Goal: Task Accomplishment & Management: Manage account settings

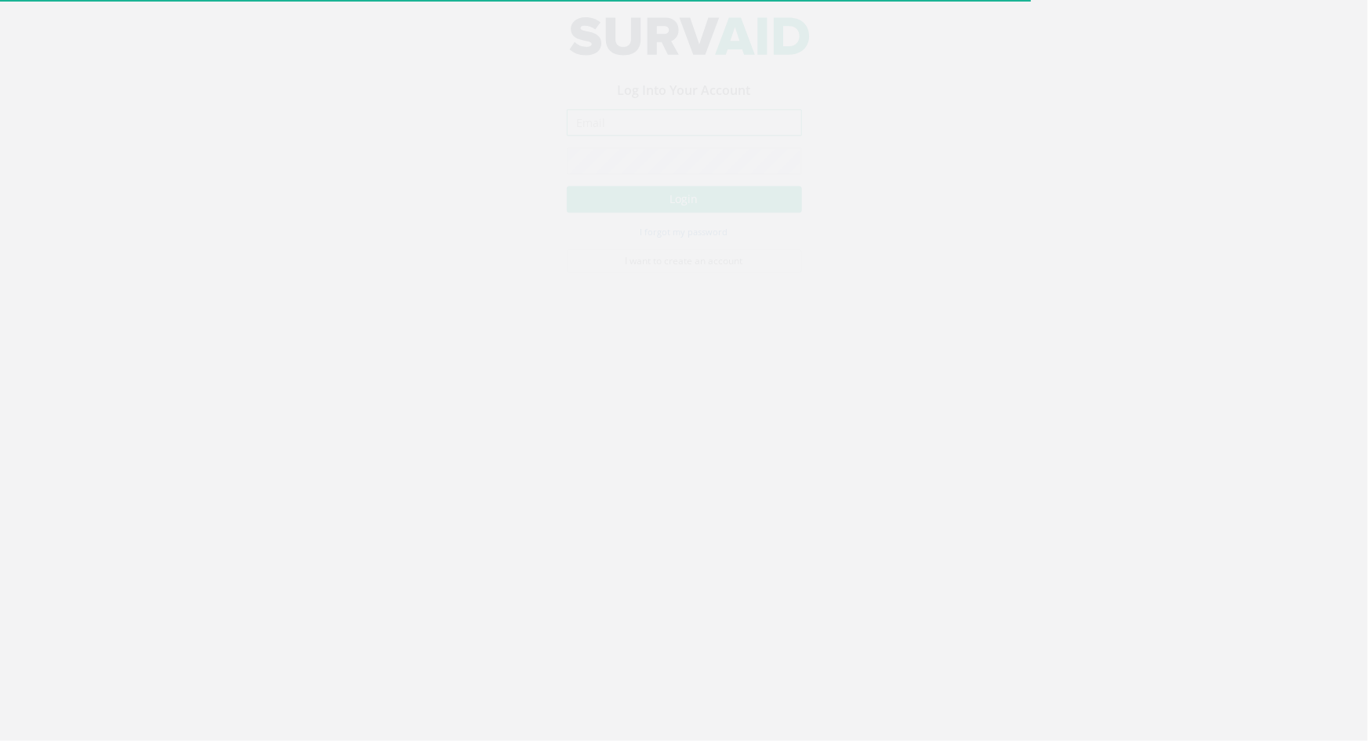
click at [654, 136] on input "email" at bounding box center [684, 137] width 235 height 27
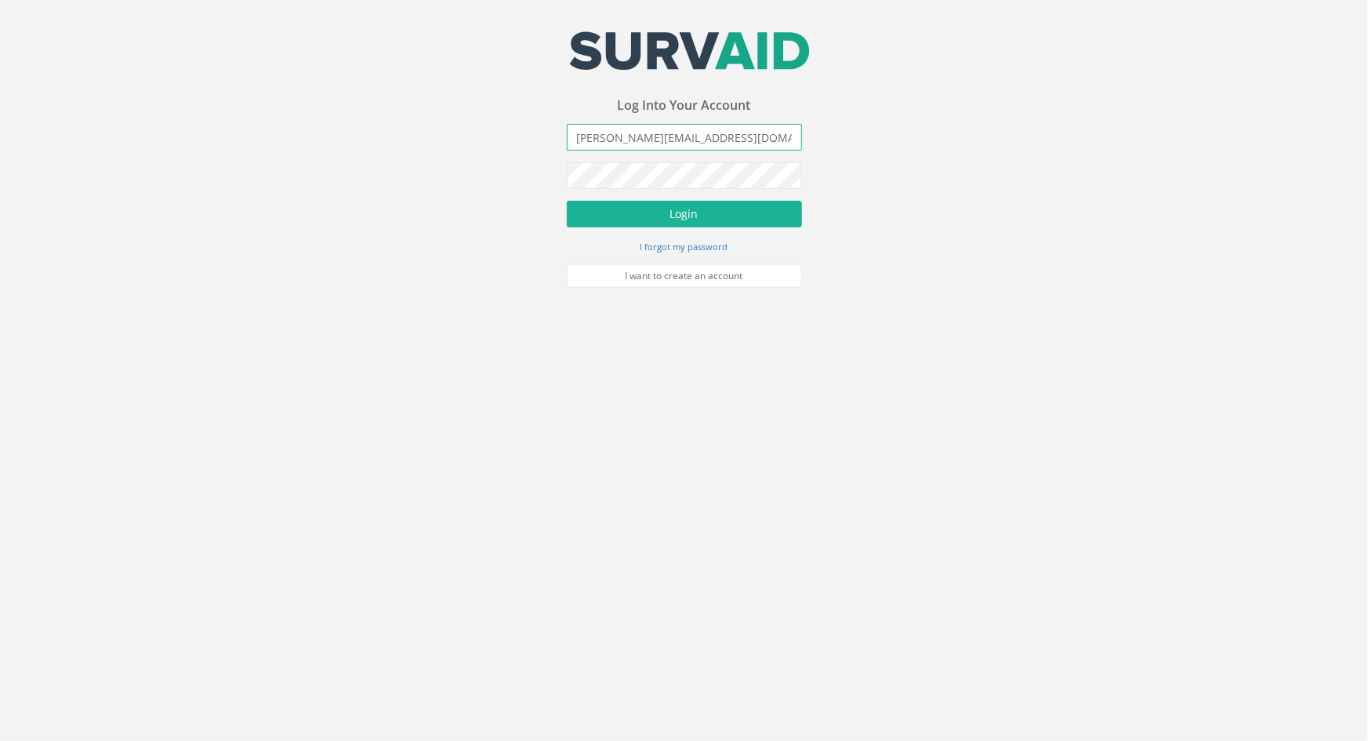
type input "[PERSON_NAME][EMAIL_ADDRESS][DOMAIN_NAME]"
click at [567, 201] on button "Login" at bounding box center [684, 214] width 235 height 27
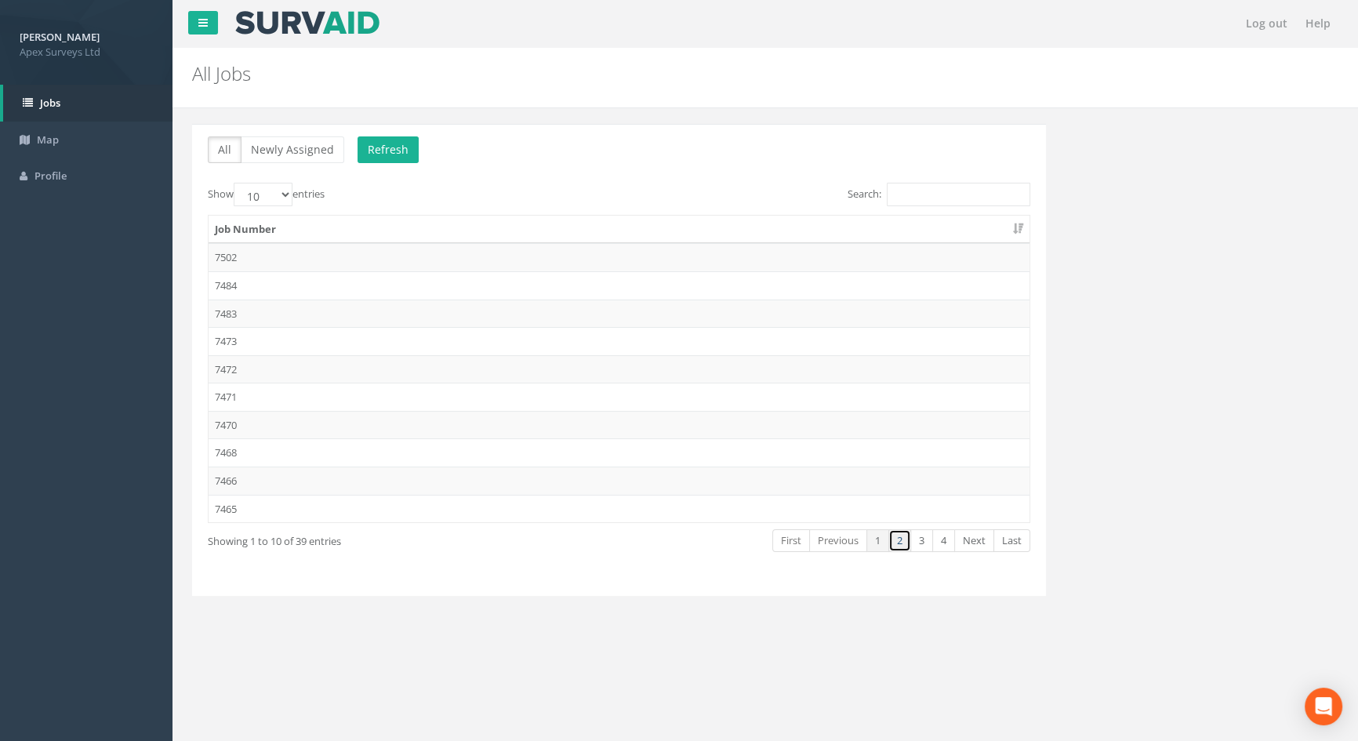
click at [903, 535] on link "2" at bounding box center [899, 540] width 23 height 23
click at [885, 538] on link "1" at bounding box center [877, 540] width 23 height 23
click at [251, 478] on td "7466" at bounding box center [618, 480] width 821 height 28
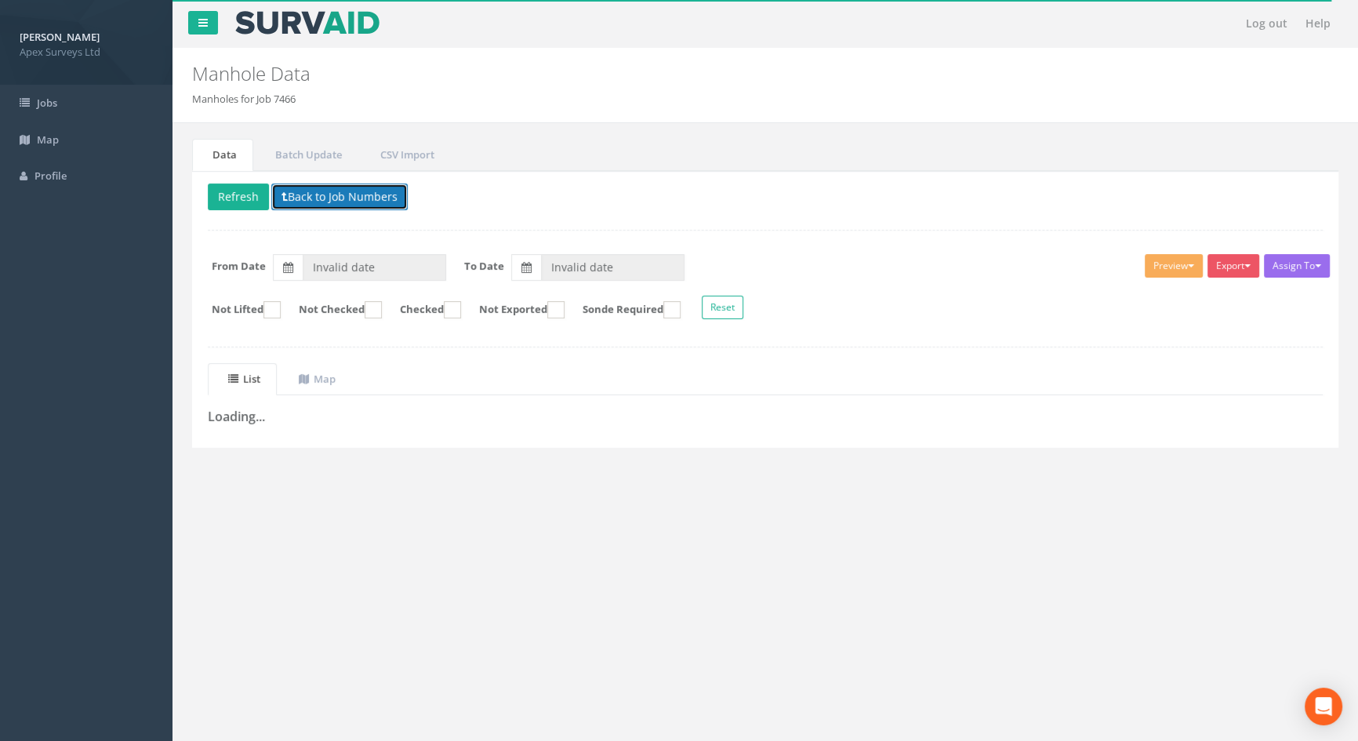
click at [303, 194] on button "Back to Job Numbers" at bounding box center [339, 196] width 136 height 27
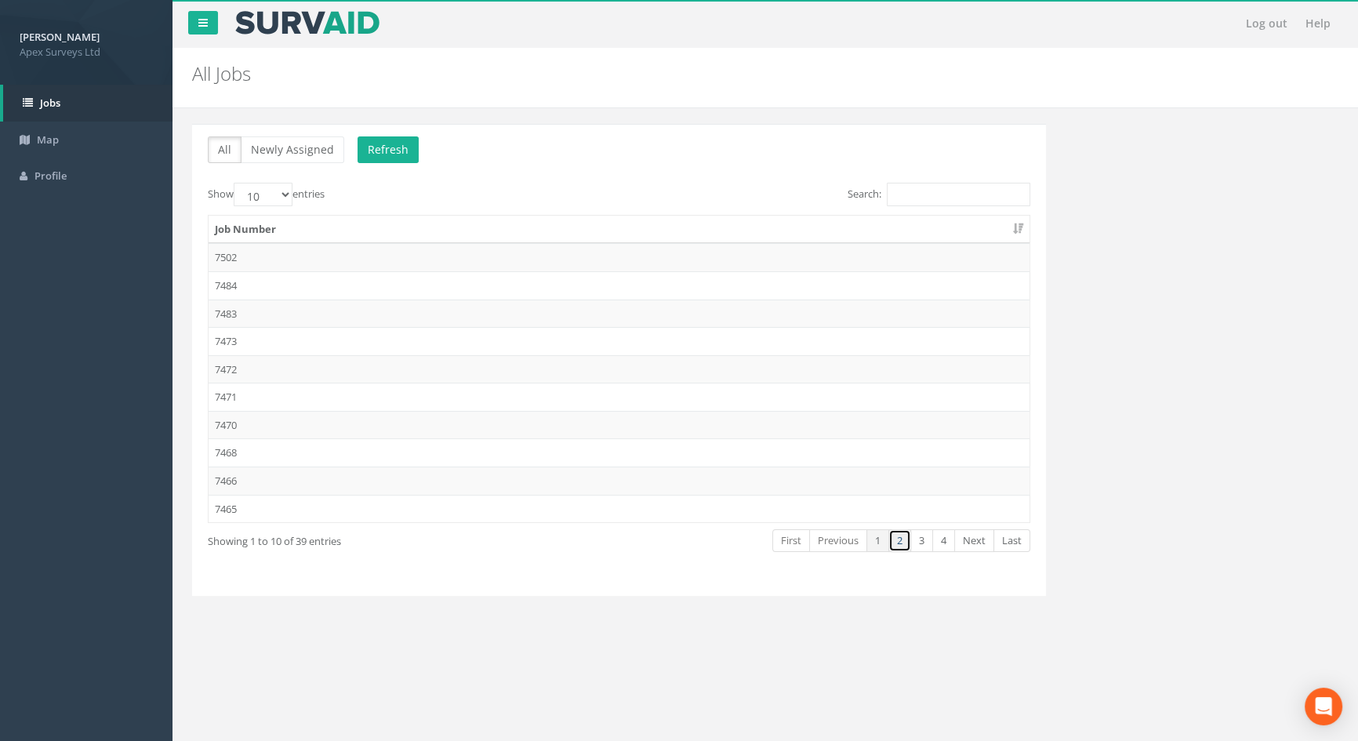
click at [897, 535] on link "2" at bounding box center [899, 540] width 23 height 23
click at [227, 285] on td "7463" at bounding box center [618, 285] width 821 height 28
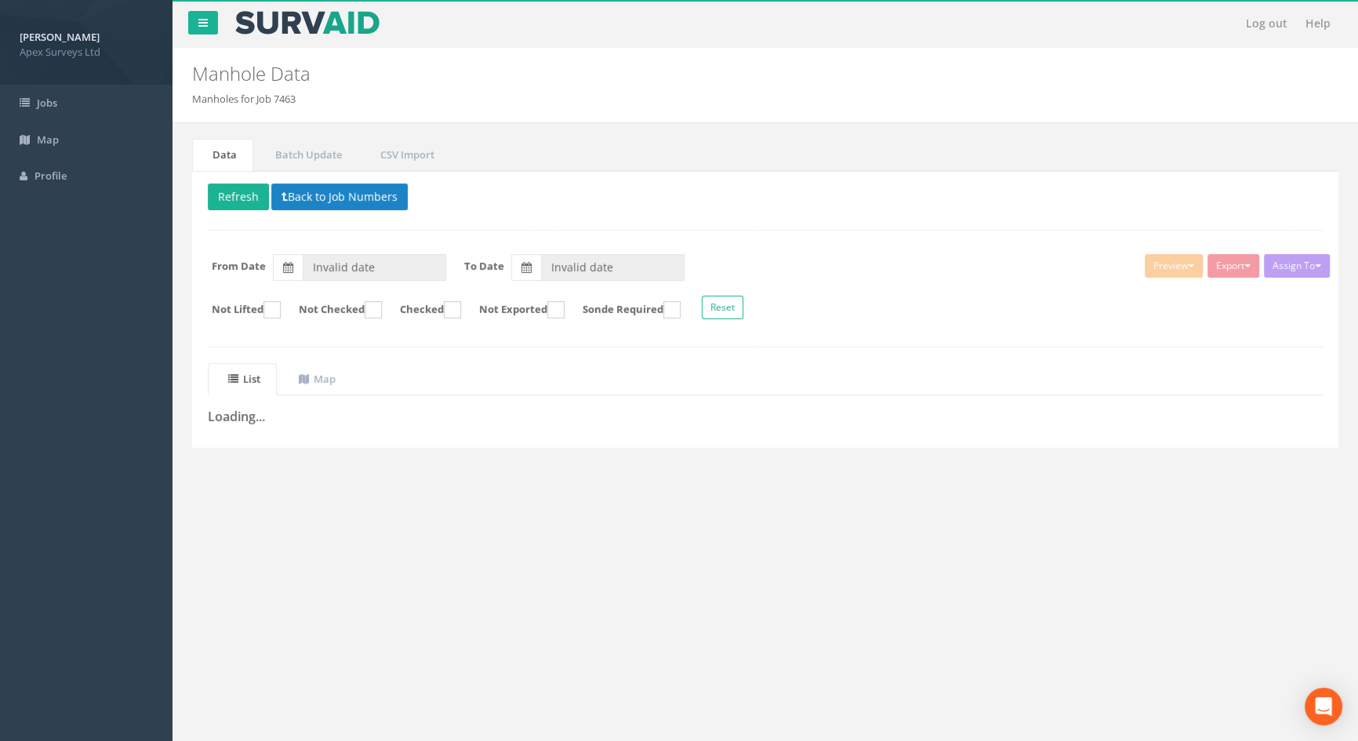
type input "[DATE]"
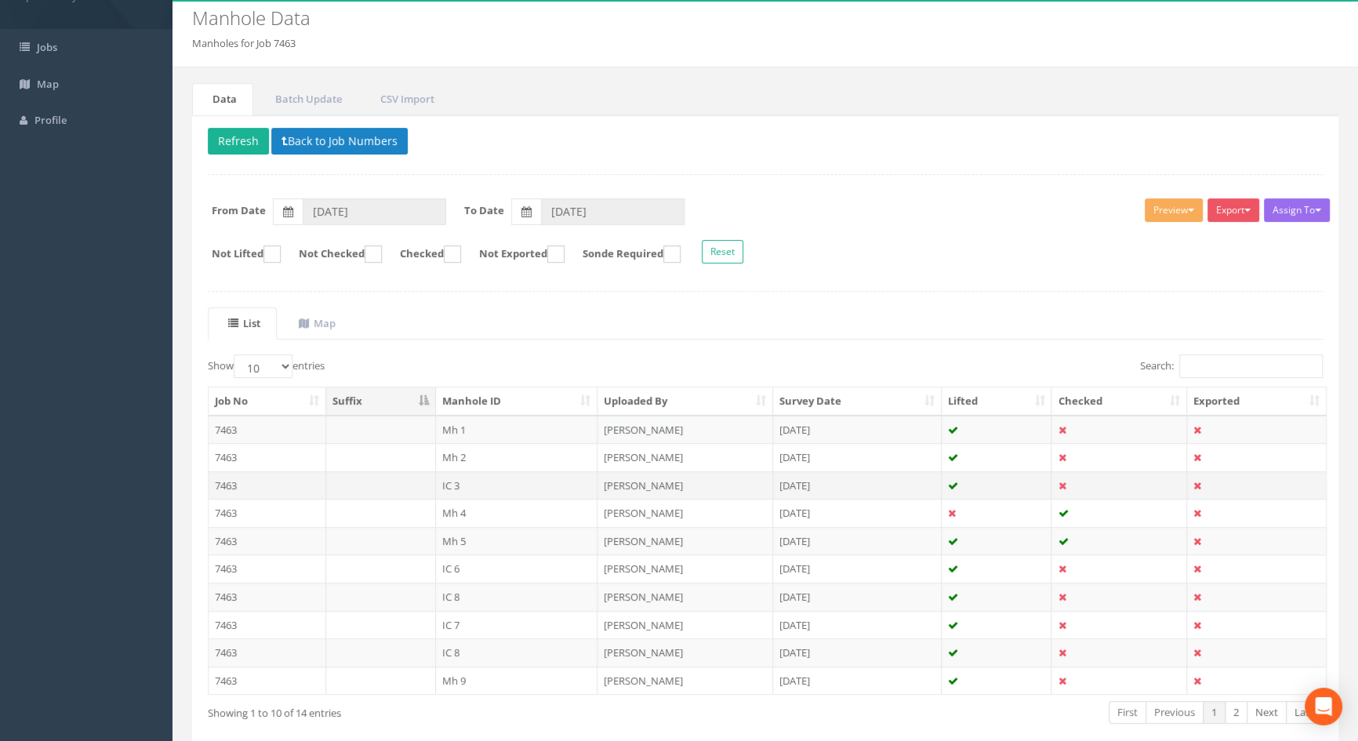
scroll to position [132, 0]
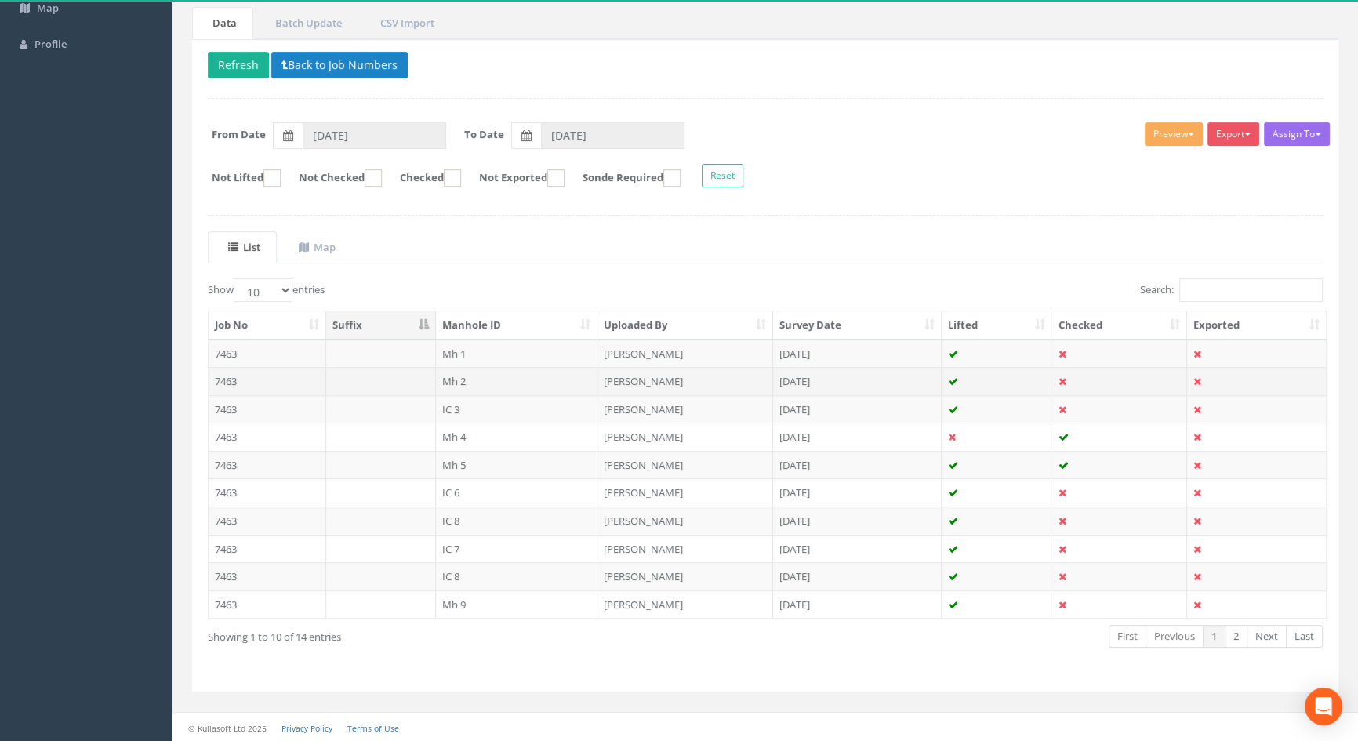
click at [456, 378] on td "Mh 2" at bounding box center [517, 381] width 162 height 28
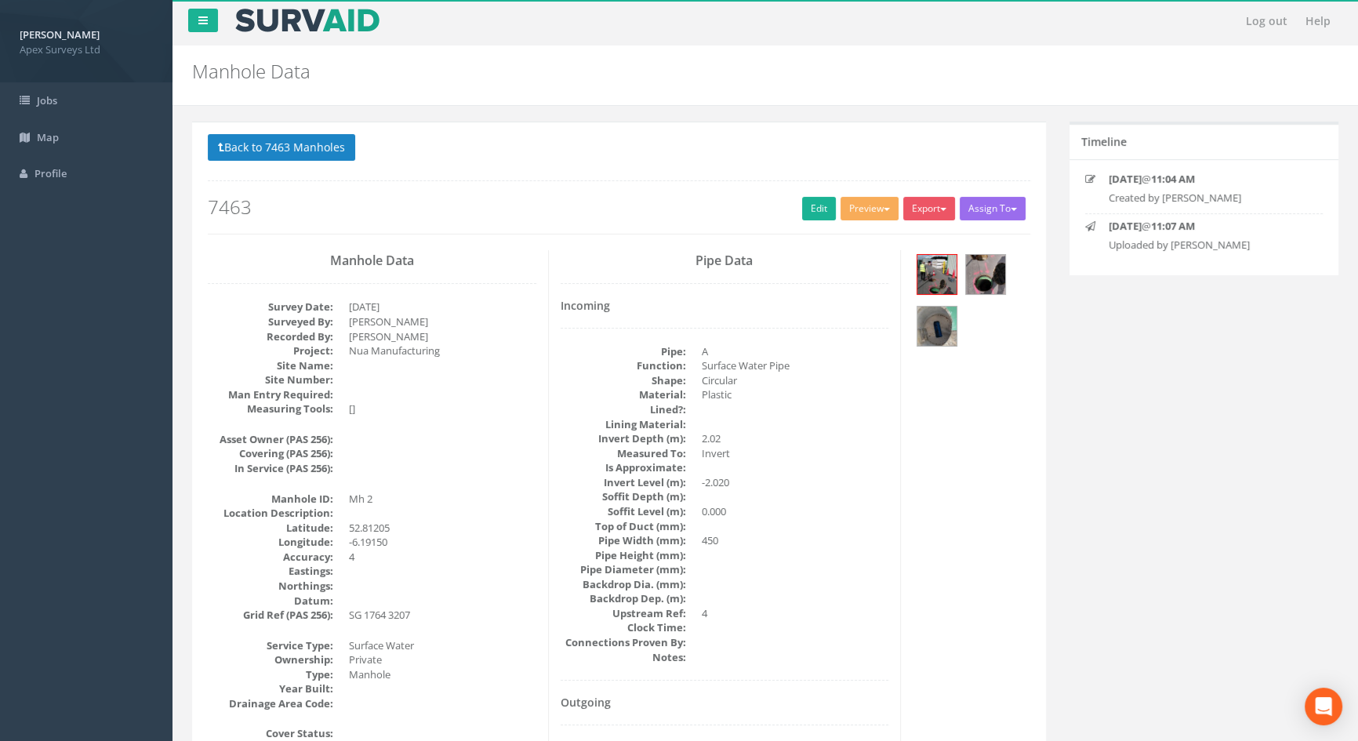
scroll to position [0, 0]
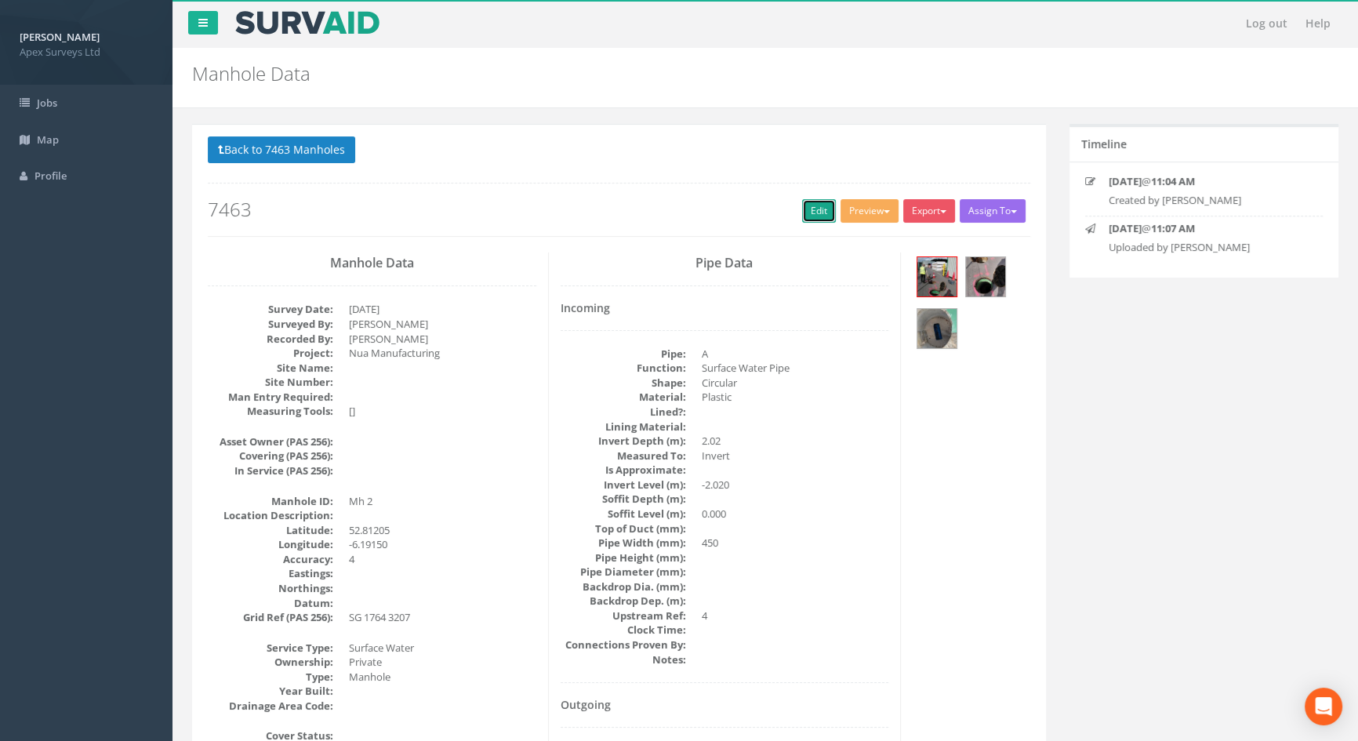
click at [810, 212] on link "Edit" at bounding box center [819, 211] width 34 height 24
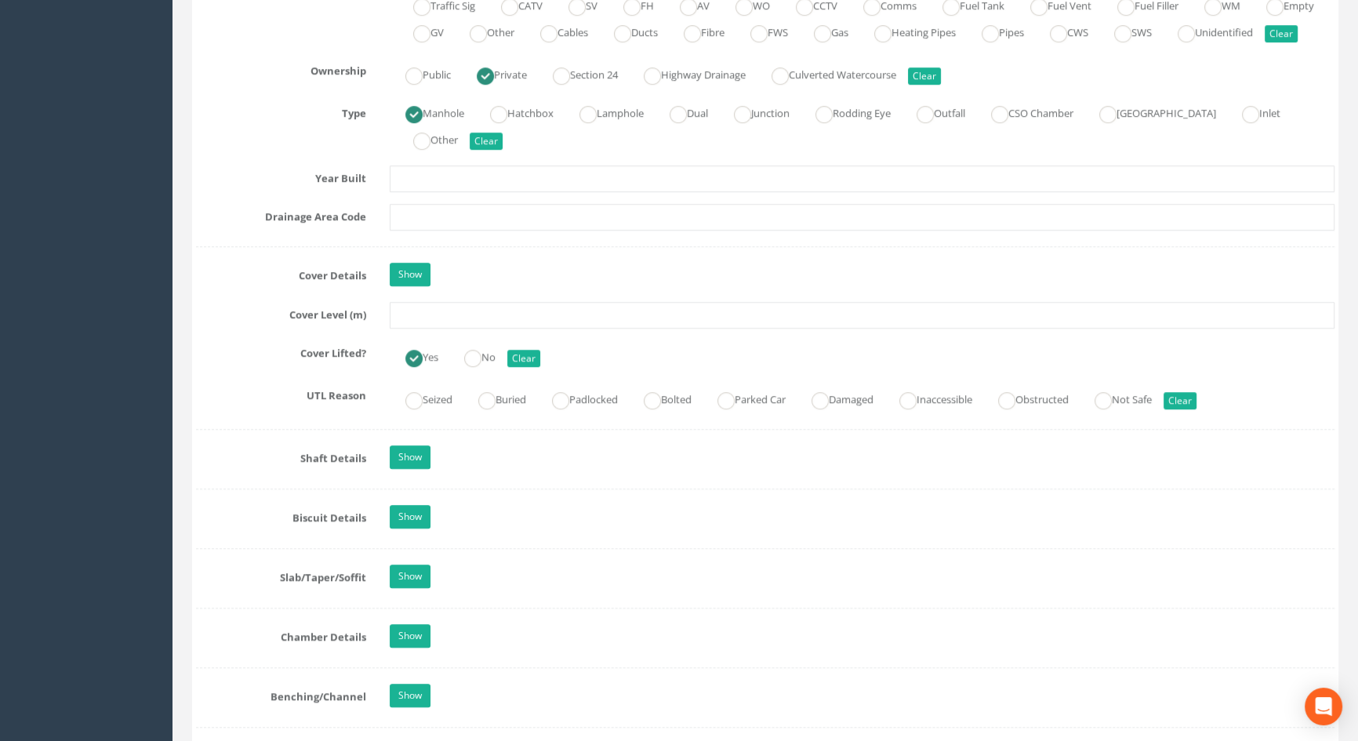
scroll to position [1211, 0]
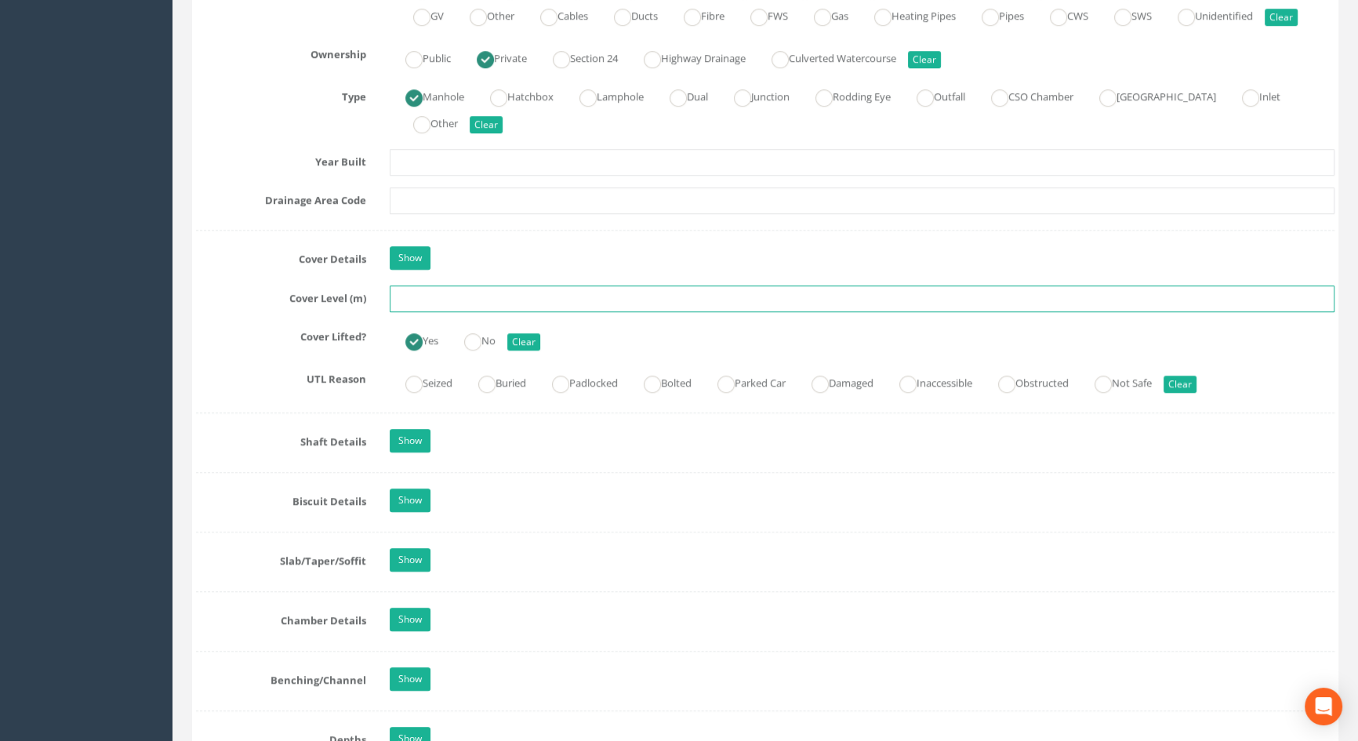
click at [433, 312] on input "text" at bounding box center [862, 298] width 944 height 27
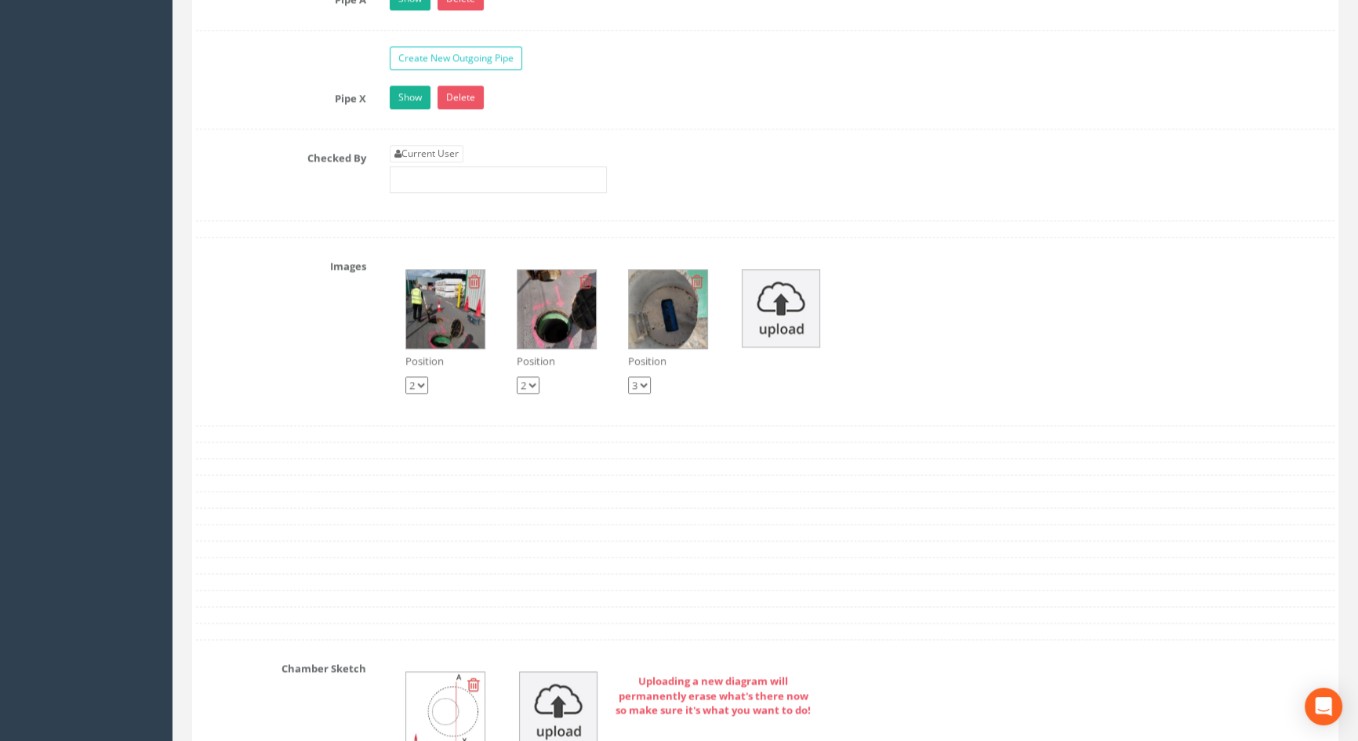
scroll to position [2565, 0]
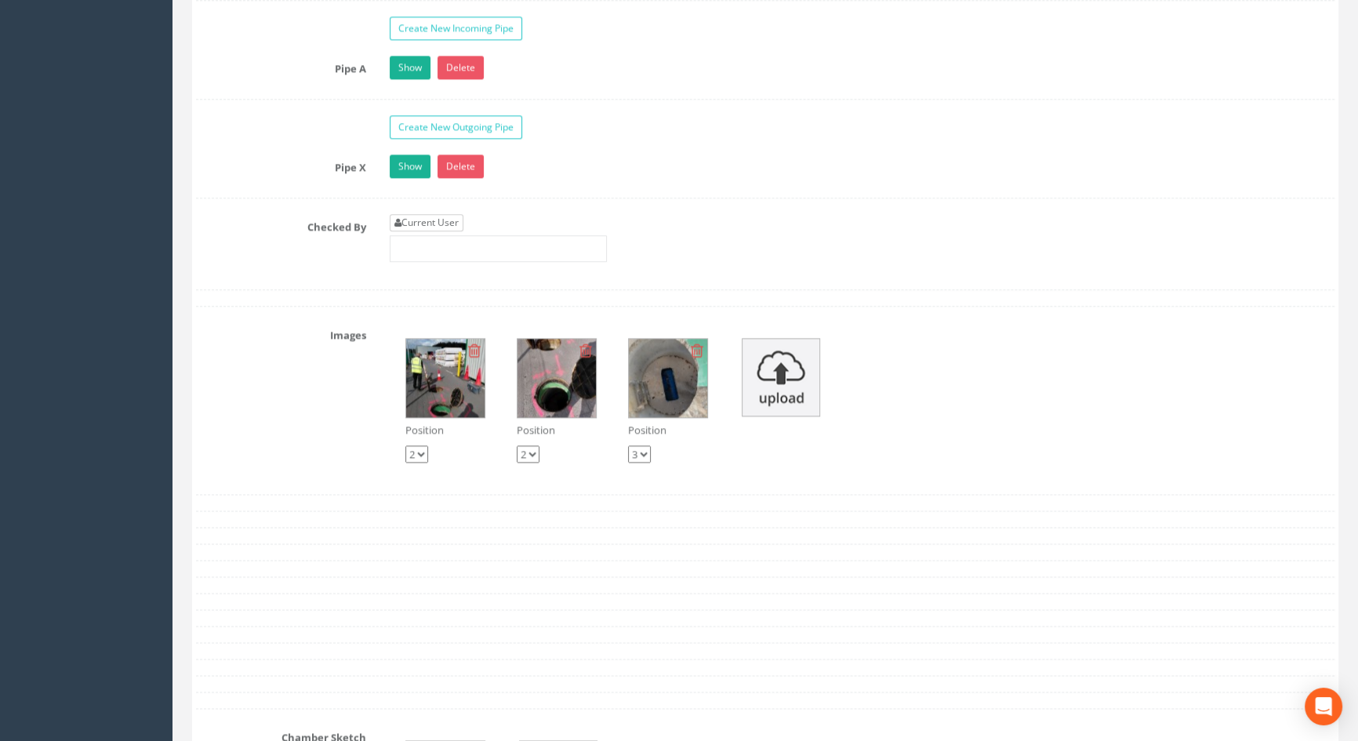
type input "5.62"
click at [427, 231] on link "Current User" at bounding box center [427, 222] width 74 height 17
type input "[PERSON_NAME]"
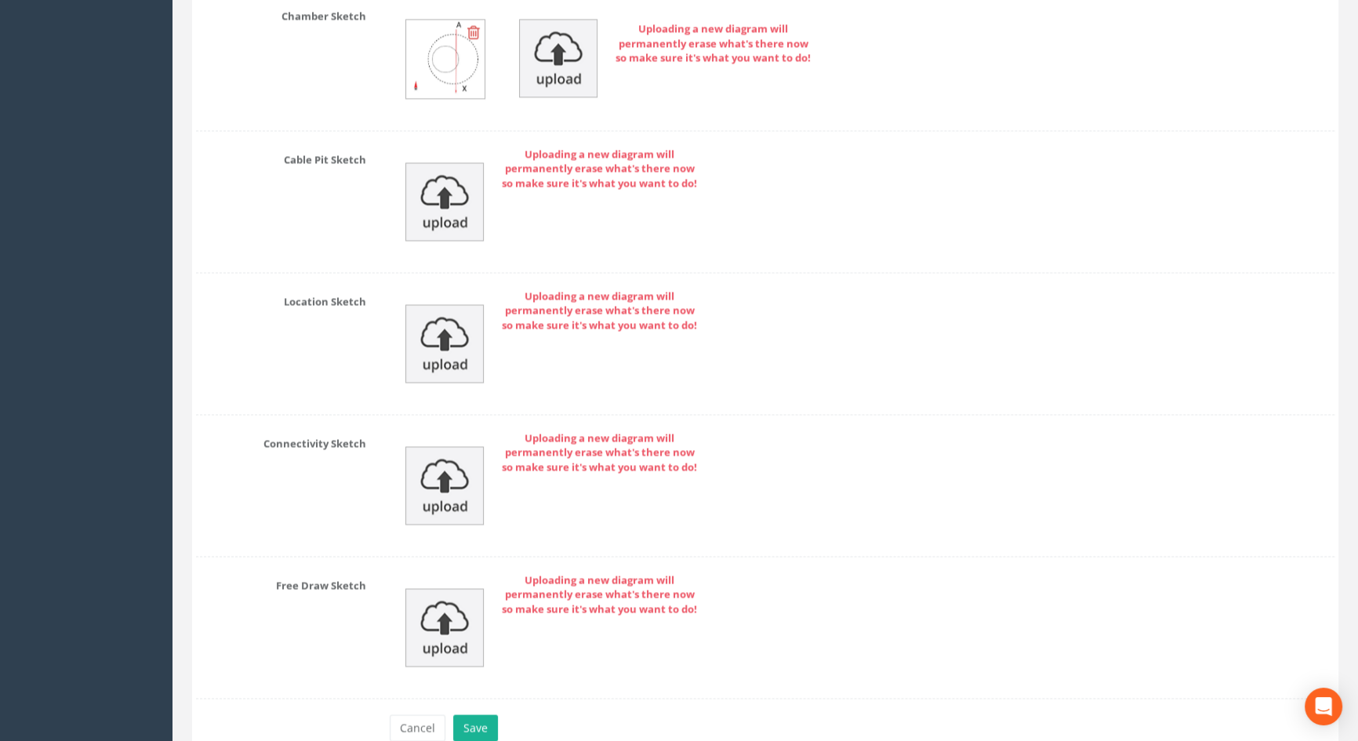
scroll to position [3385, 0]
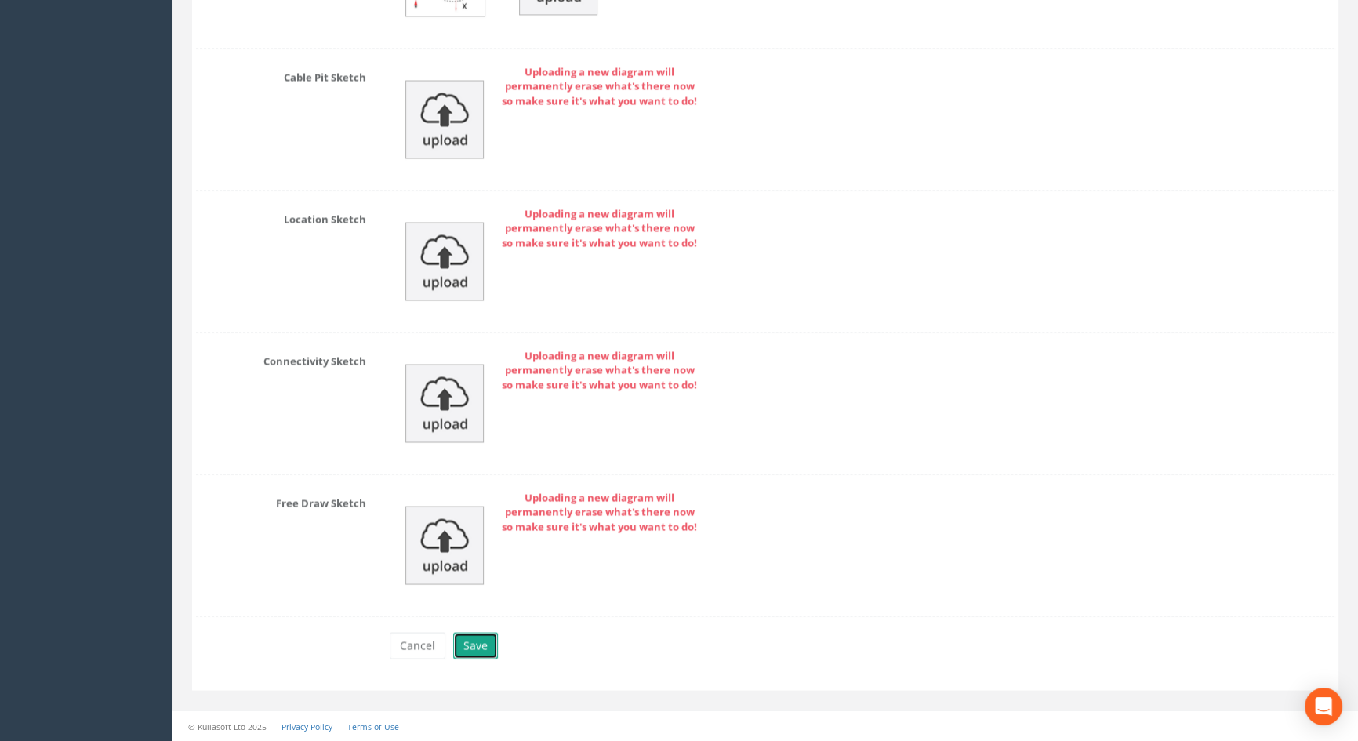
click at [464, 645] on button "Save" at bounding box center [475, 645] width 45 height 27
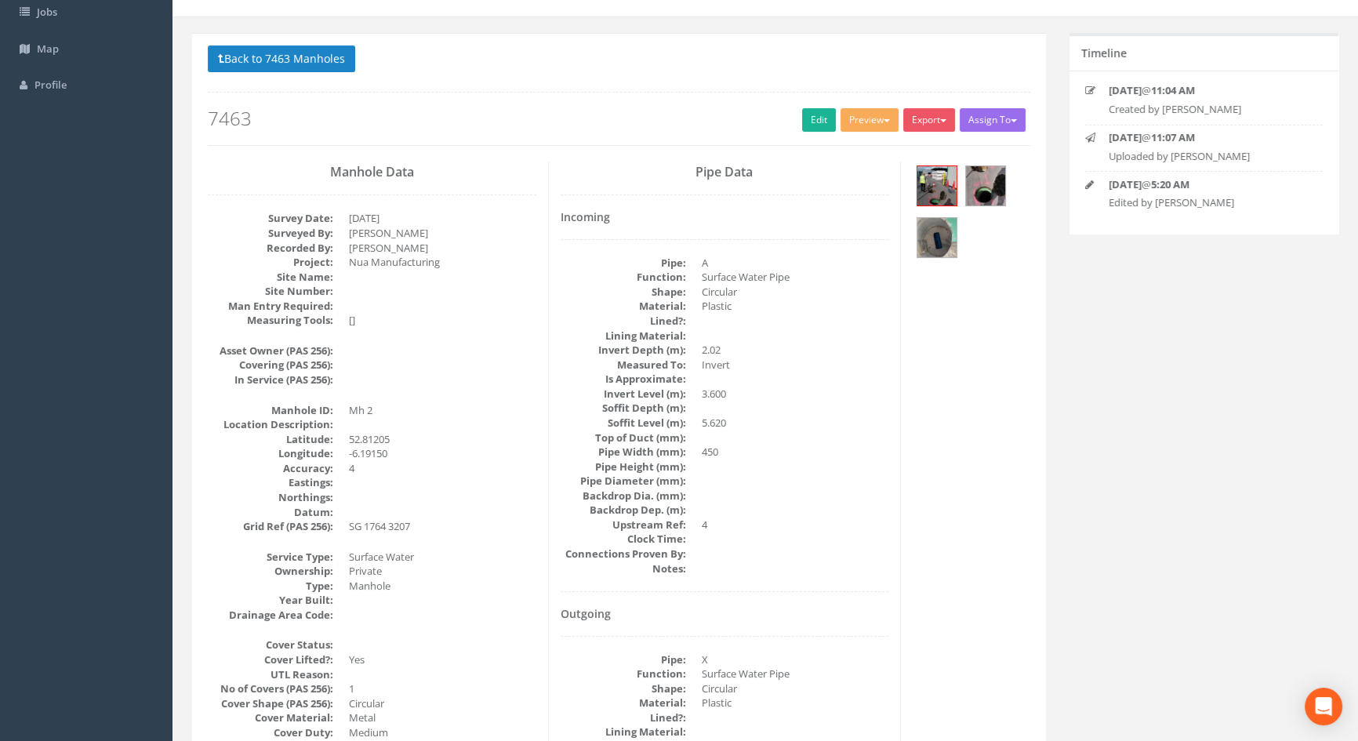
scroll to position [0, 0]
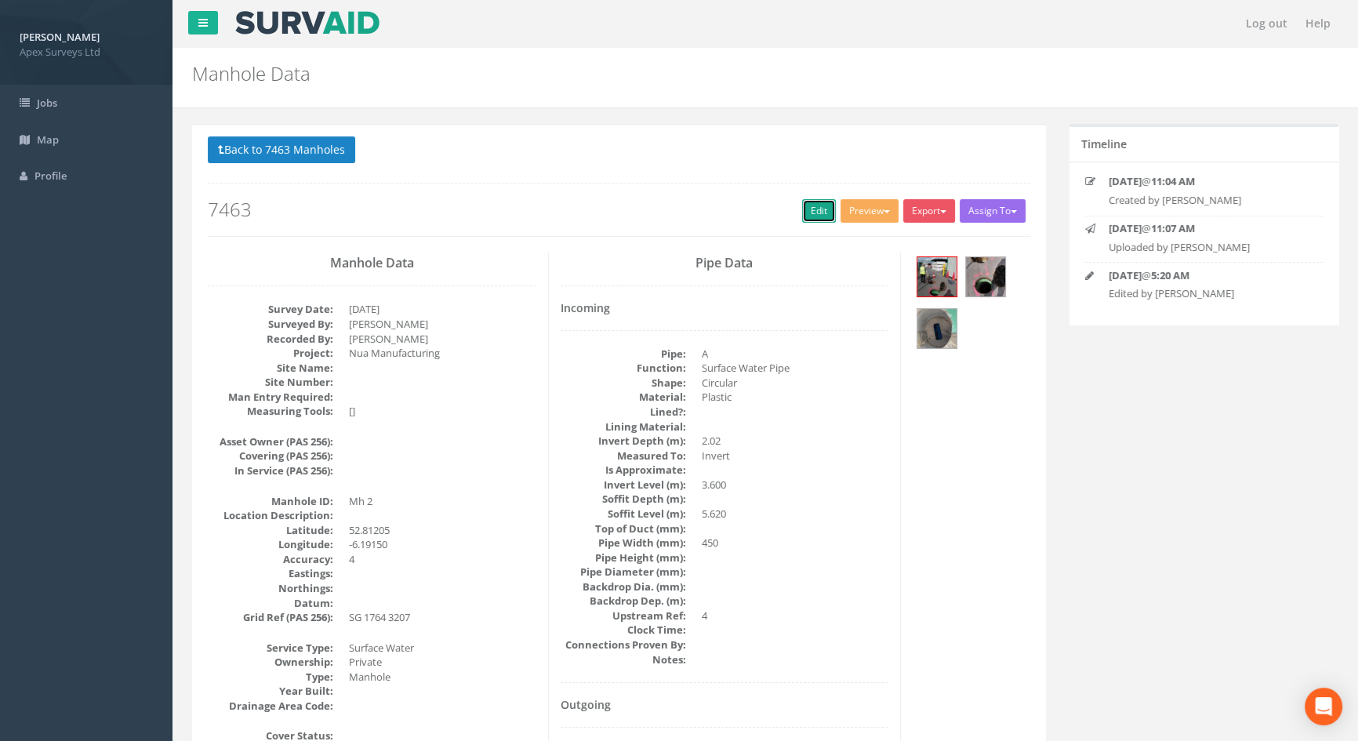
click at [803, 208] on link "Edit" at bounding box center [819, 211] width 34 height 24
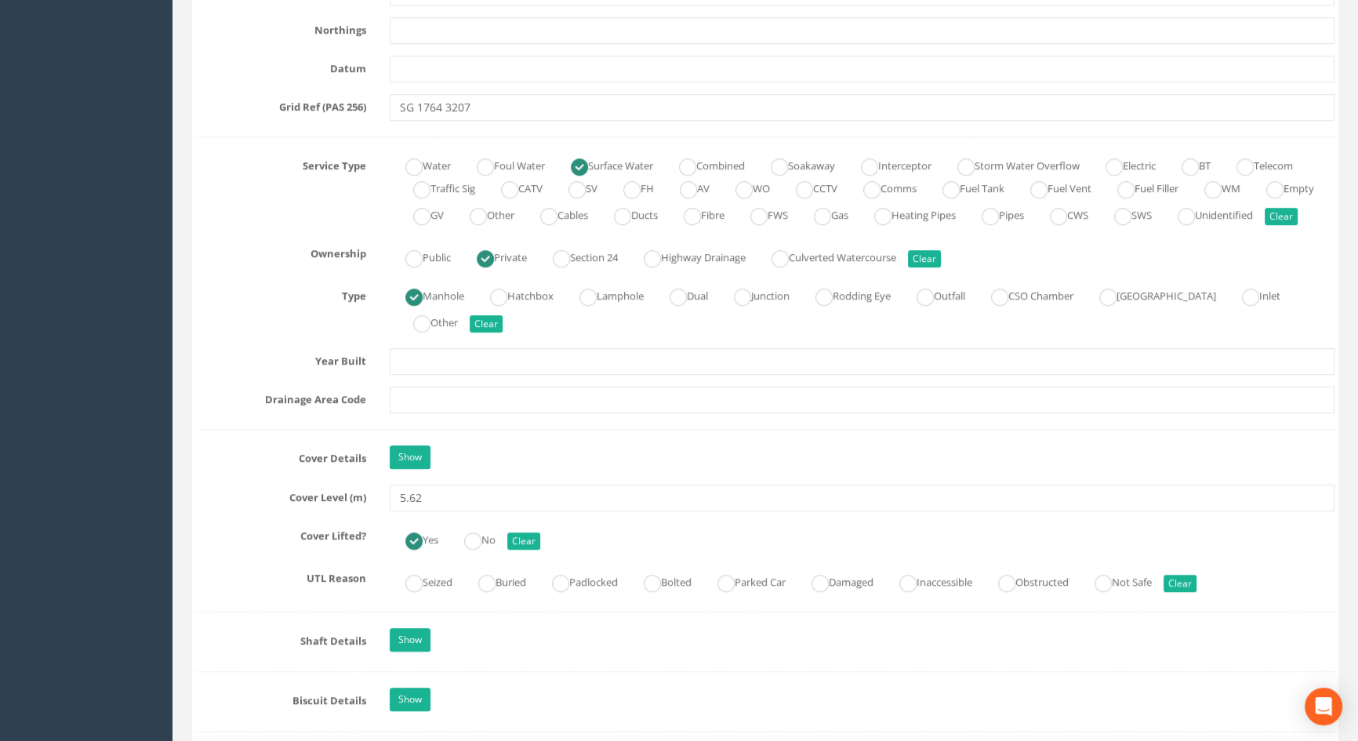
scroll to position [1140, 0]
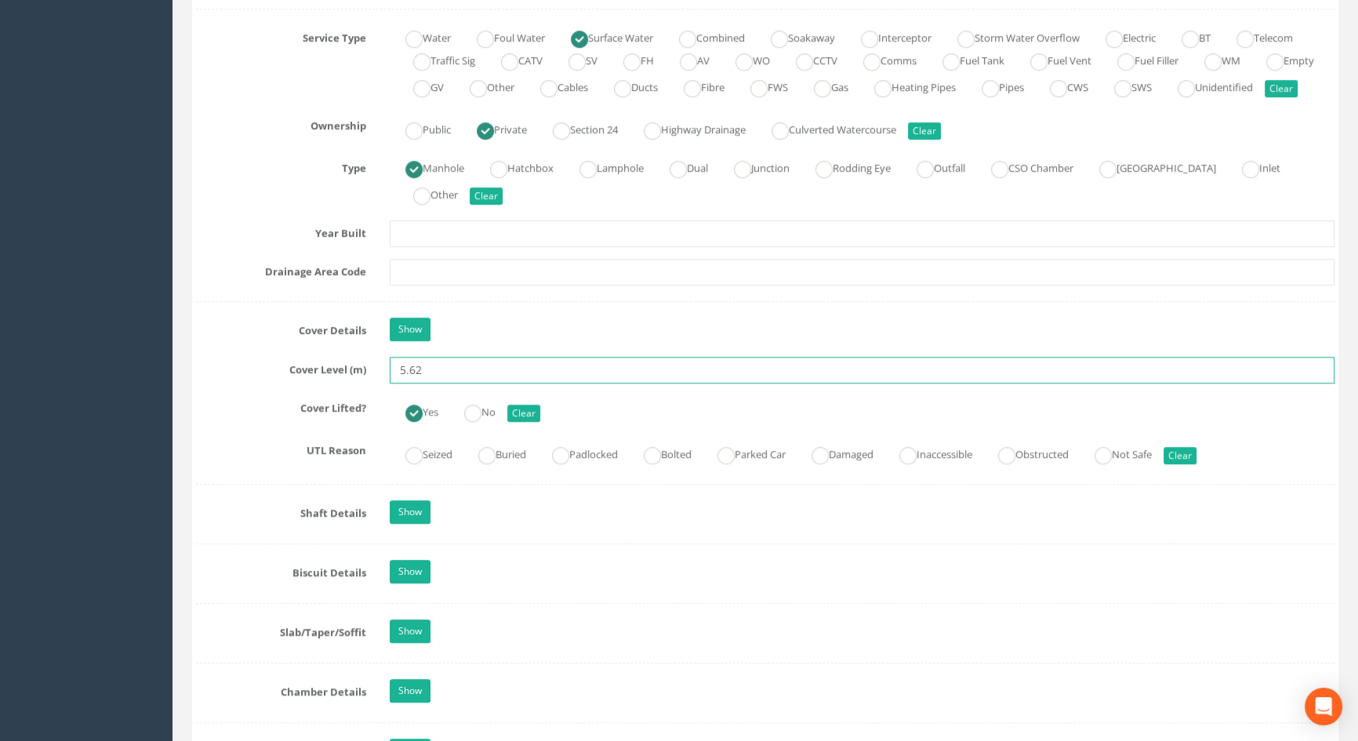
click at [430, 381] on input "5.62" at bounding box center [862, 370] width 944 height 27
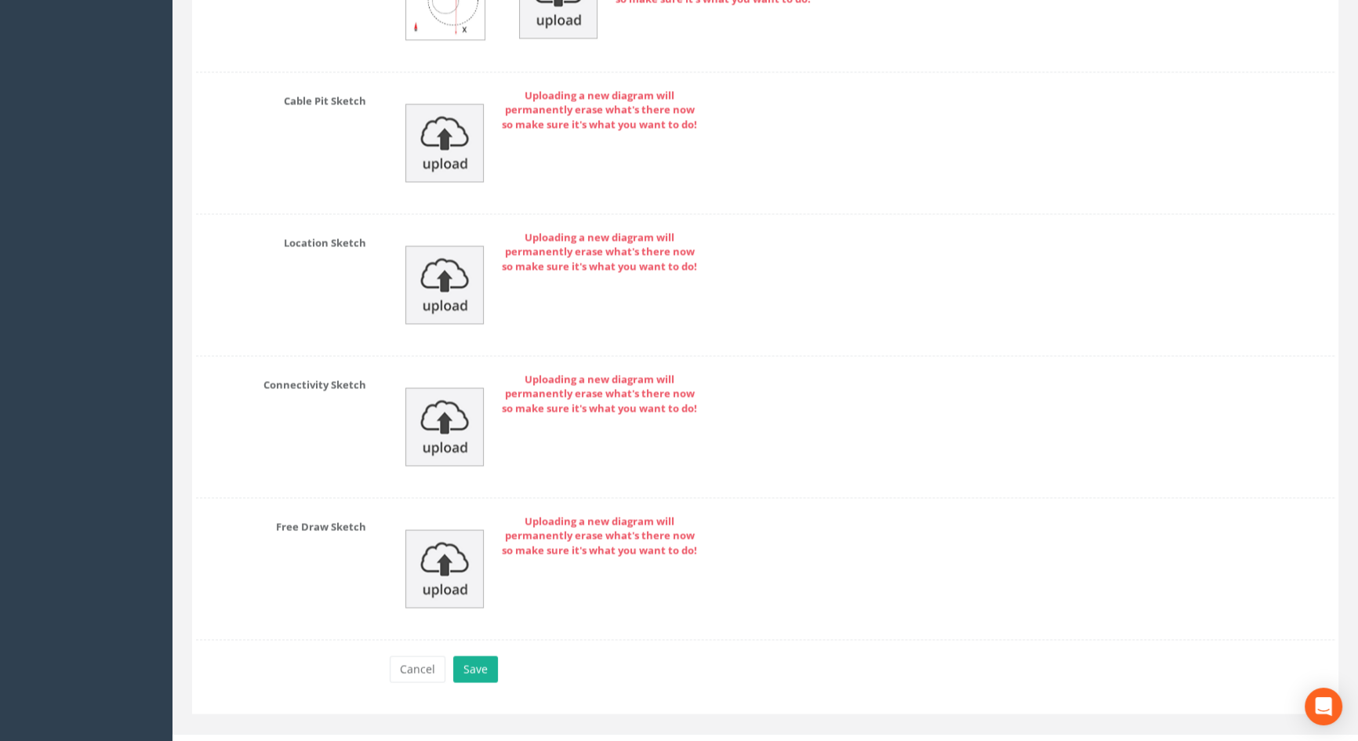
scroll to position [3385, 0]
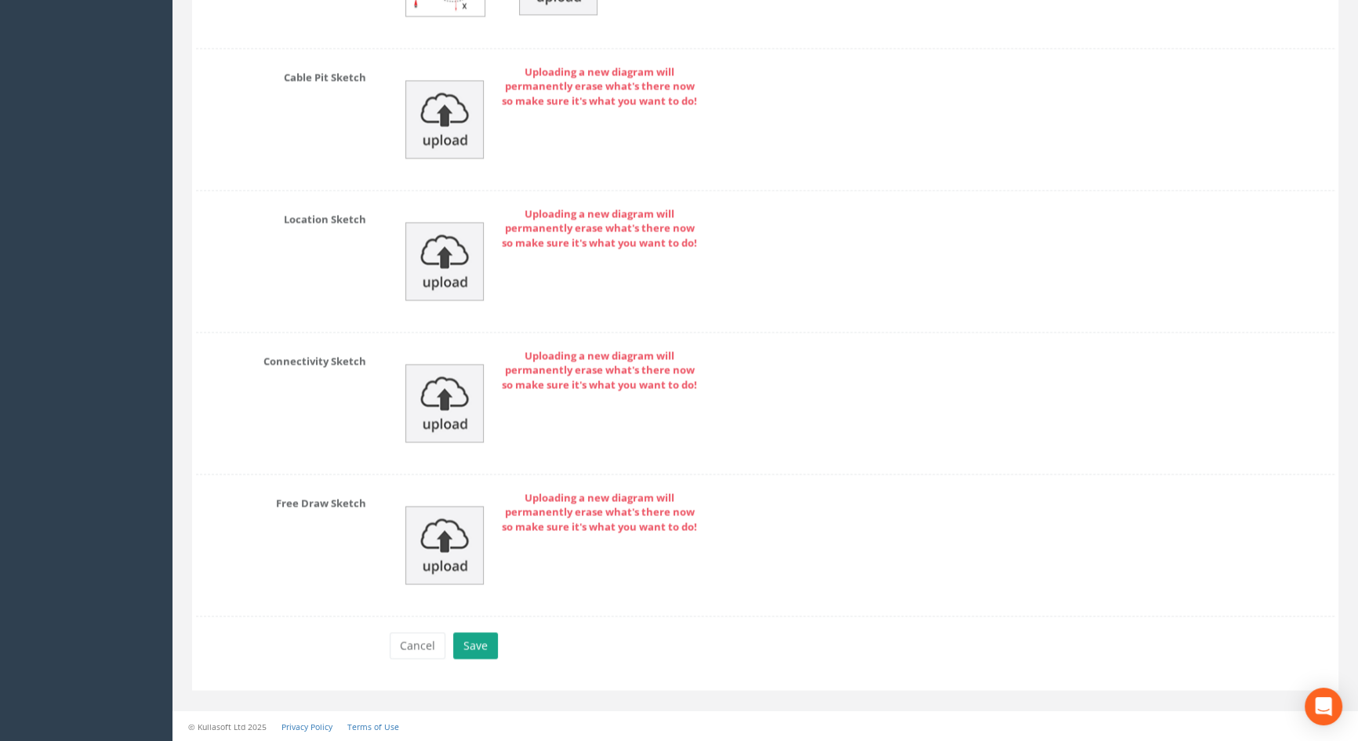
type input "5.63"
click at [473, 643] on button "Save" at bounding box center [475, 645] width 45 height 27
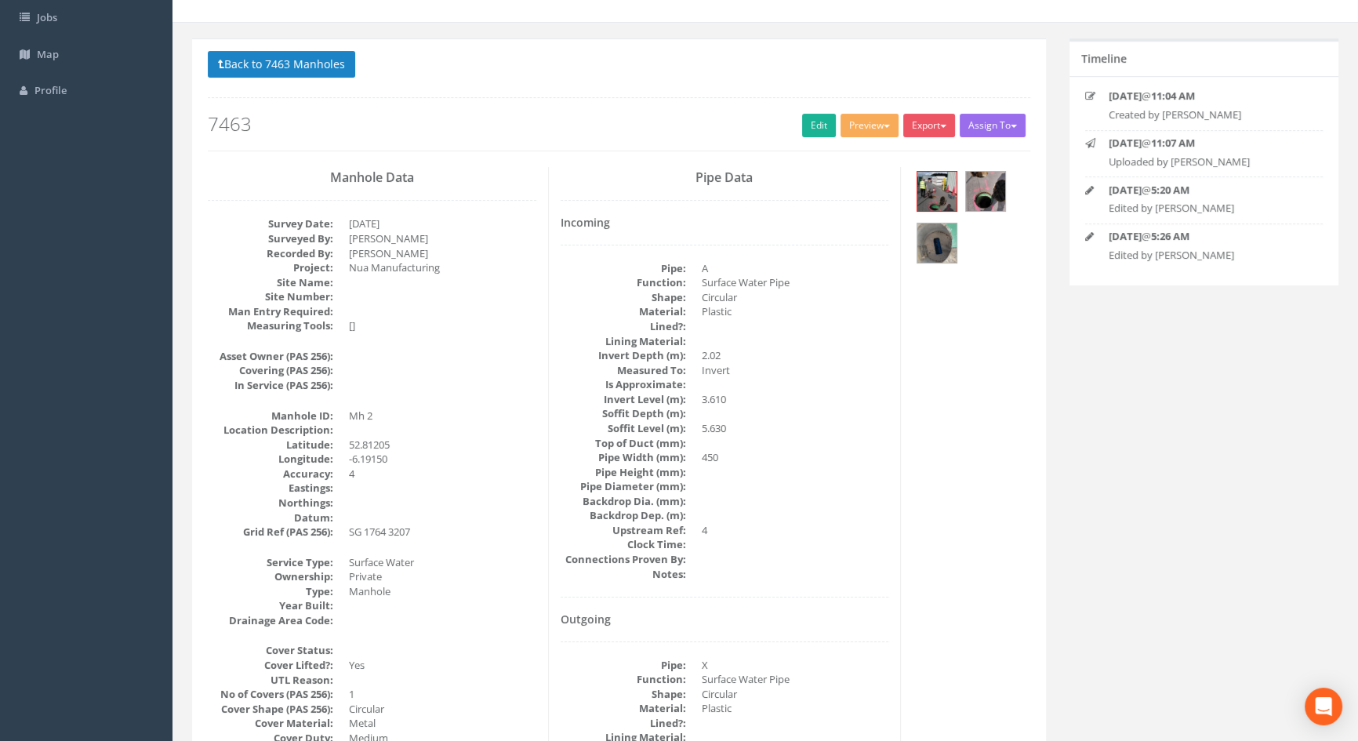
scroll to position [0, 0]
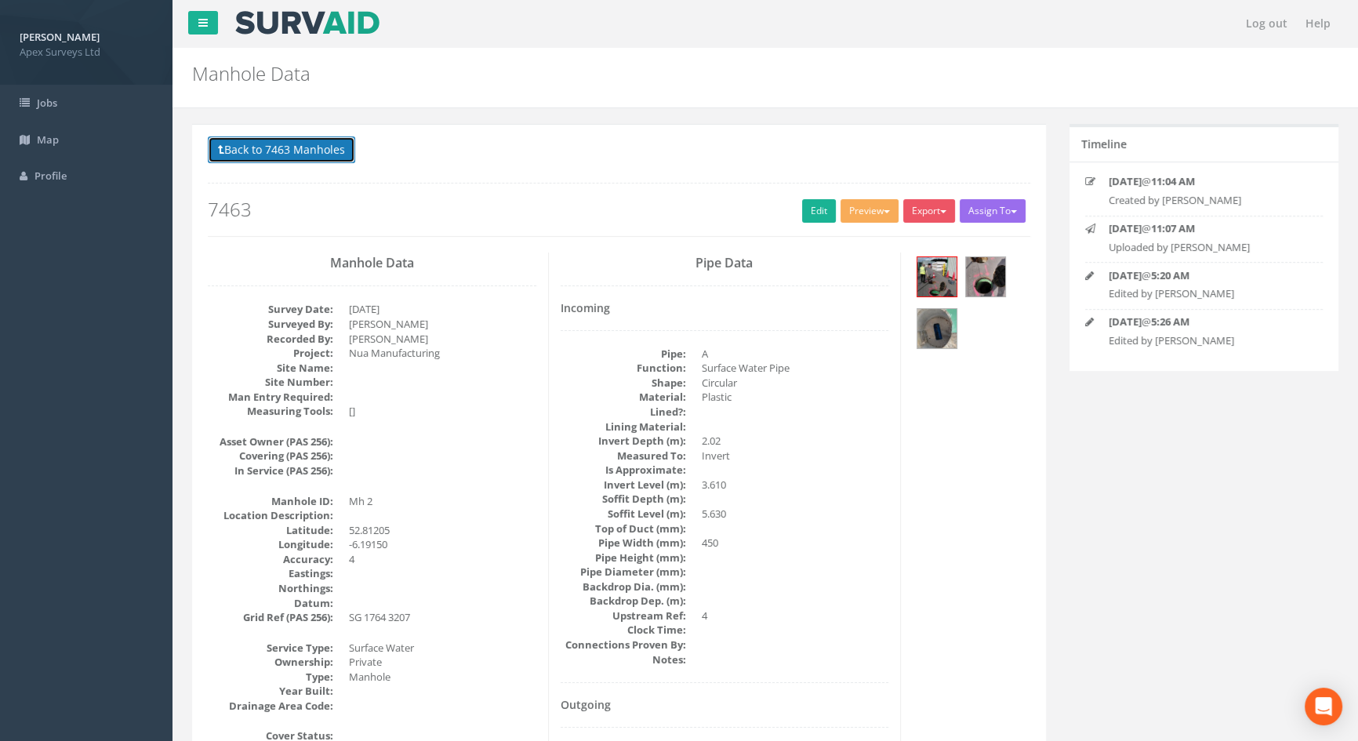
click at [272, 143] on button "Back to 7463 Manholes" at bounding box center [281, 149] width 147 height 27
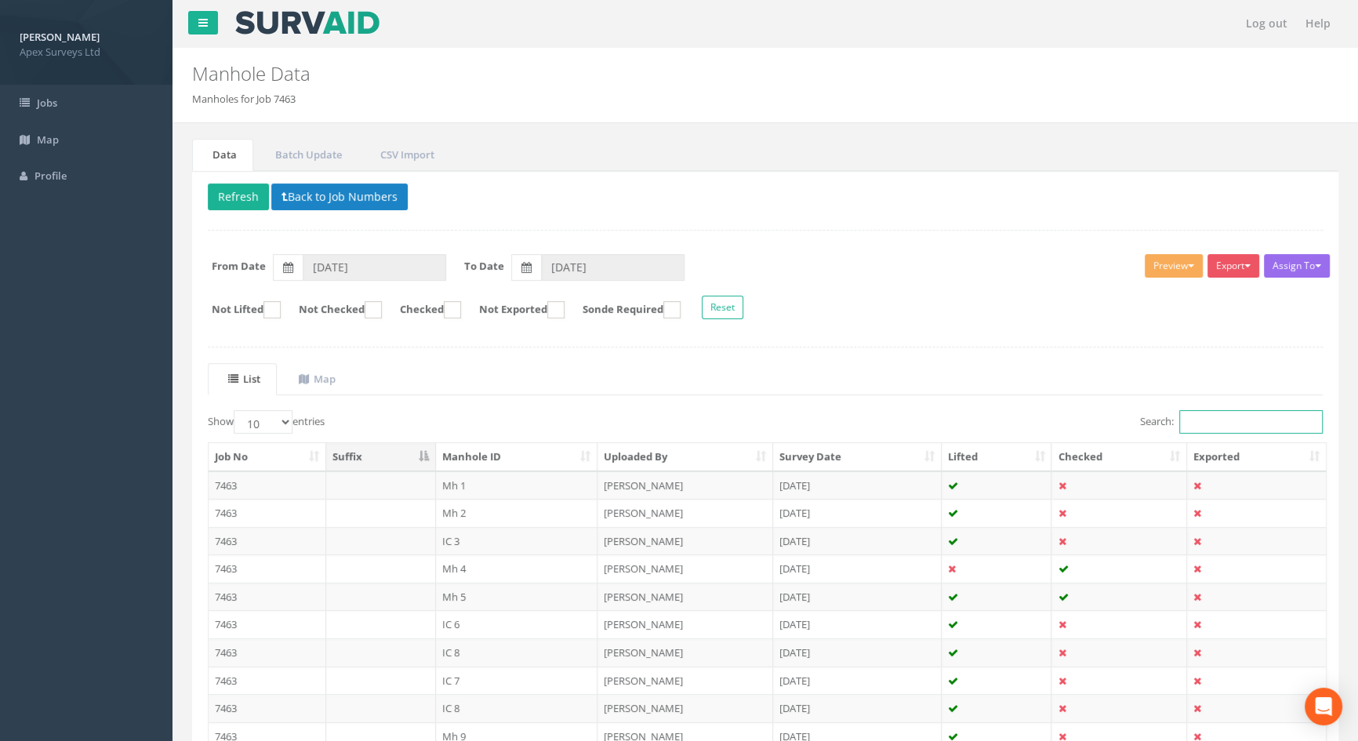
click at [1218, 427] on input "Search:" at bounding box center [1250, 422] width 143 height 24
type input "1"
click at [471, 484] on td "Mh 1" at bounding box center [517, 485] width 162 height 28
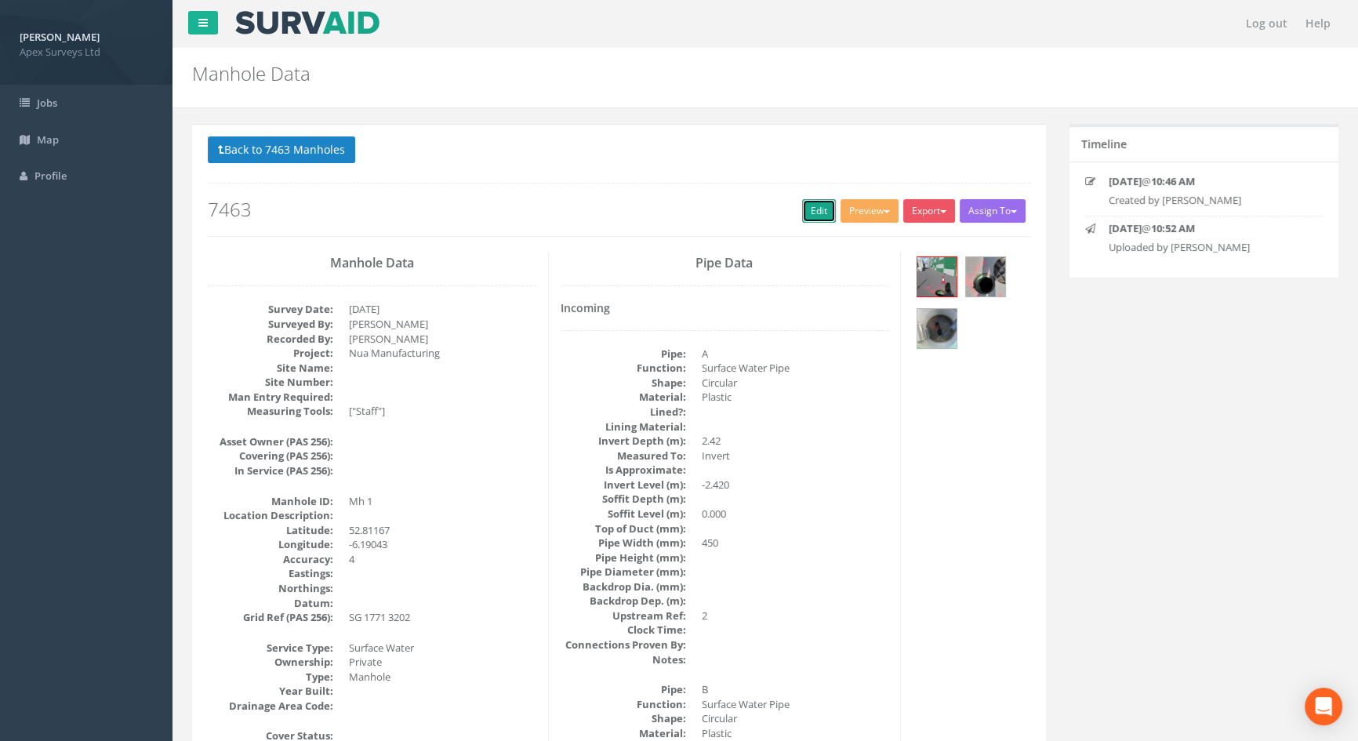
click at [813, 204] on link "Edit" at bounding box center [819, 211] width 34 height 24
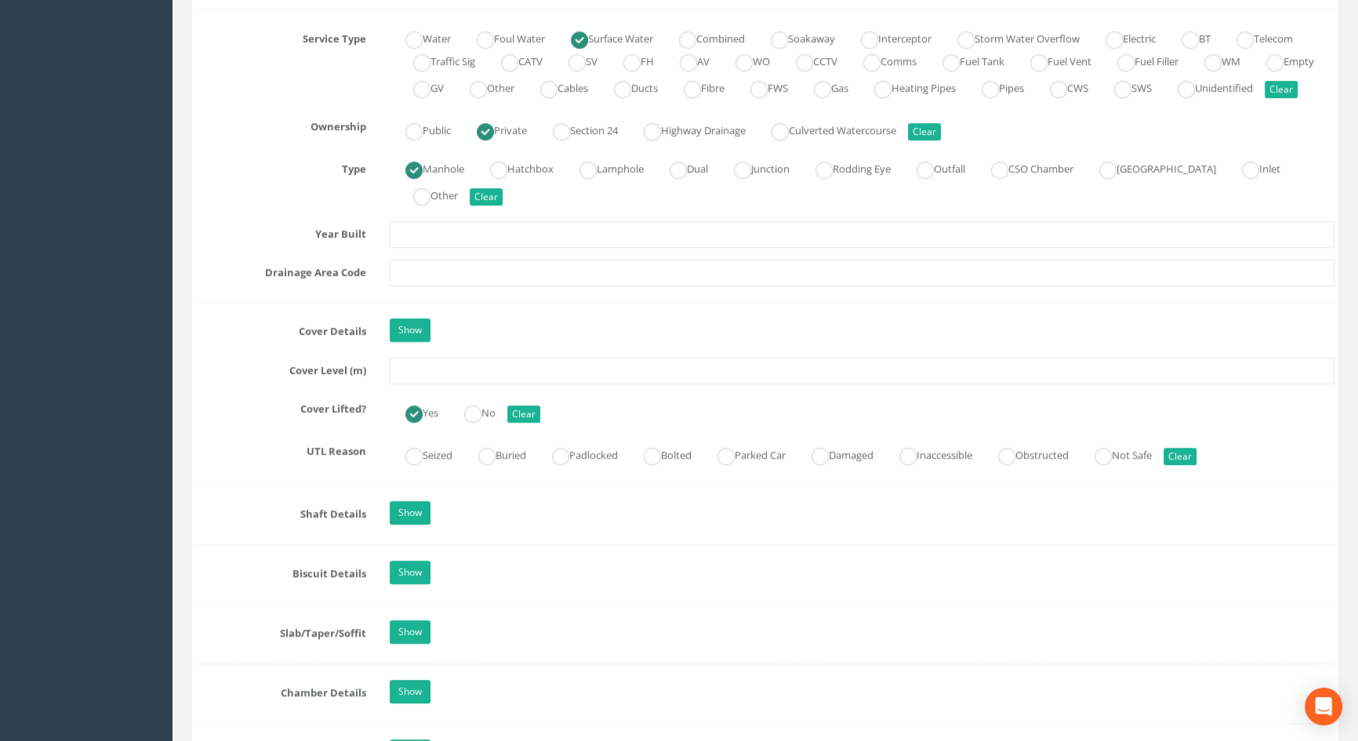
scroll to position [1140, 0]
click at [449, 383] on input "text" at bounding box center [862, 370] width 944 height 27
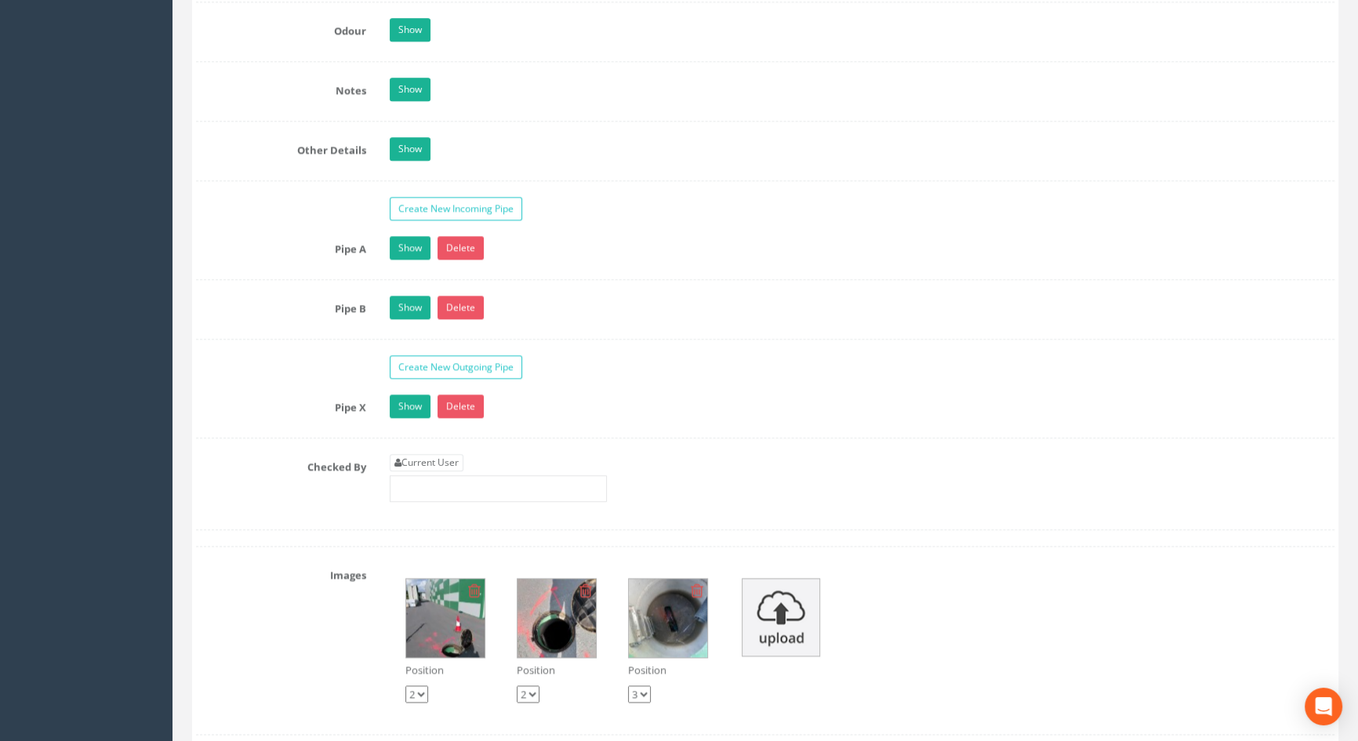
scroll to position [2422, 0]
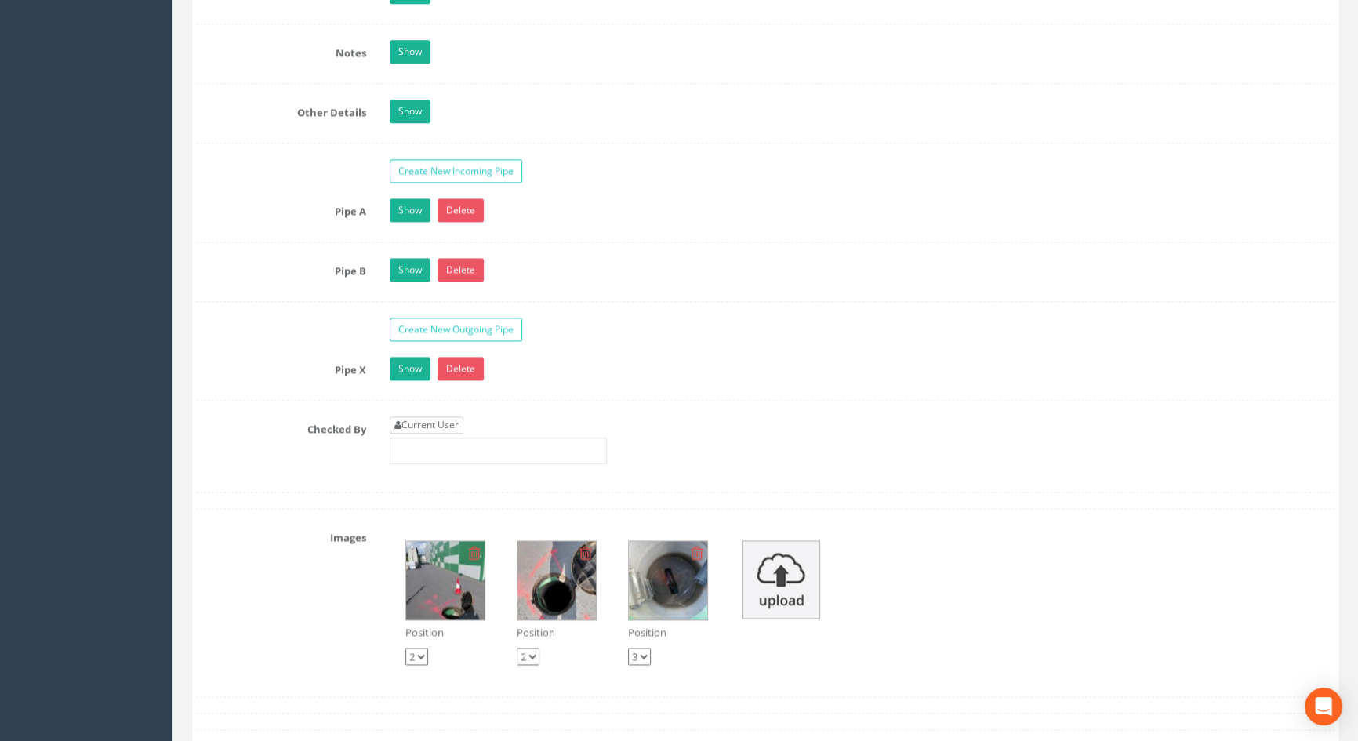
type input "5.67"
click at [437, 433] on link "Current User" at bounding box center [427, 424] width 74 height 17
type input "[PERSON_NAME]"
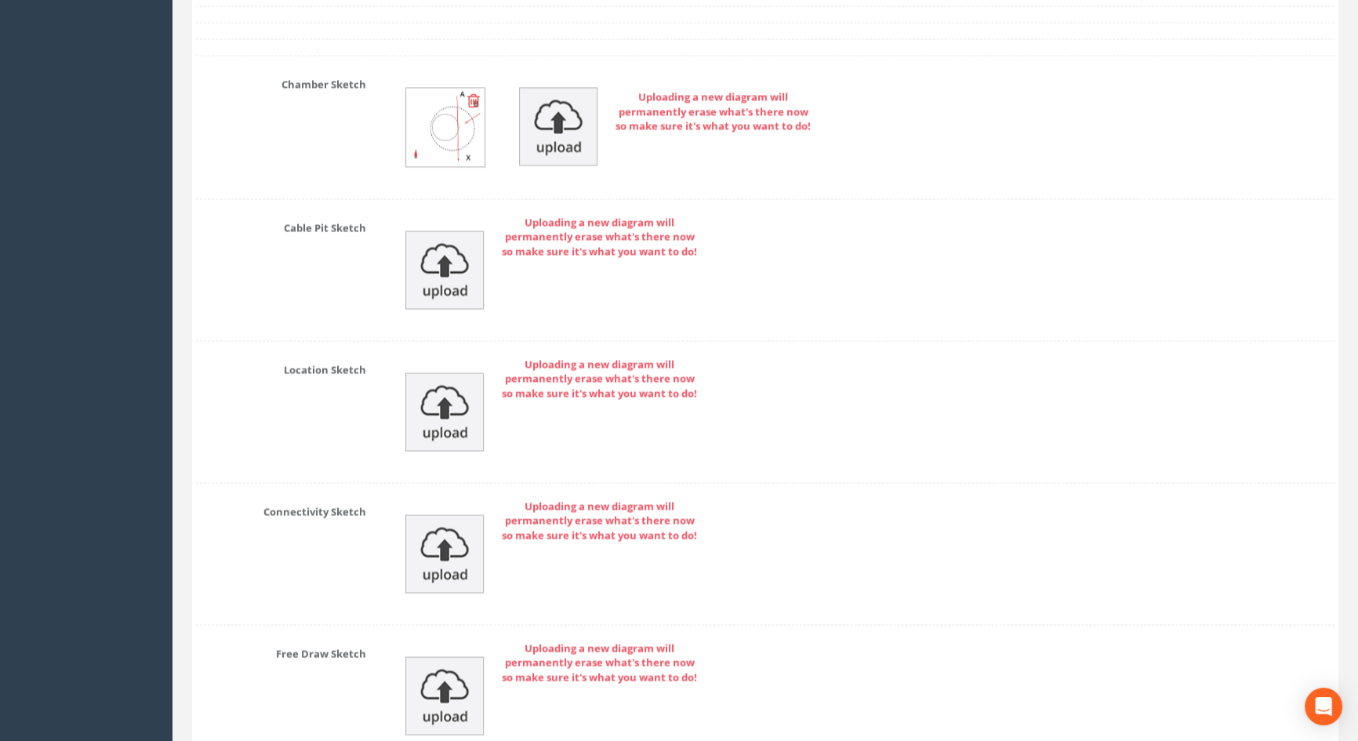
scroll to position [3444, 0]
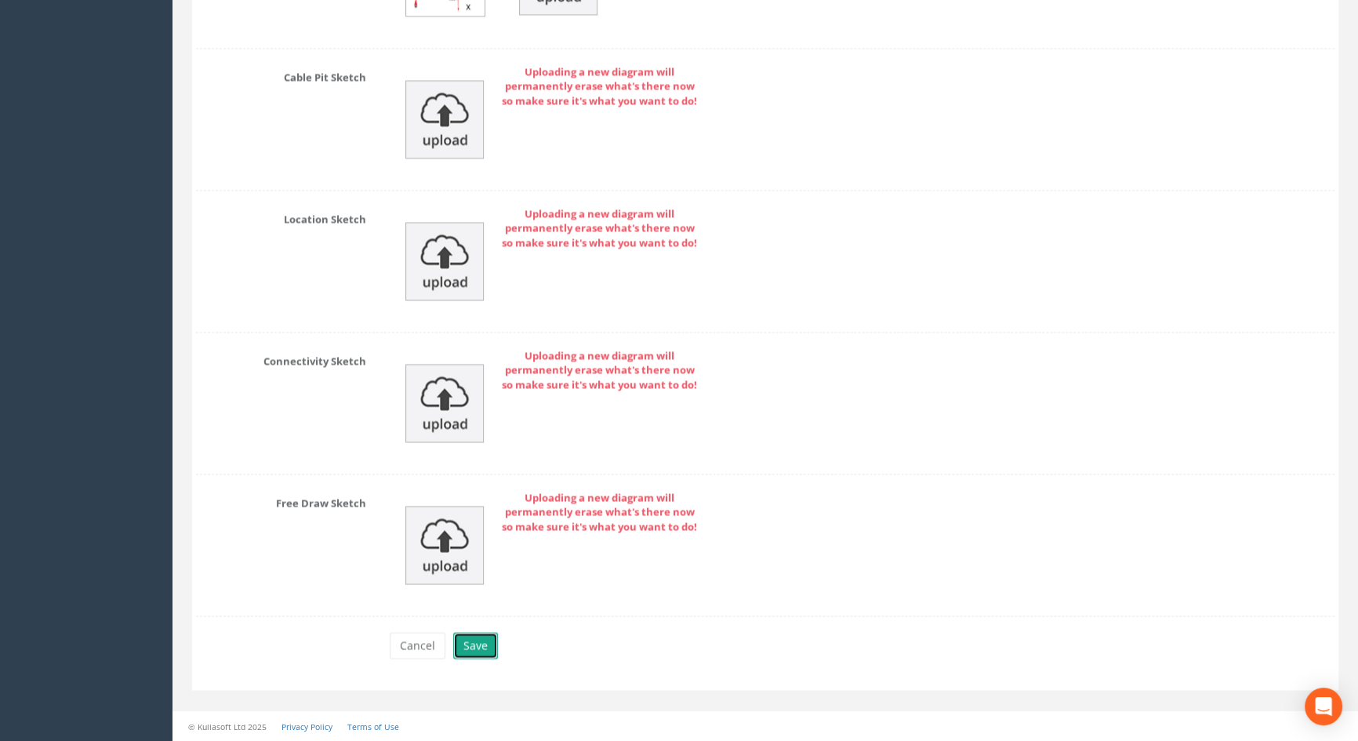
click at [476, 640] on button "Save" at bounding box center [475, 645] width 45 height 27
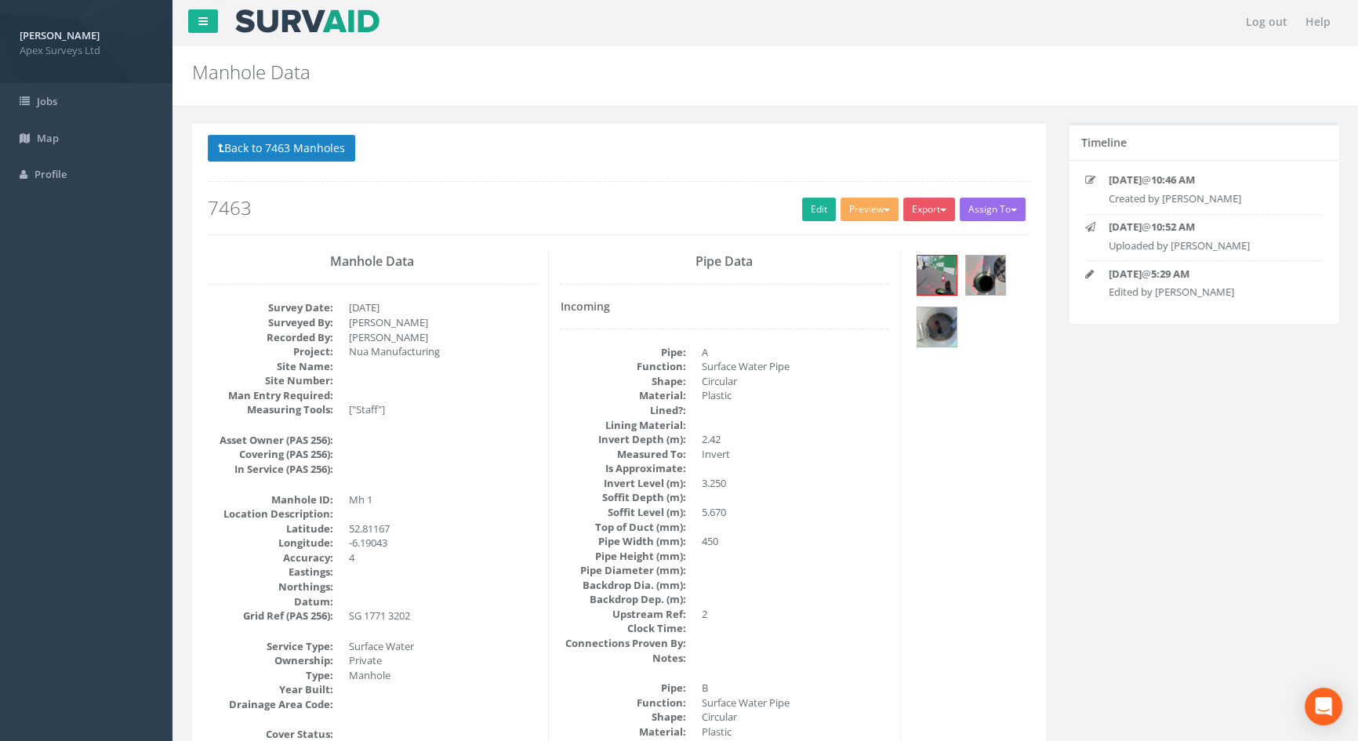
scroll to position [0, 0]
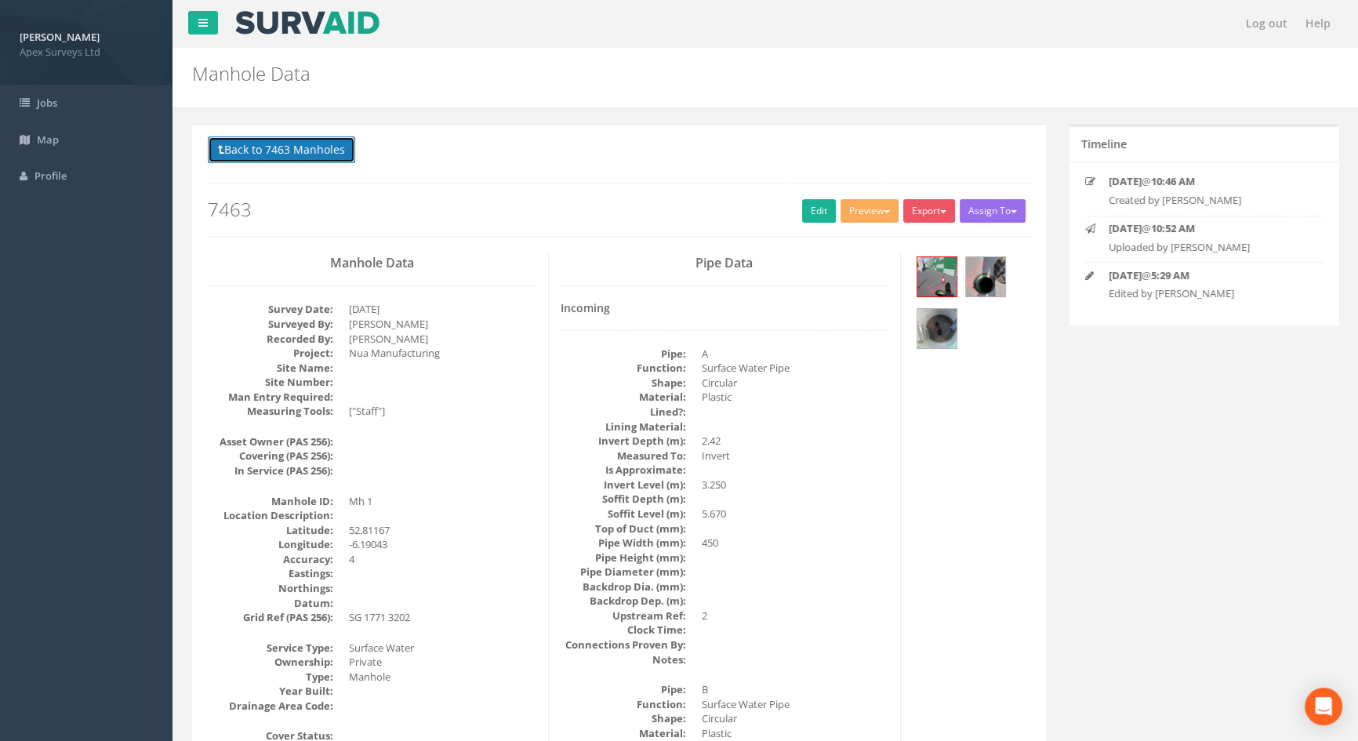
click at [328, 148] on button "Back to 7463 Manholes" at bounding box center [281, 149] width 147 height 27
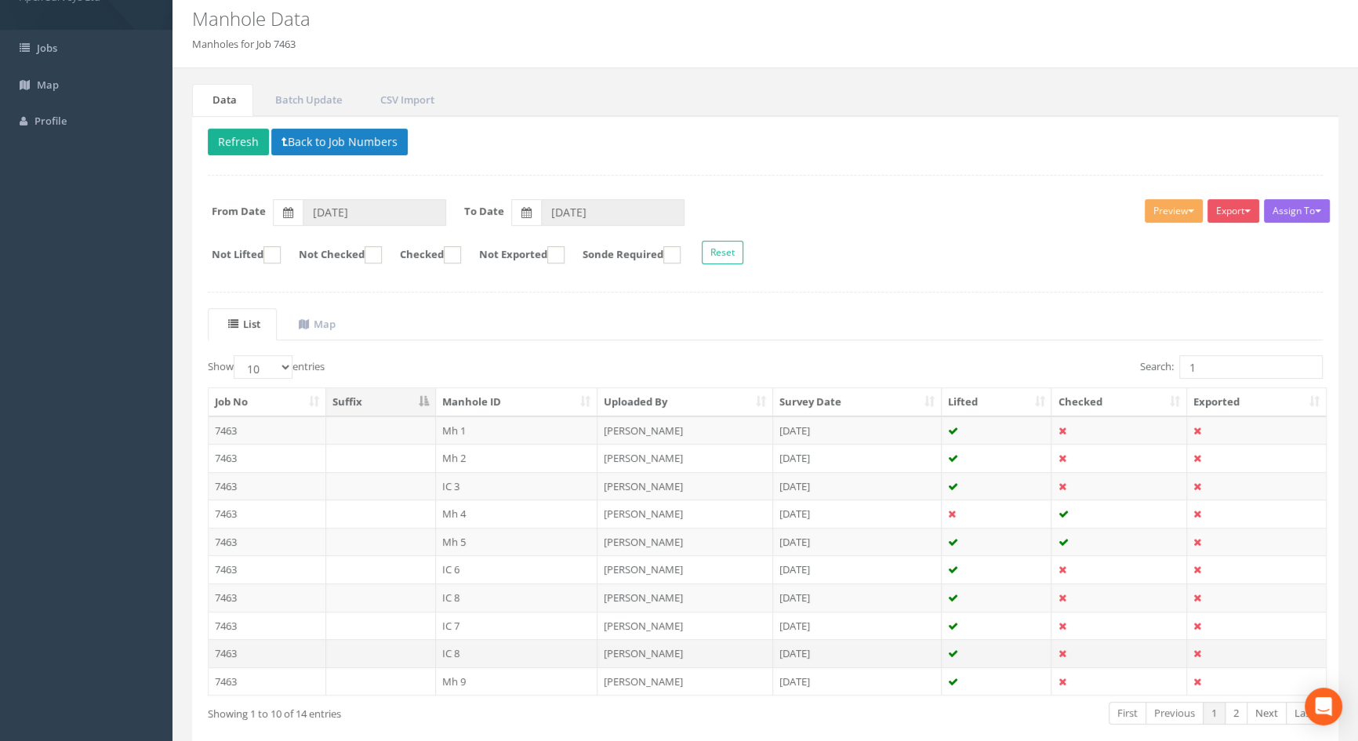
scroll to position [132, 0]
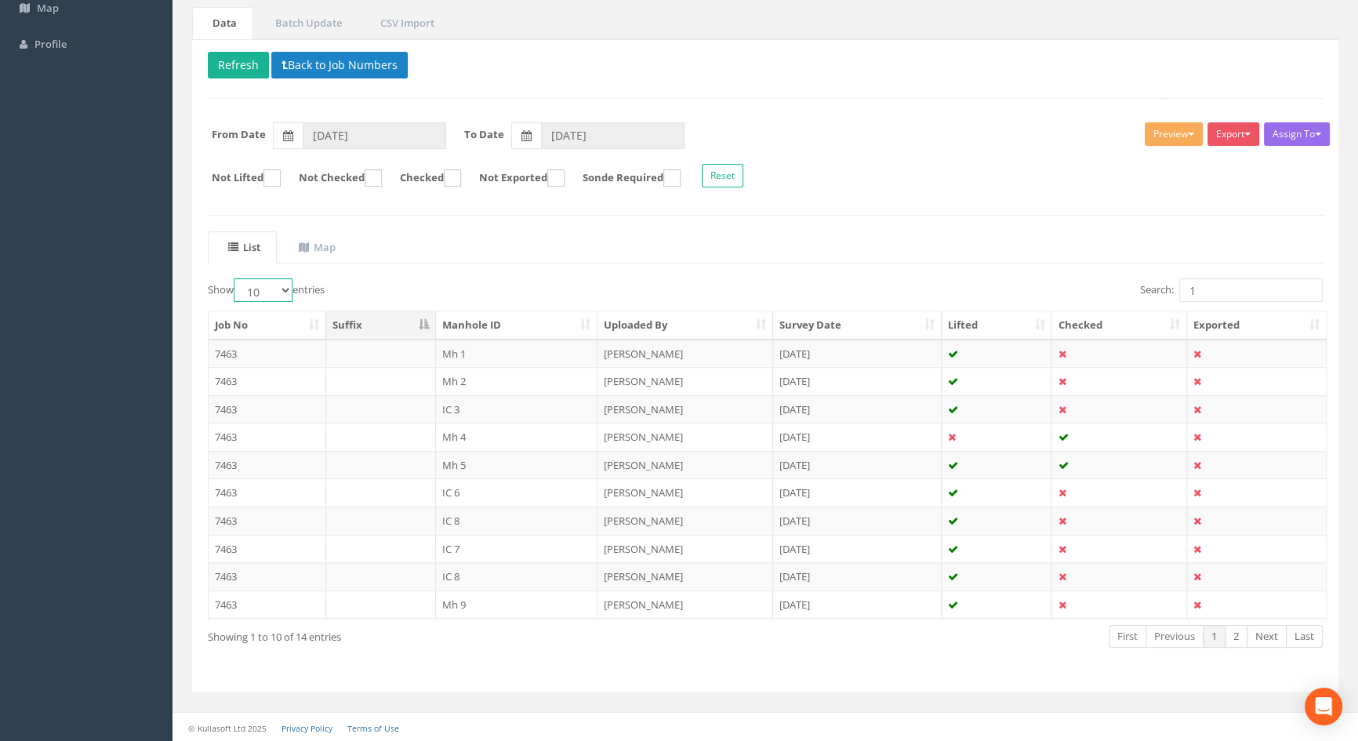
click at [288, 287] on select "10 25 50 100" at bounding box center [263, 290] width 59 height 24
select select "50"
click at [236, 278] on select "10 25 50 100" at bounding box center [263, 290] width 59 height 24
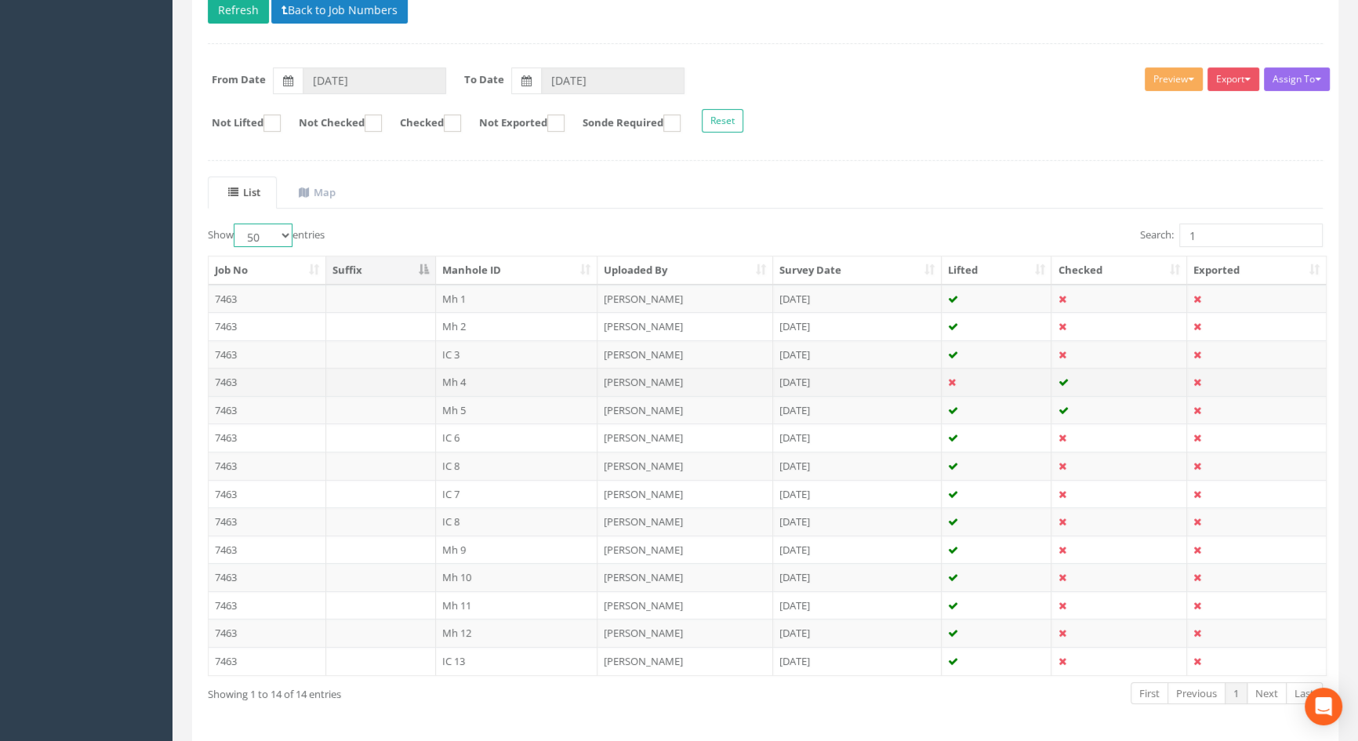
scroll to position [243, 0]
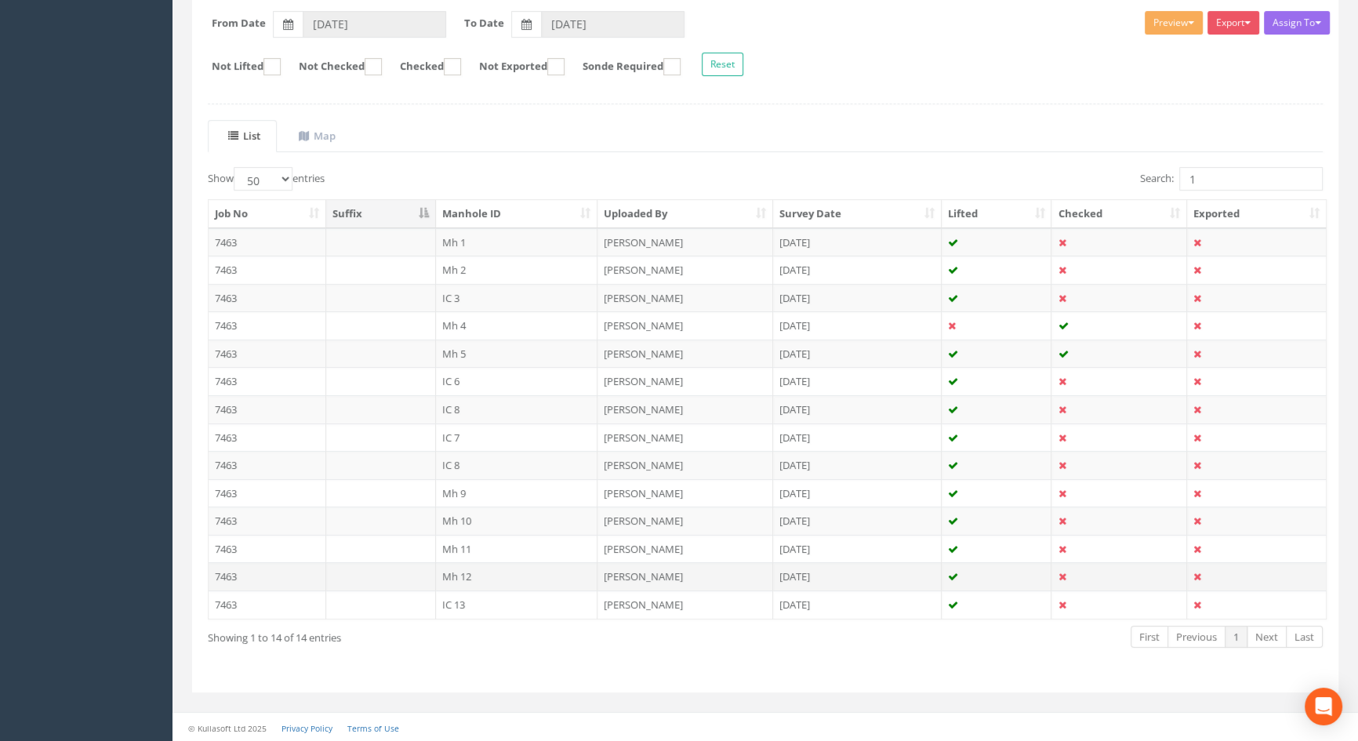
click at [450, 573] on td "Mh 12" at bounding box center [517, 576] width 162 height 28
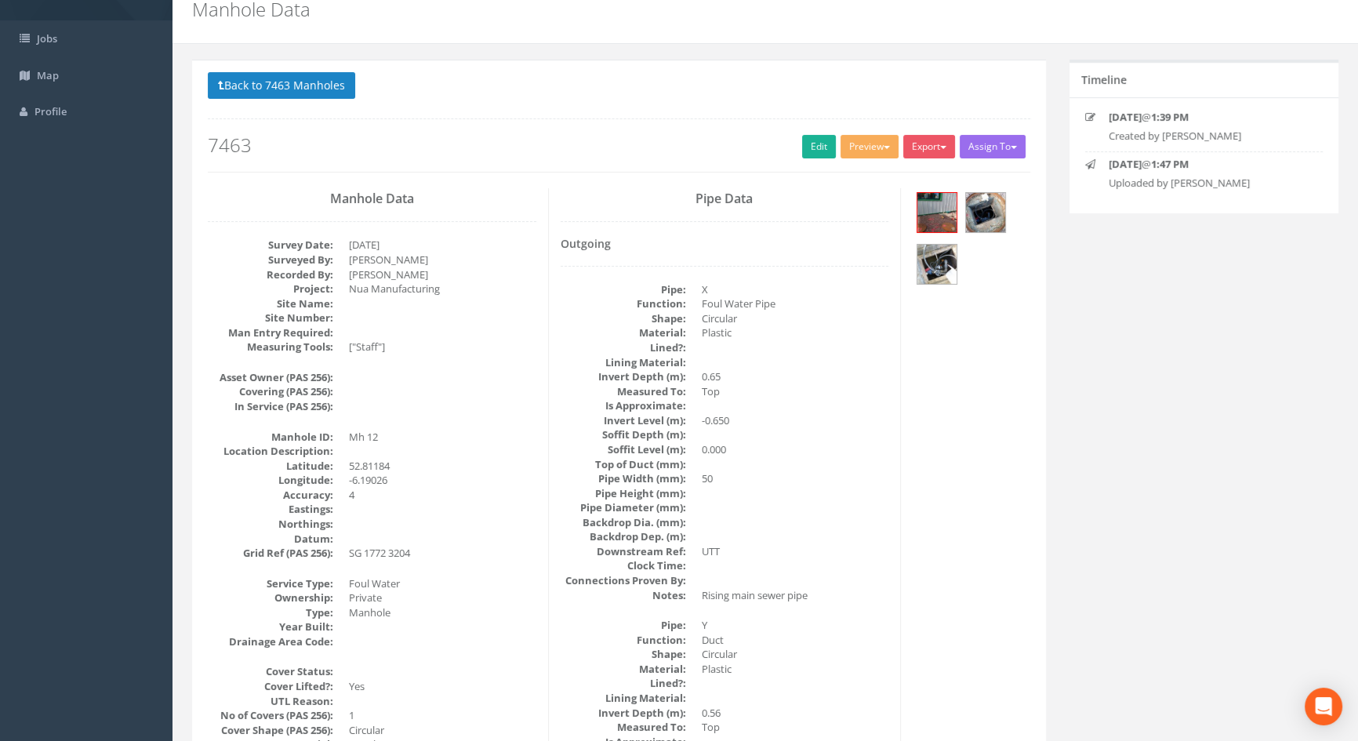
scroll to position [0, 0]
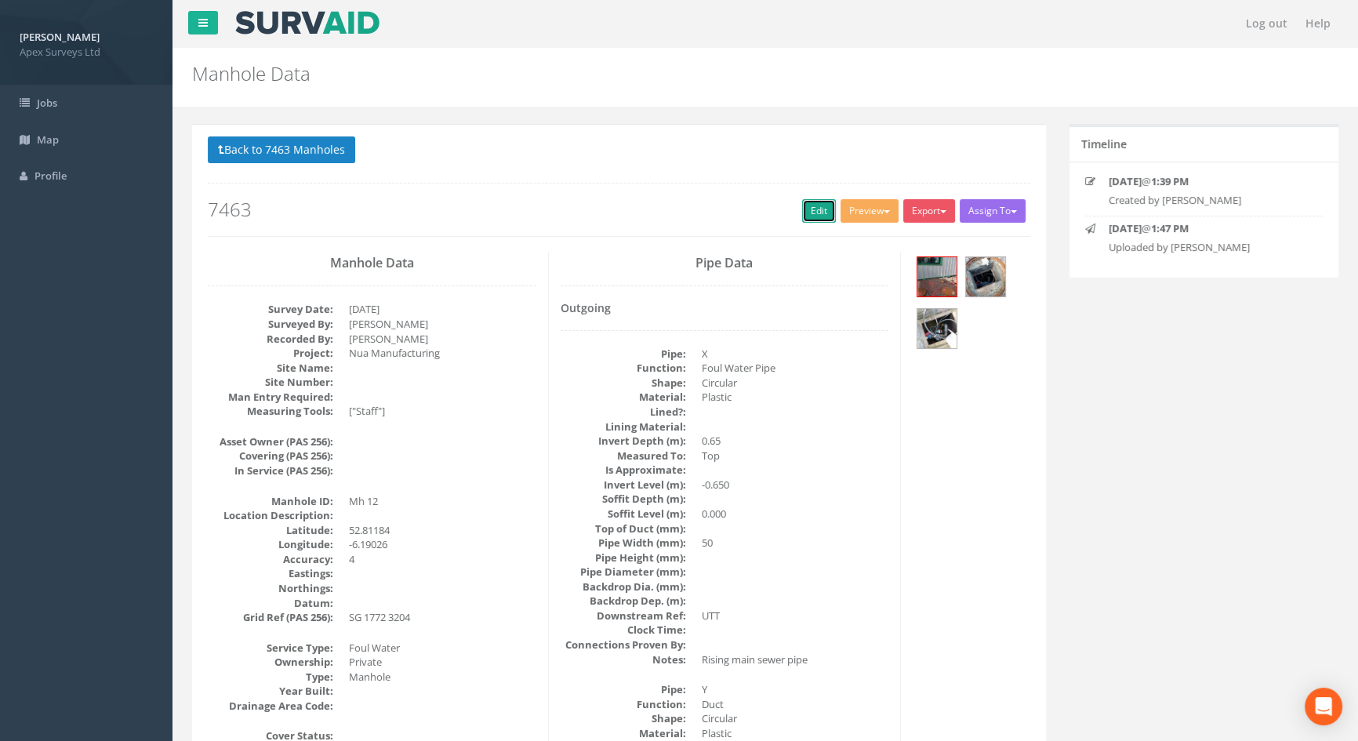
click at [807, 208] on link "Edit" at bounding box center [819, 211] width 34 height 24
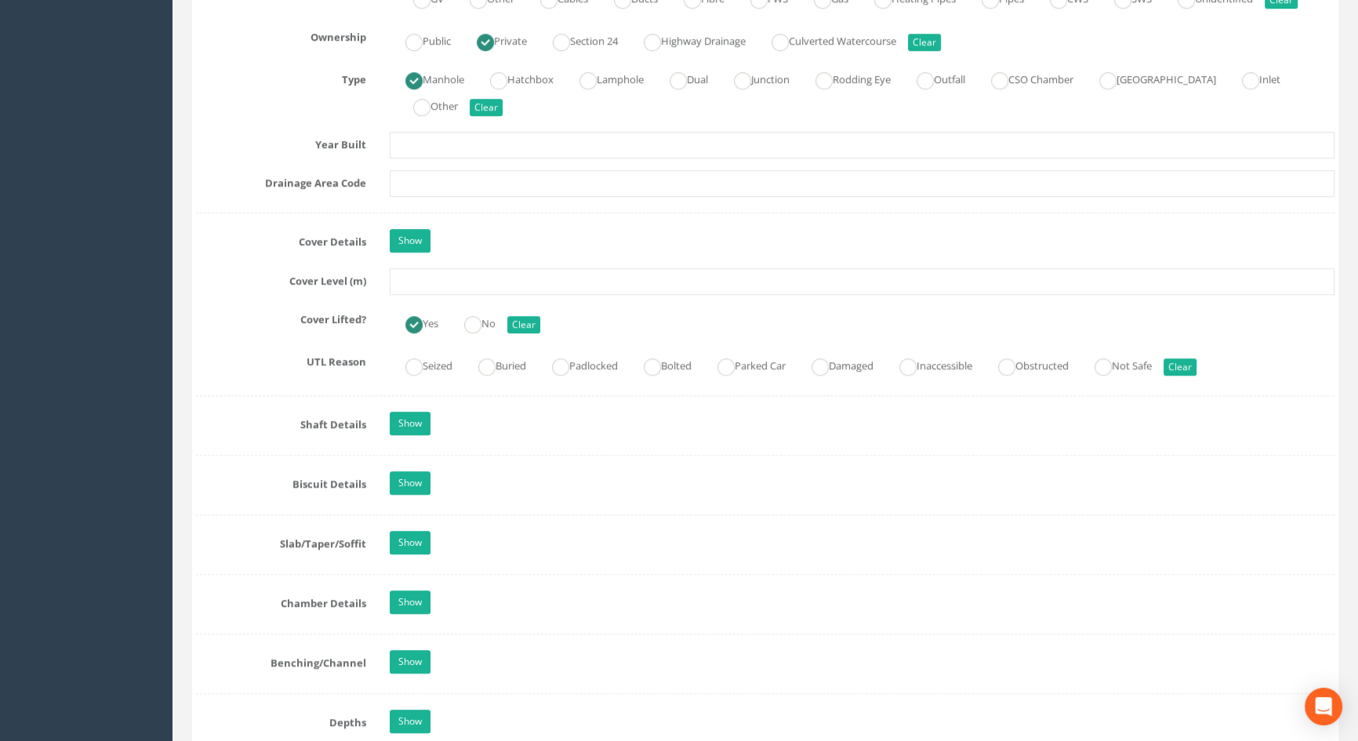
scroll to position [1211, 0]
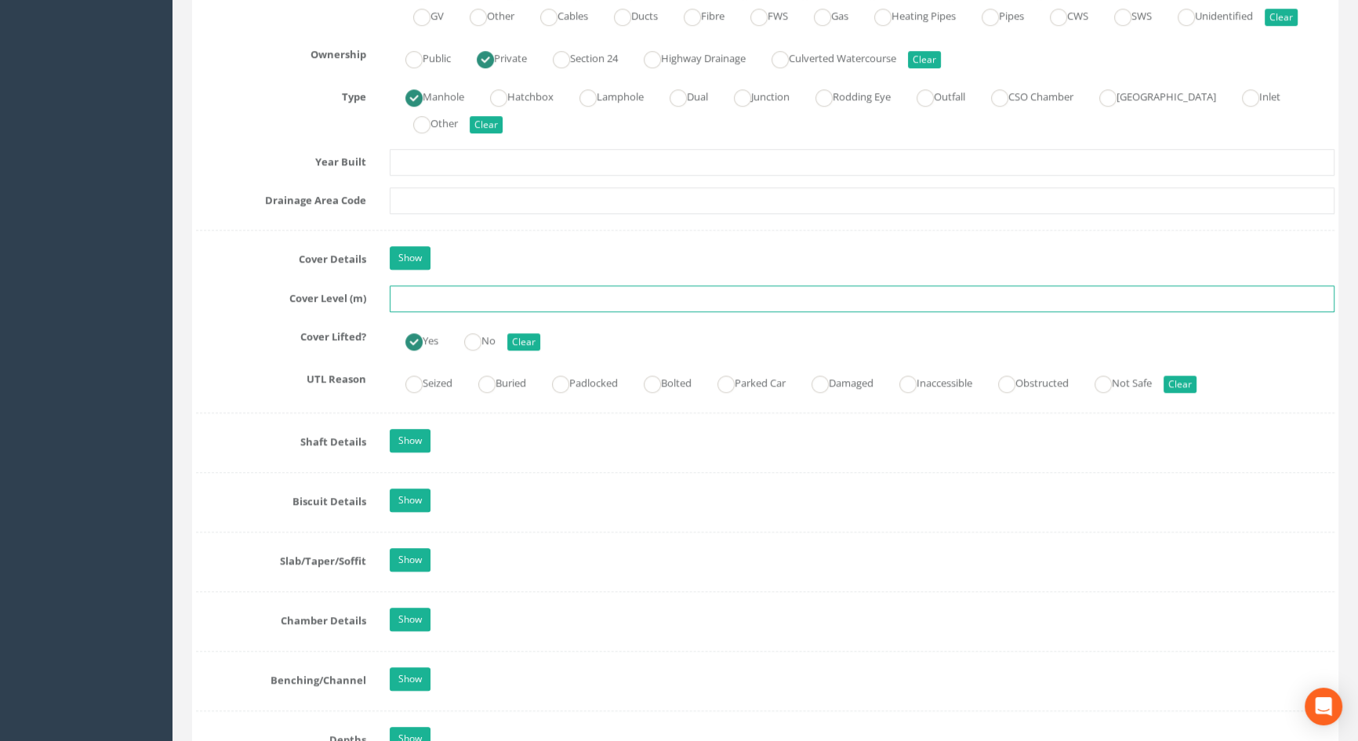
click at [426, 312] on input "text" at bounding box center [862, 298] width 944 height 27
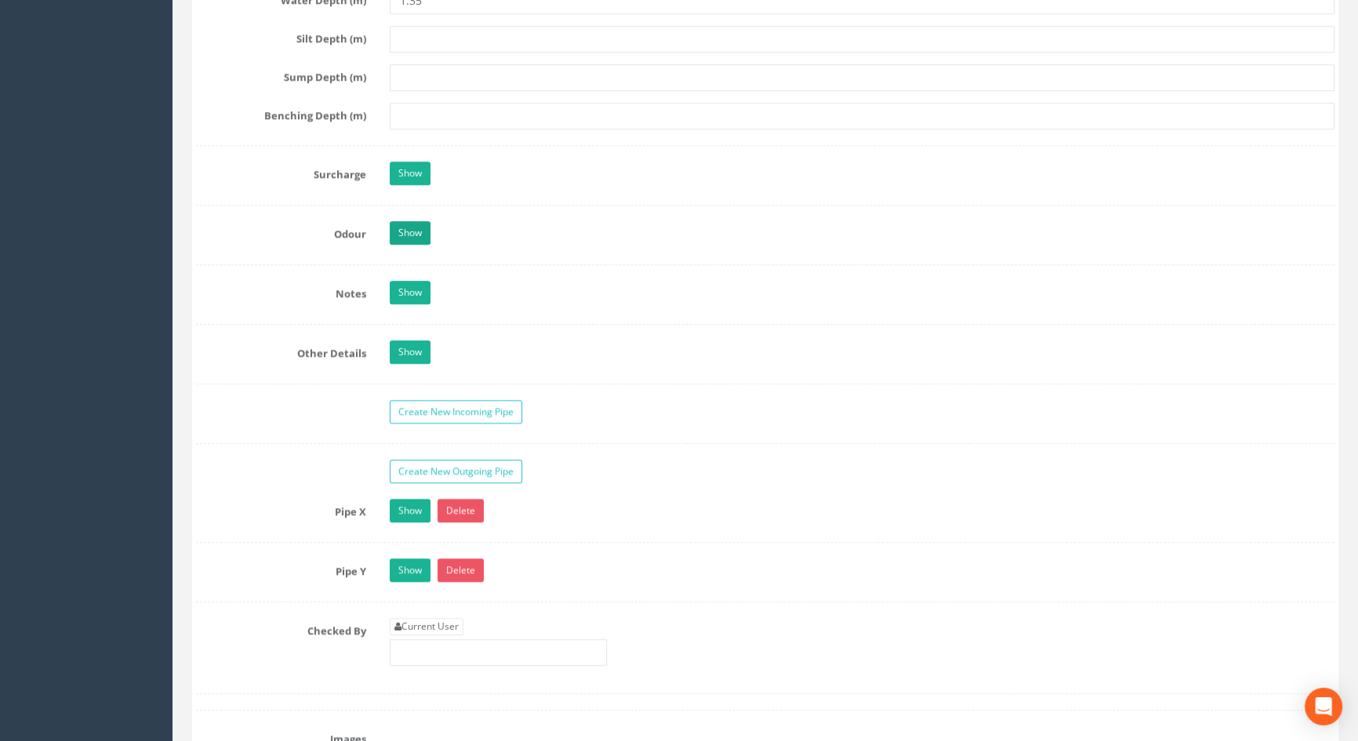
scroll to position [2351, 0]
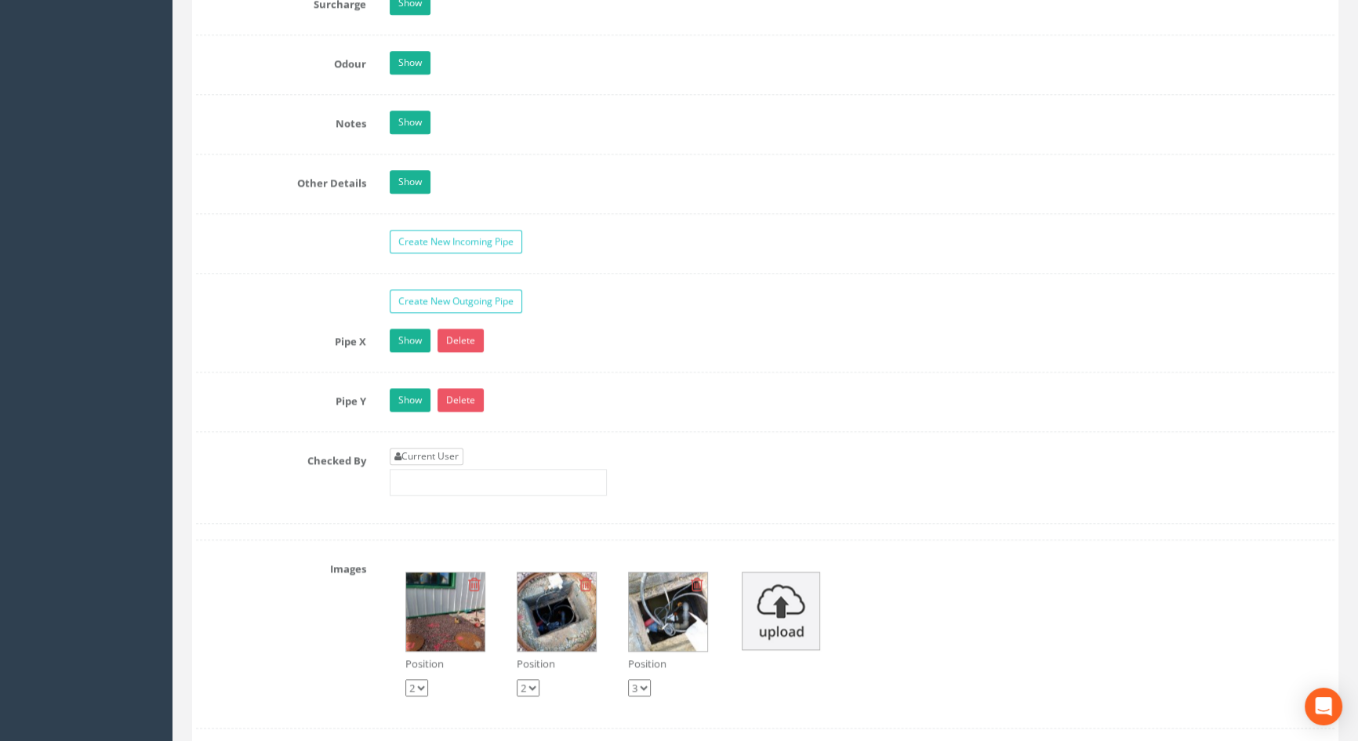
type input "5.69"
click at [418, 465] on link "Current User" at bounding box center [427, 456] width 74 height 17
type input "[PERSON_NAME]"
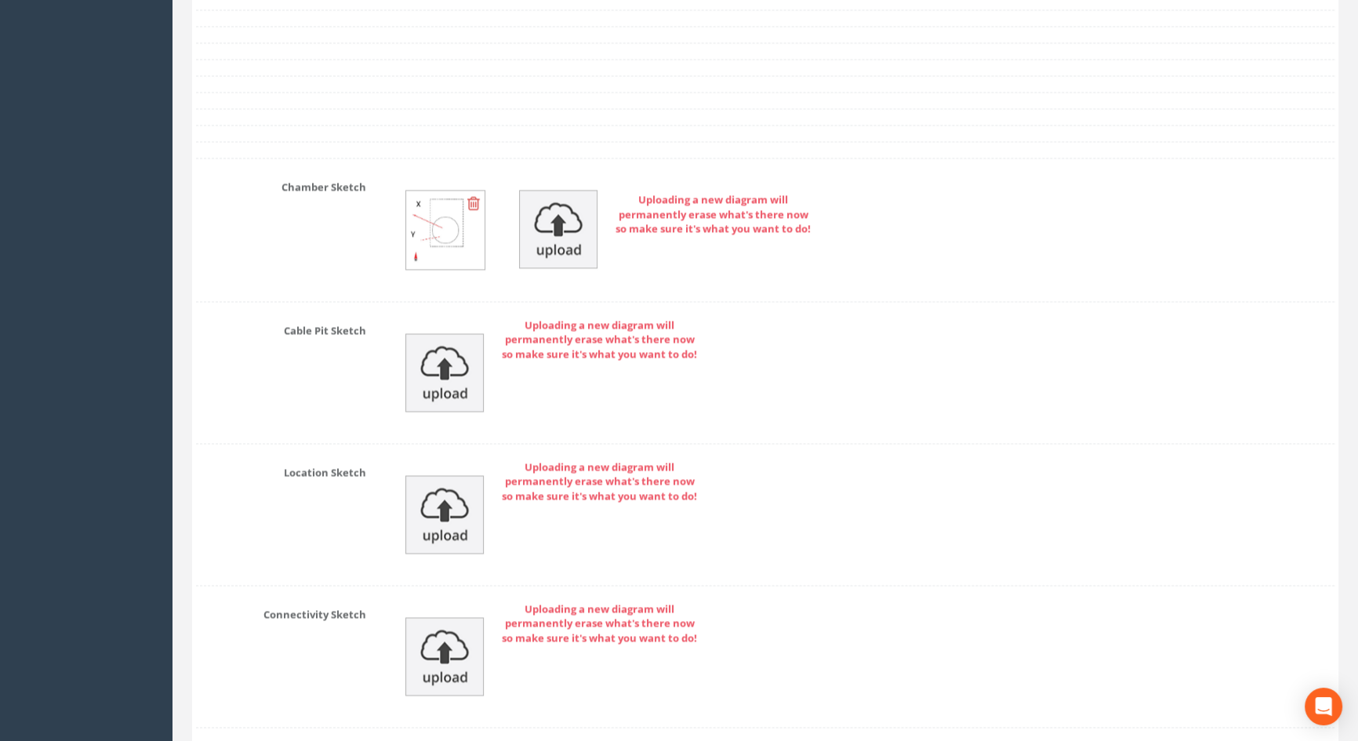
scroll to position [3406, 0]
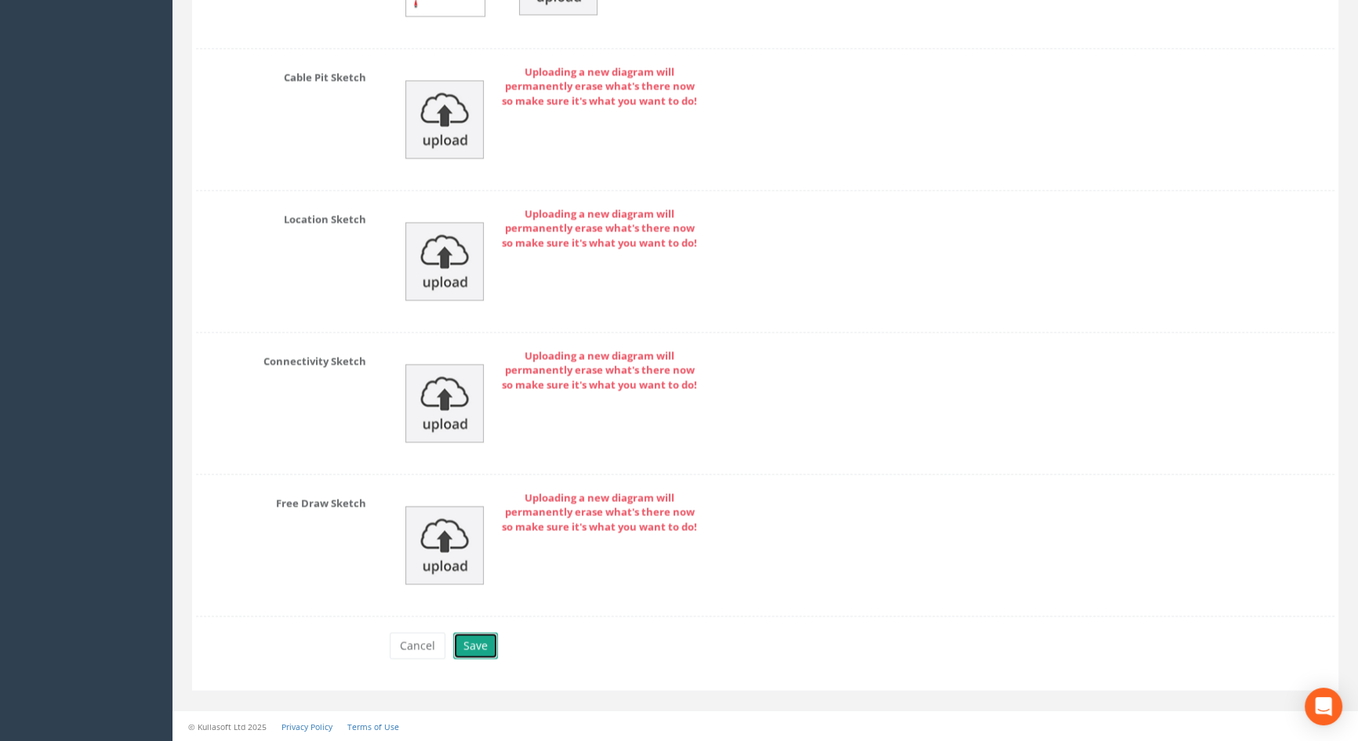
click at [478, 647] on button "Save" at bounding box center [475, 645] width 45 height 27
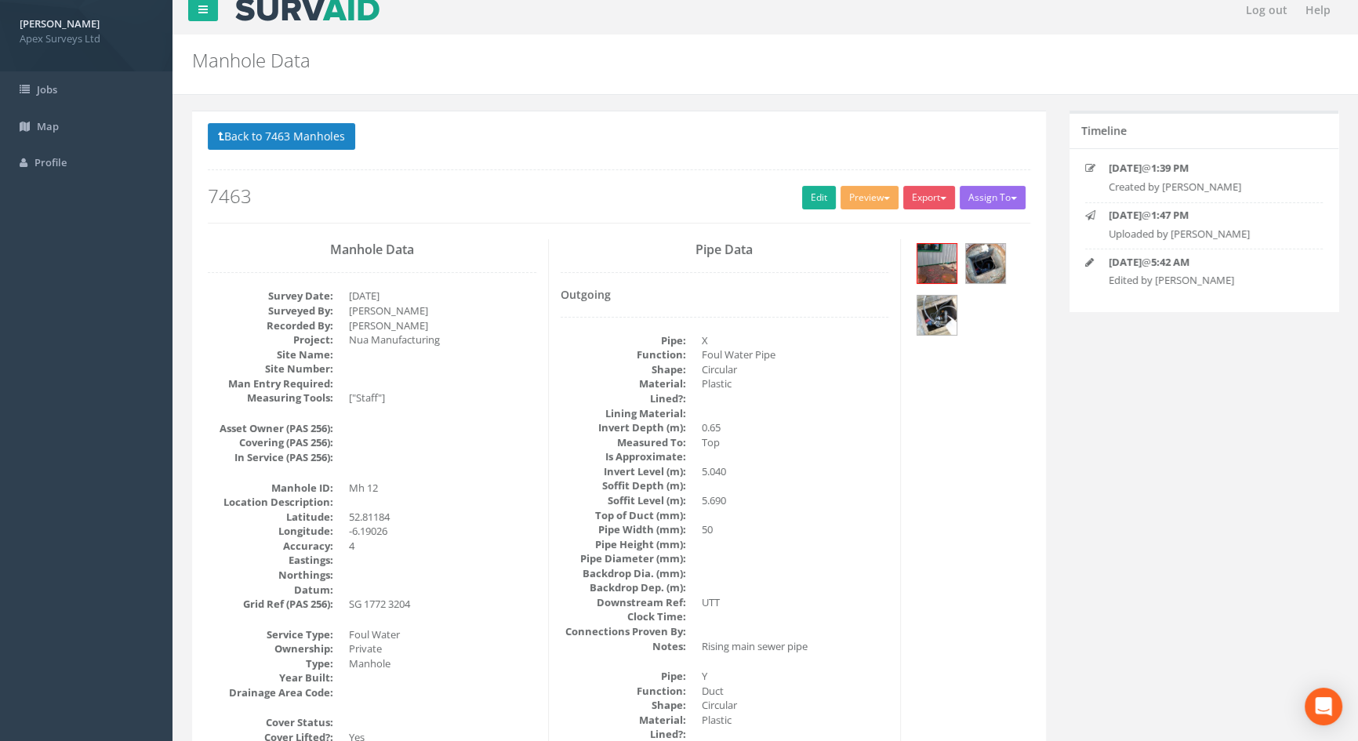
scroll to position [0, 0]
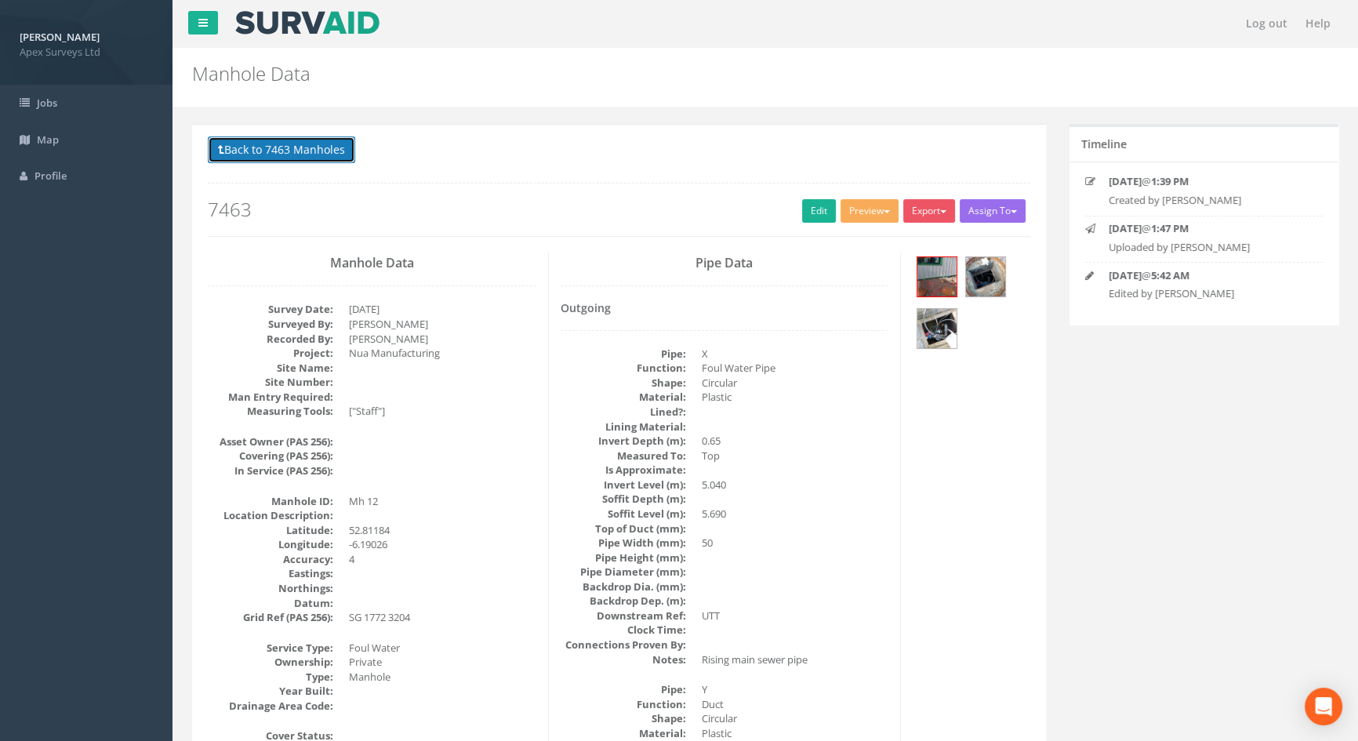
click at [274, 154] on button "Back to 7463 Manholes" at bounding box center [281, 149] width 147 height 27
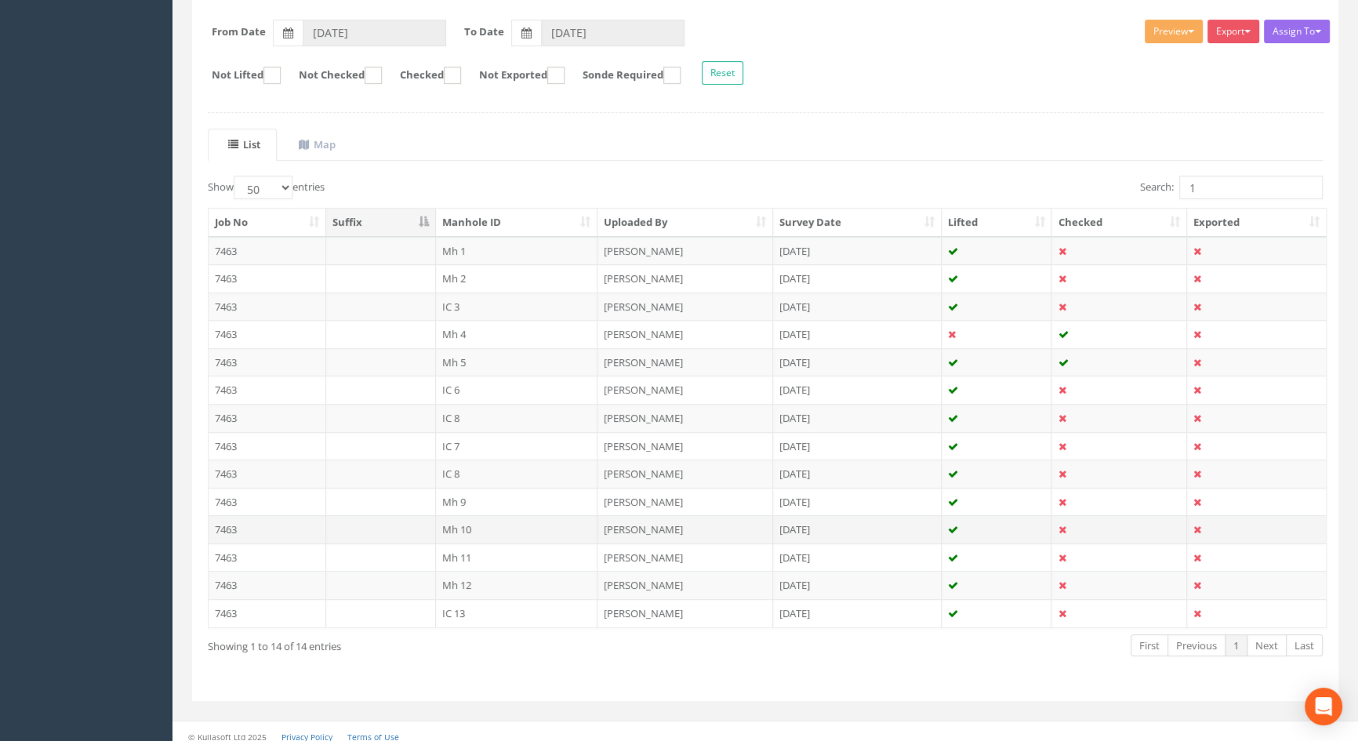
scroll to position [243, 0]
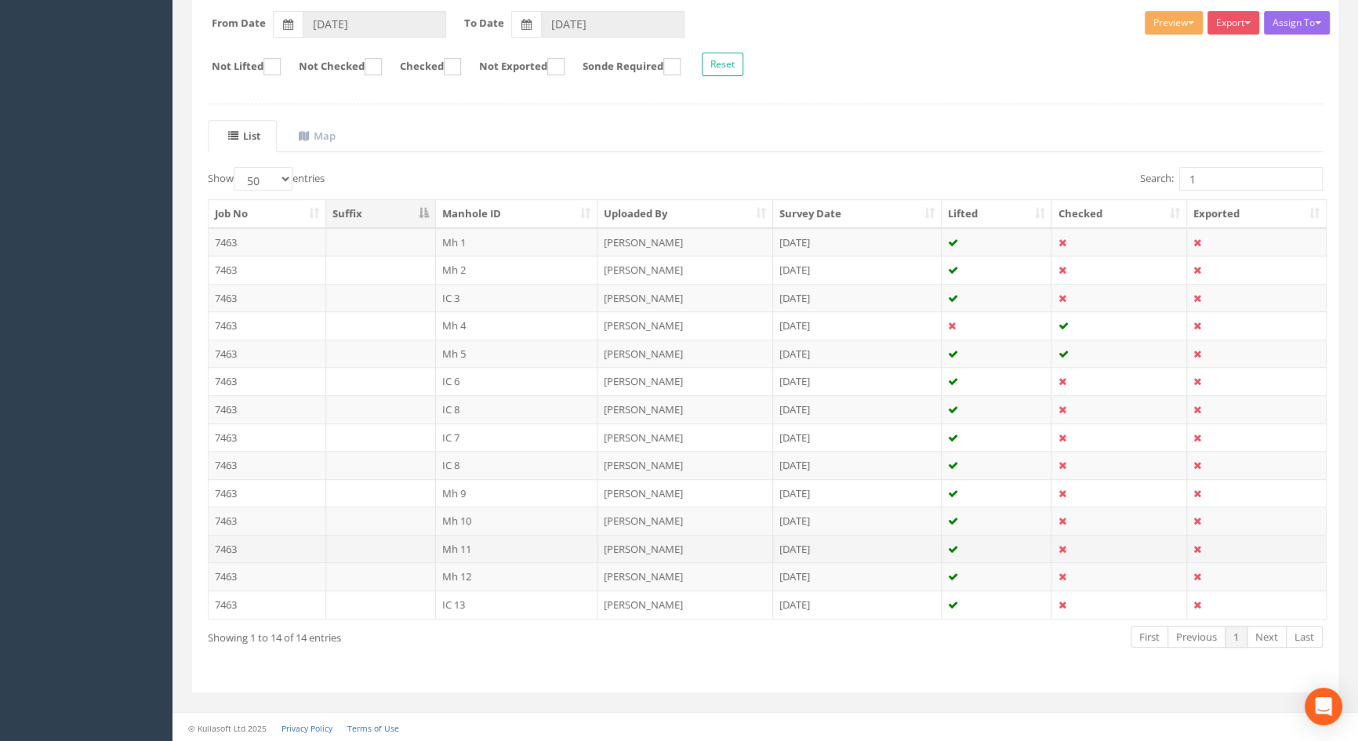
click at [478, 546] on td "Mh 11" at bounding box center [517, 549] width 162 height 28
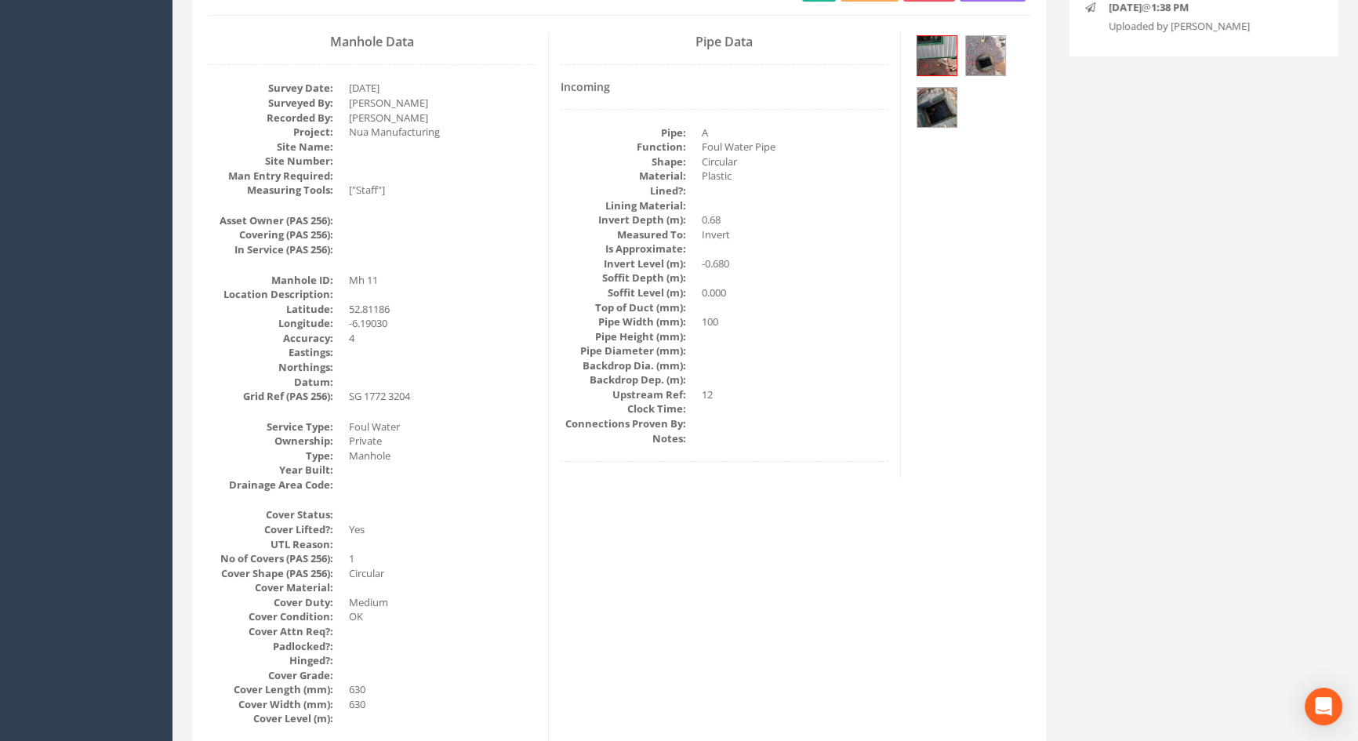
scroll to position [109, 0]
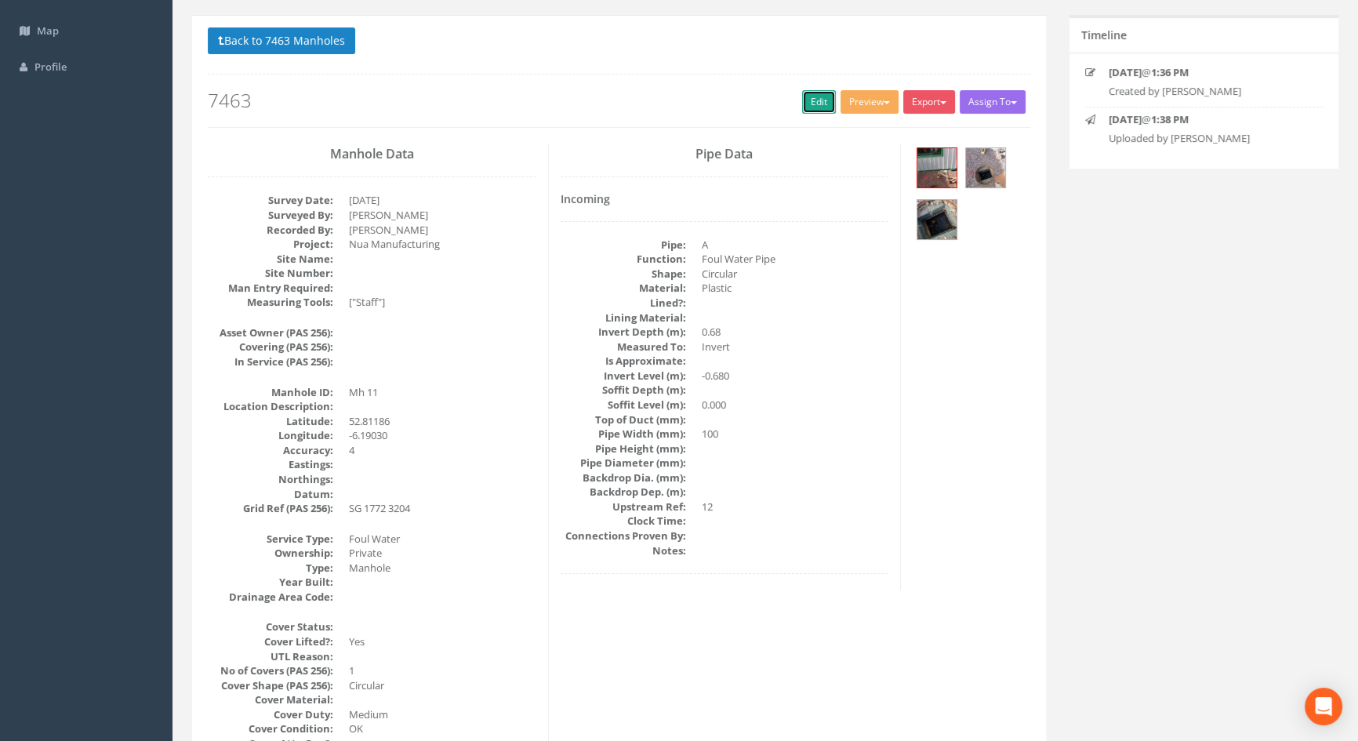
click at [807, 101] on link "Edit" at bounding box center [819, 102] width 34 height 24
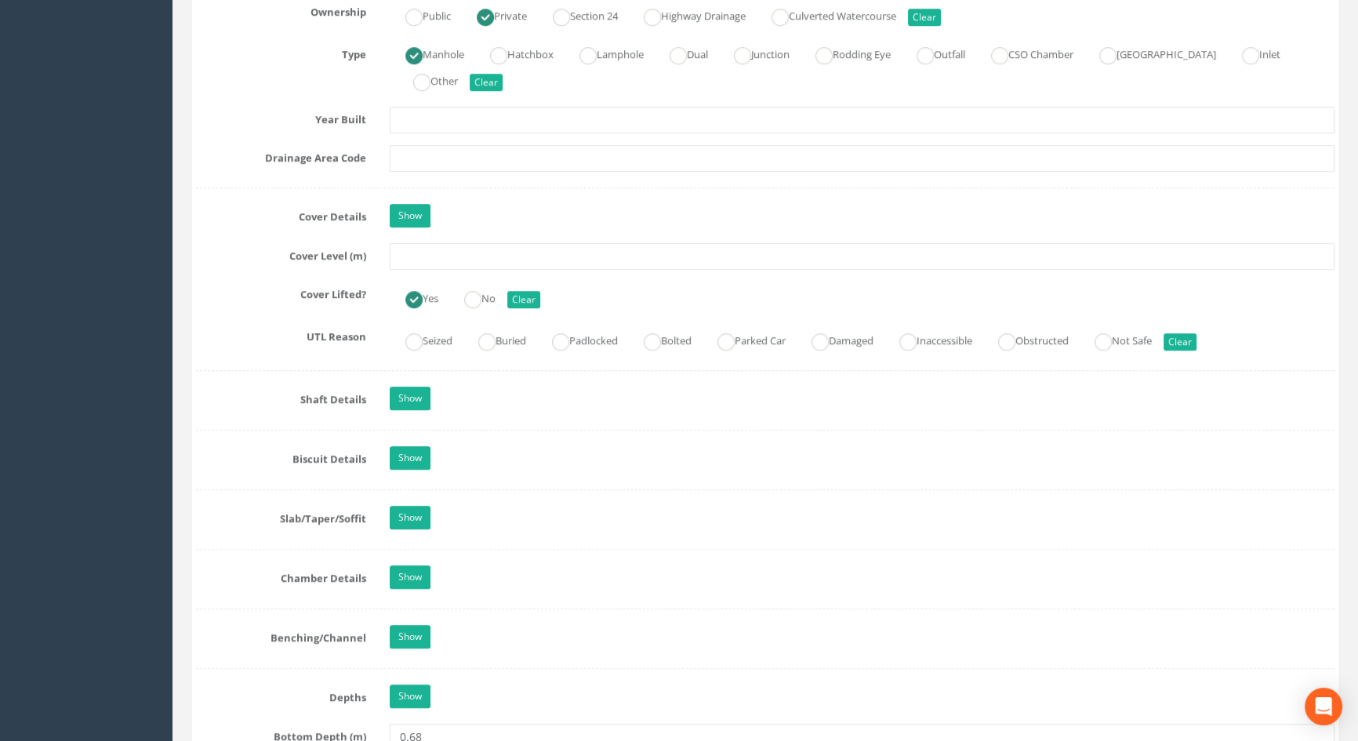
scroll to position [1249, 0]
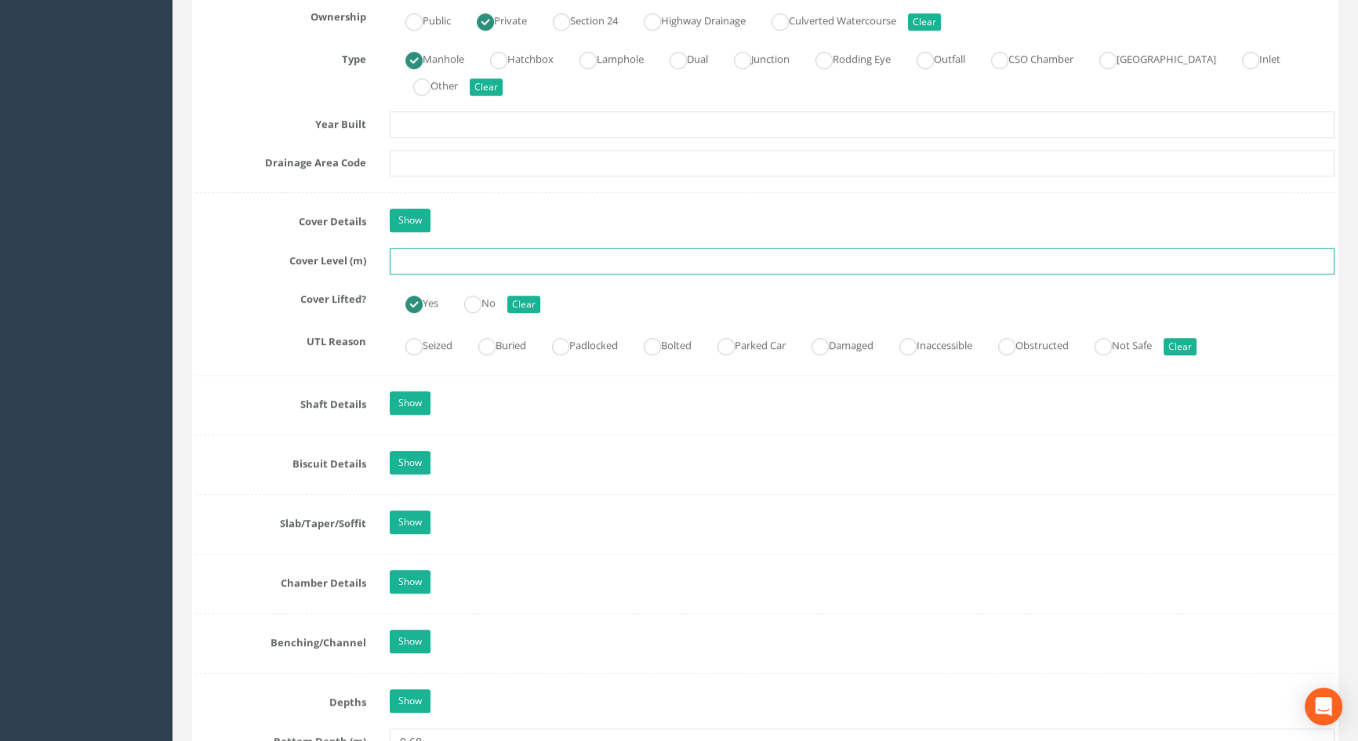
click at [453, 274] on input "text" at bounding box center [862, 261] width 944 height 27
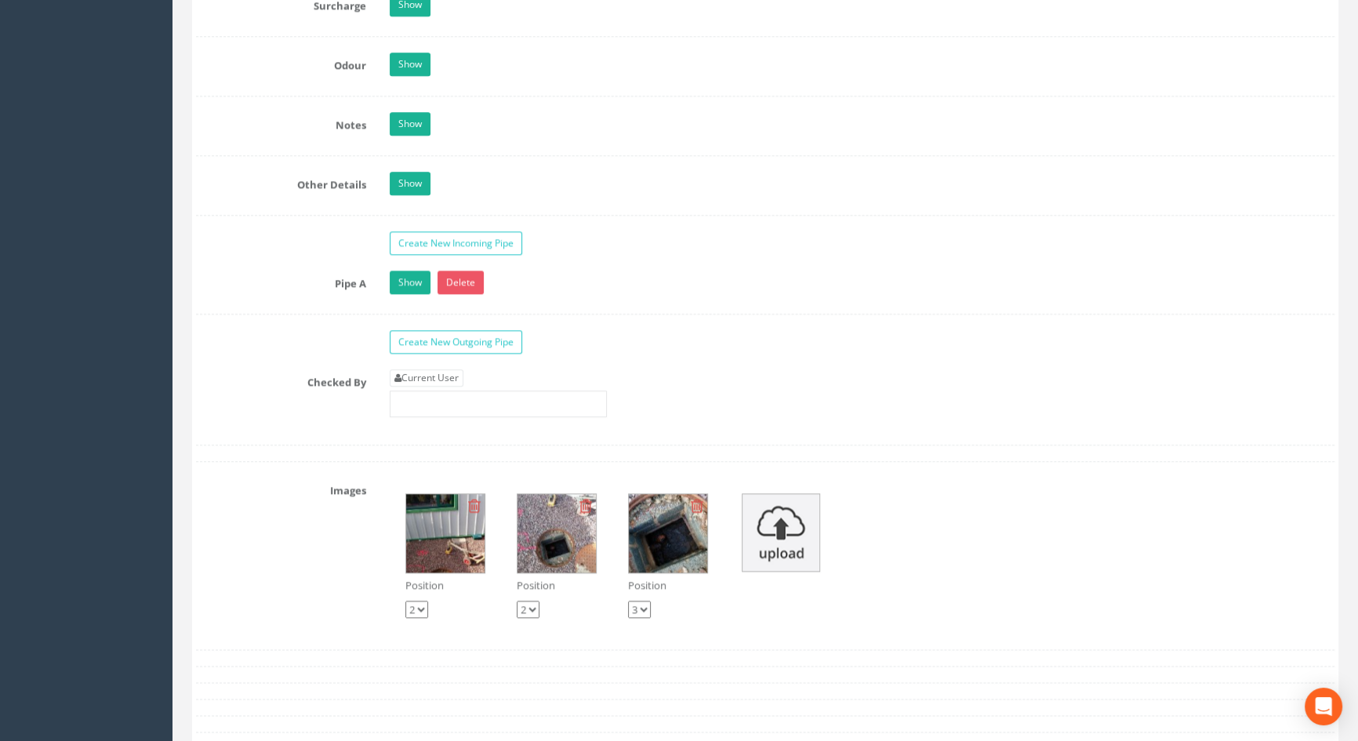
scroll to position [2389, 0]
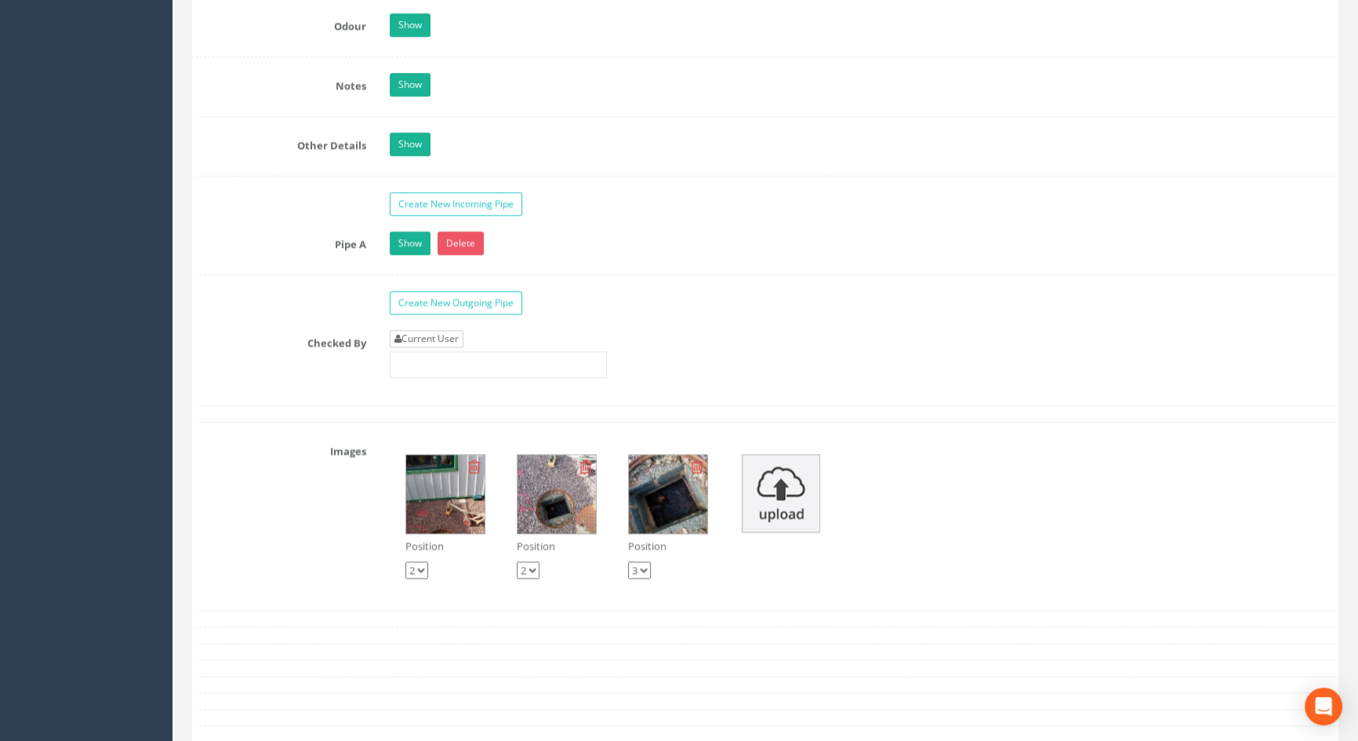
type input "5.69"
click at [443, 347] on link "Current User" at bounding box center [427, 338] width 74 height 17
type input "[PERSON_NAME]"
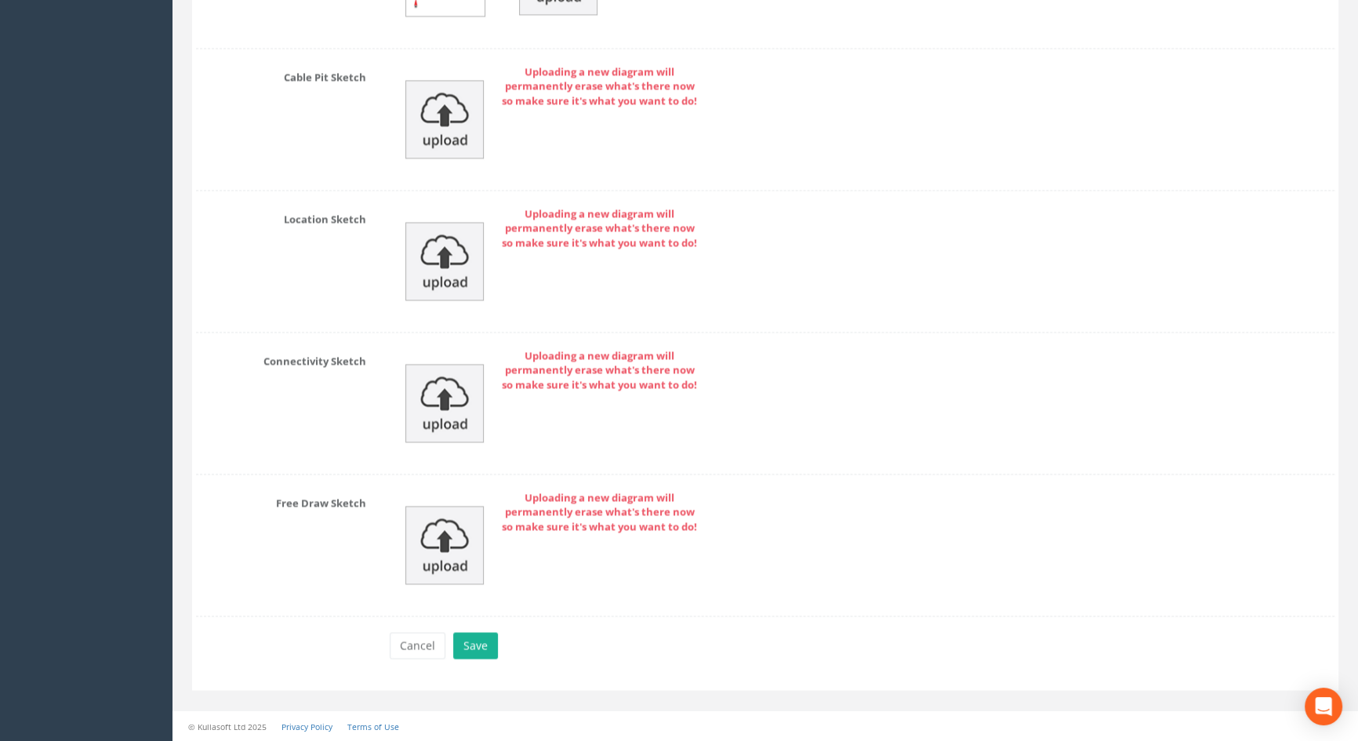
scroll to position [3326, 0]
click at [472, 643] on button "Save" at bounding box center [475, 645] width 45 height 27
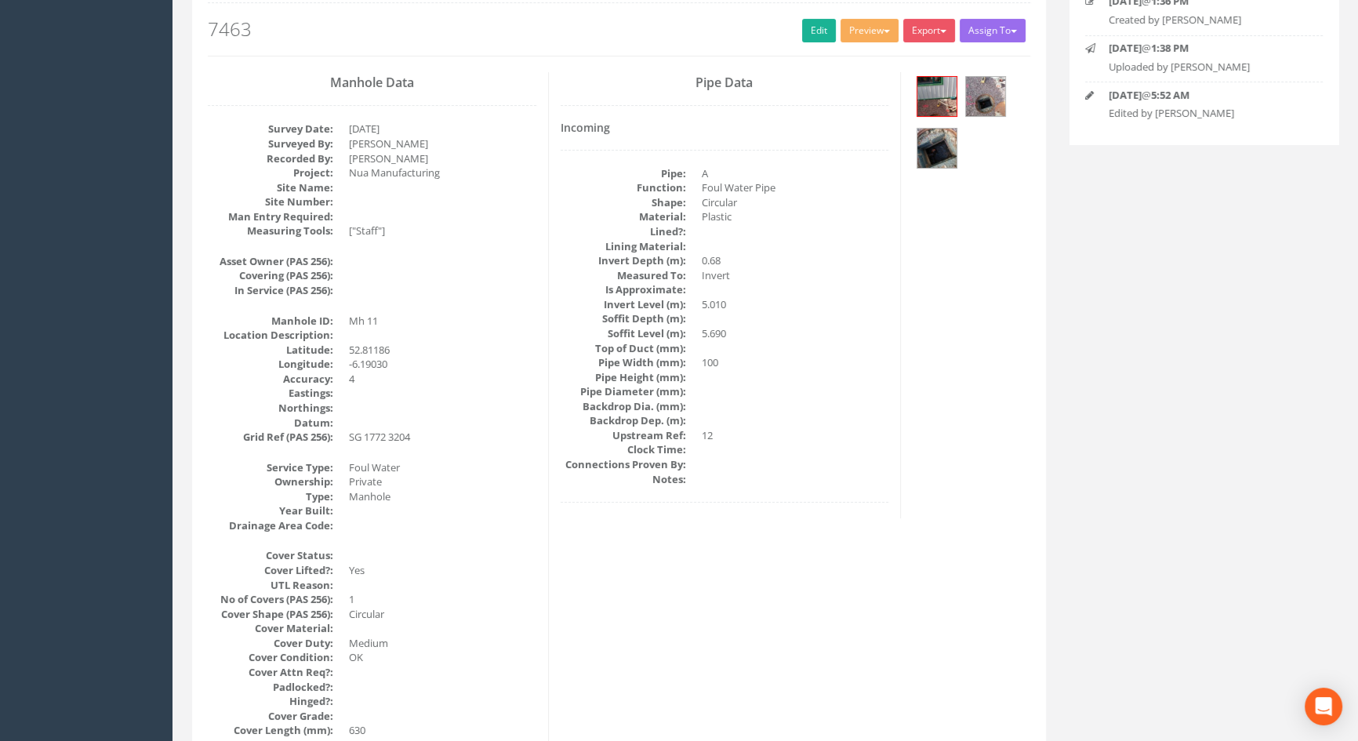
scroll to position [0, 0]
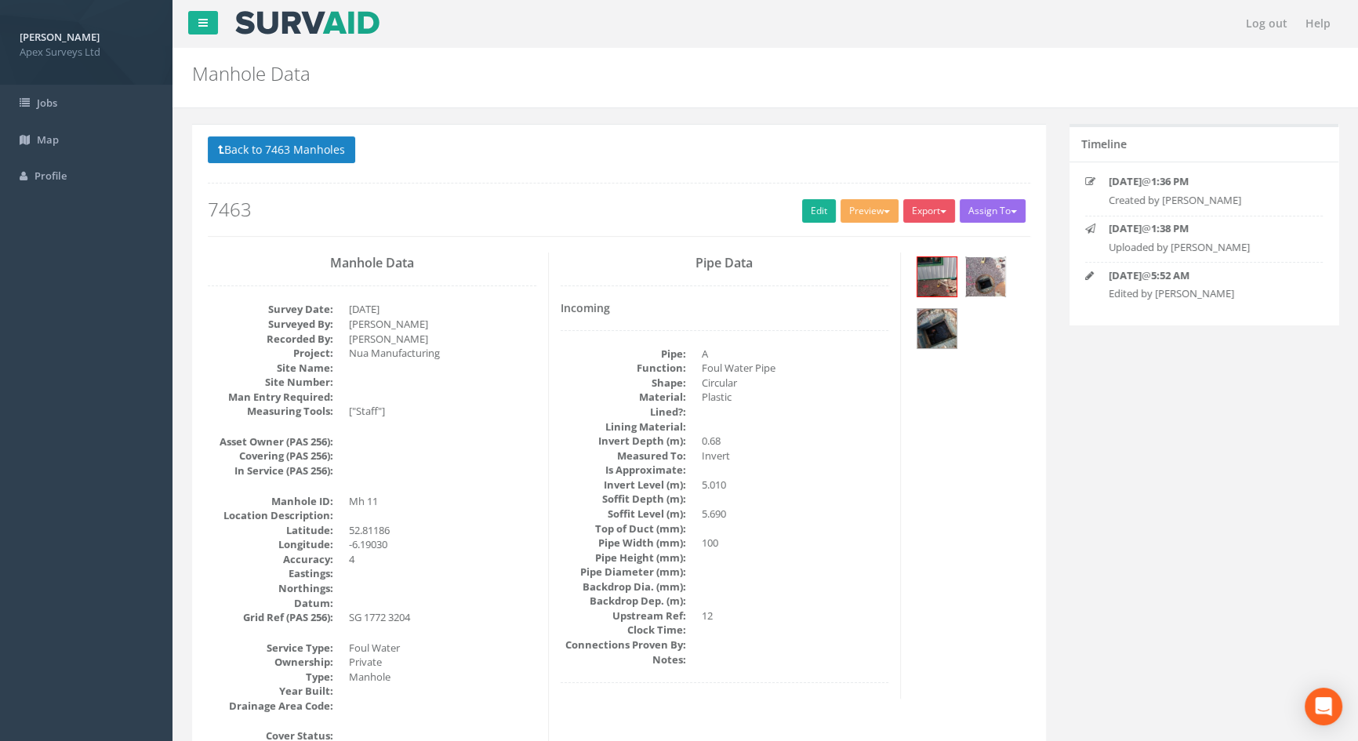
click at [970, 277] on img at bounding box center [985, 276] width 39 height 39
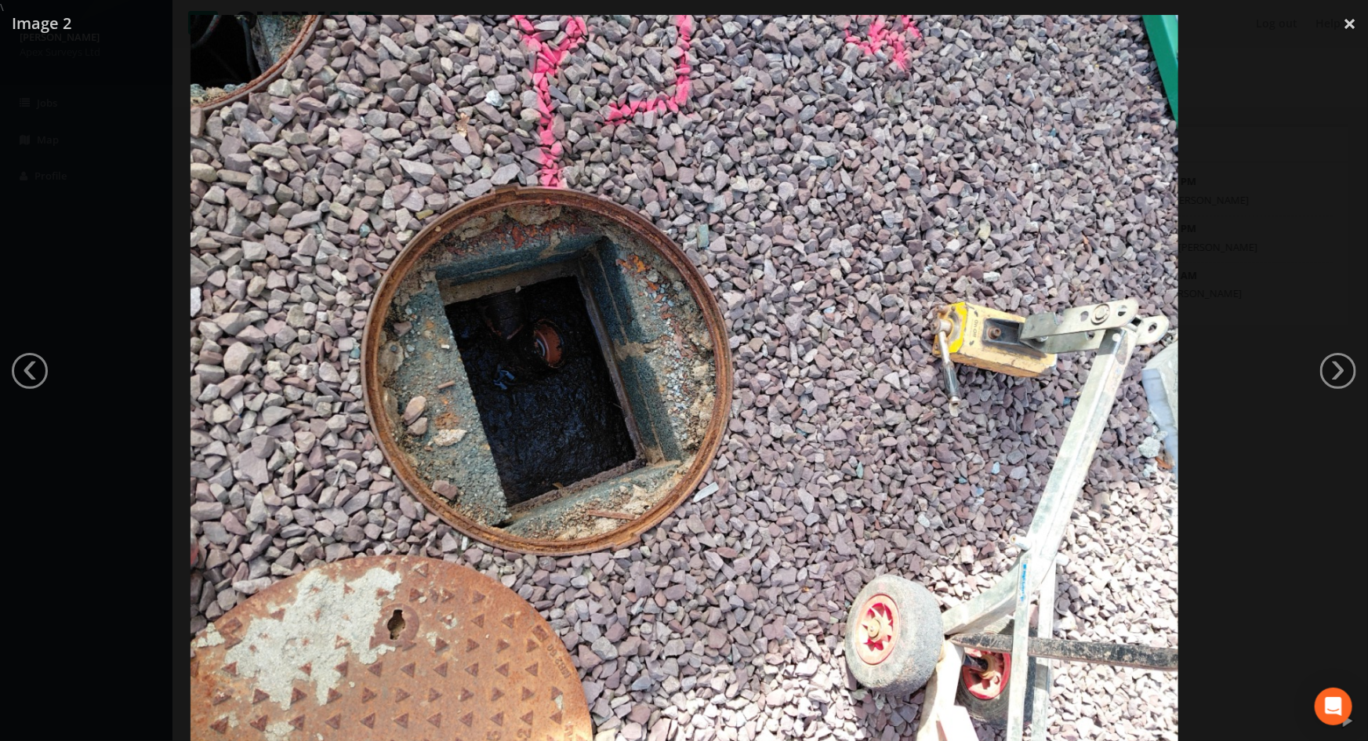
click at [1314, 368] on div at bounding box center [684, 385] width 1368 height 741
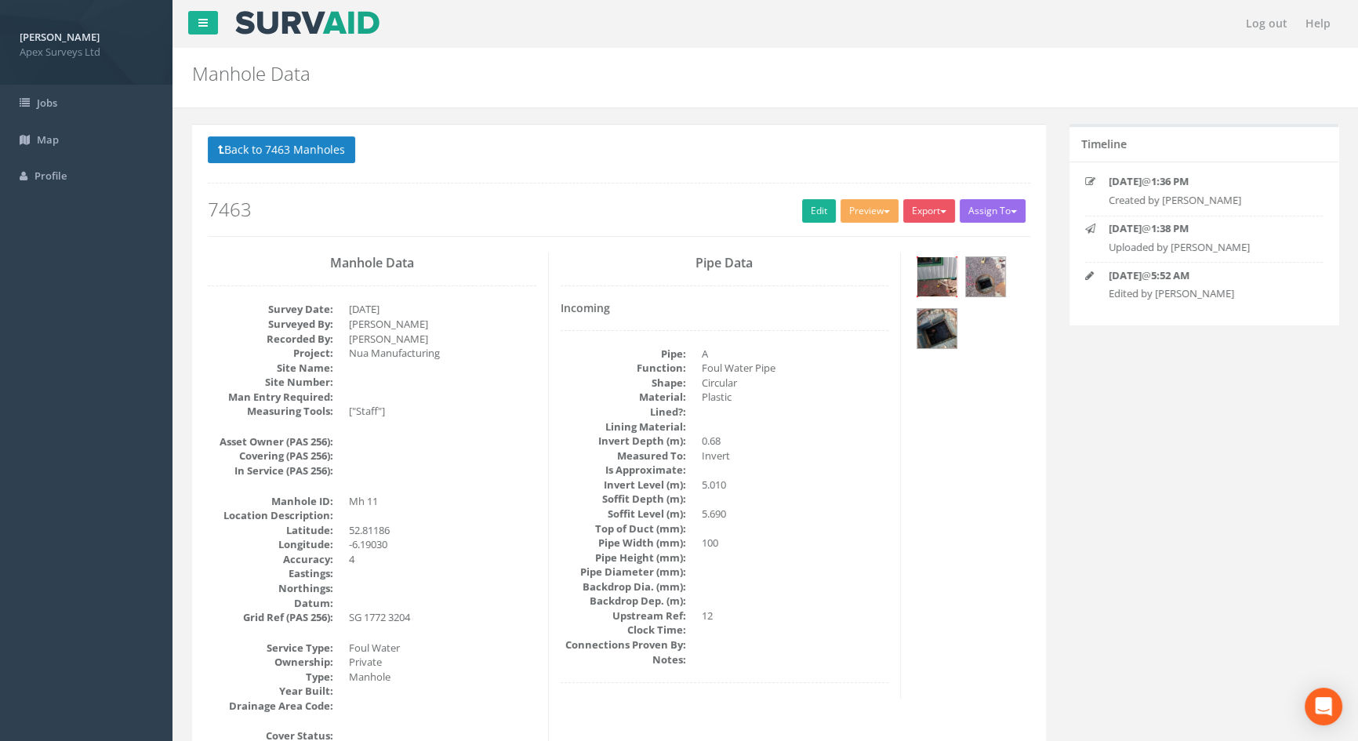
click at [937, 287] on img at bounding box center [936, 276] width 39 height 39
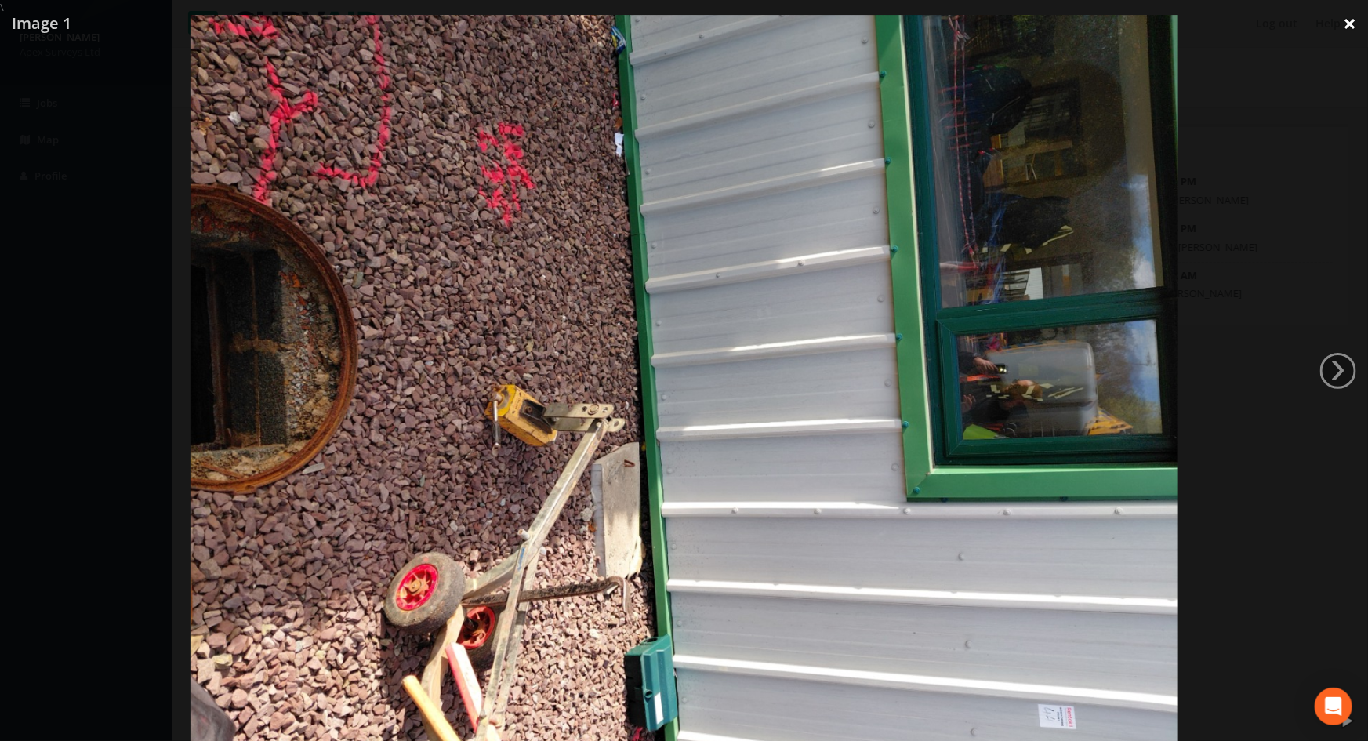
click at [1343, 31] on link "×" at bounding box center [1349, 23] width 37 height 47
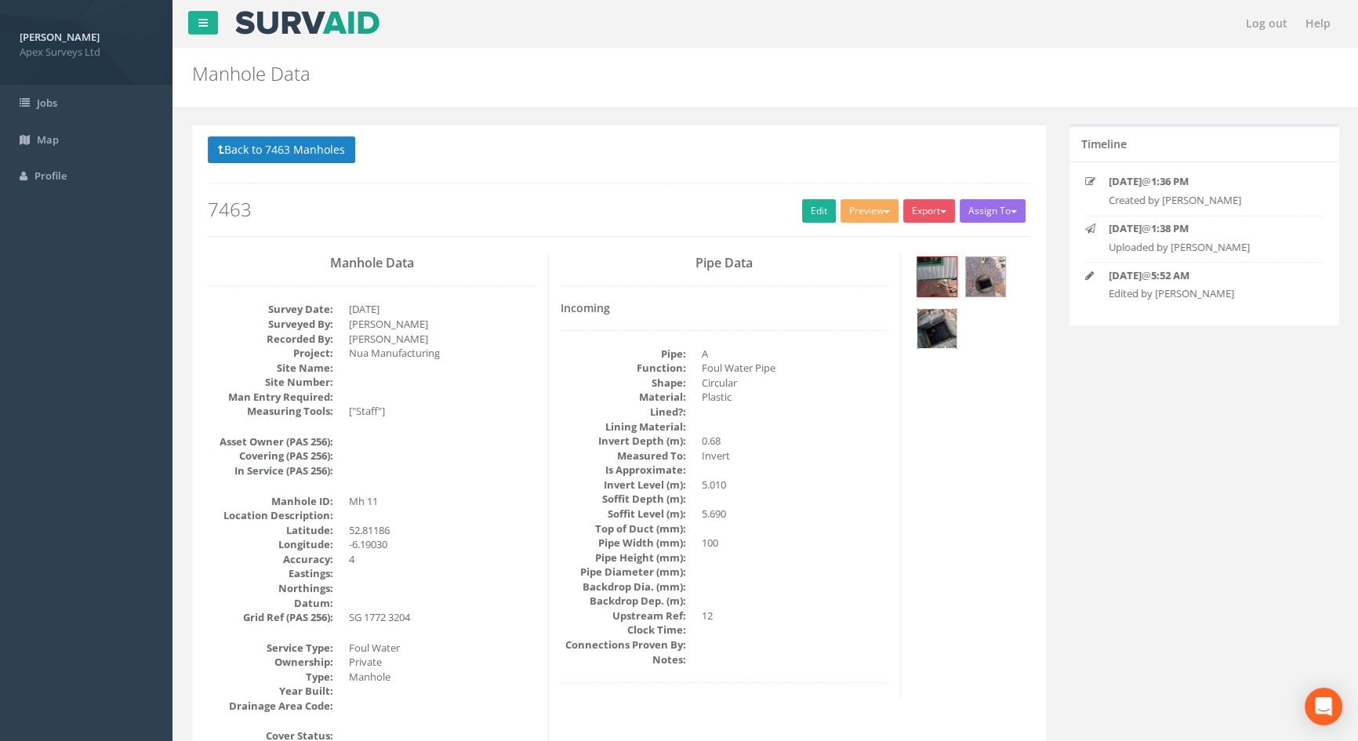
click at [932, 326] on img at bounding box center [936, 328] width 39 height 39
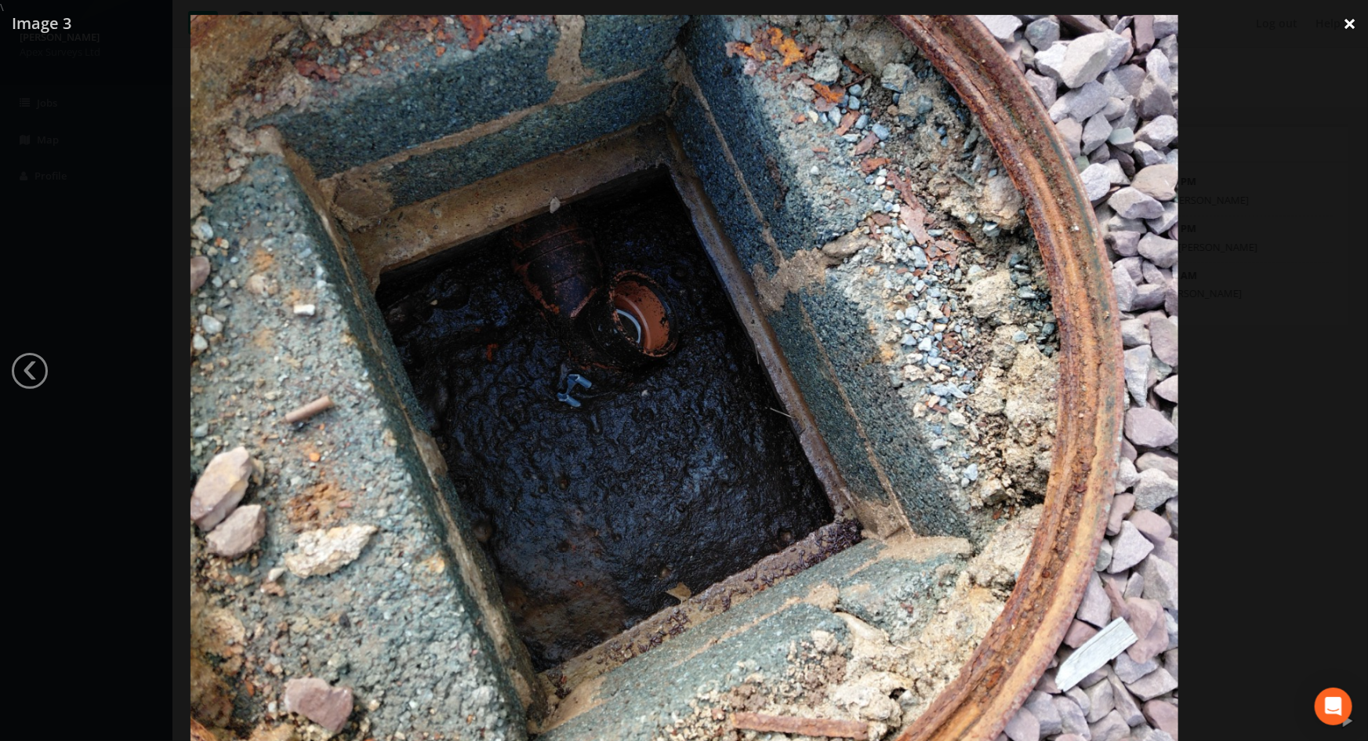
click at [1347, 28] on link "×" at bounding box center [1349, 23] width 37 height 47
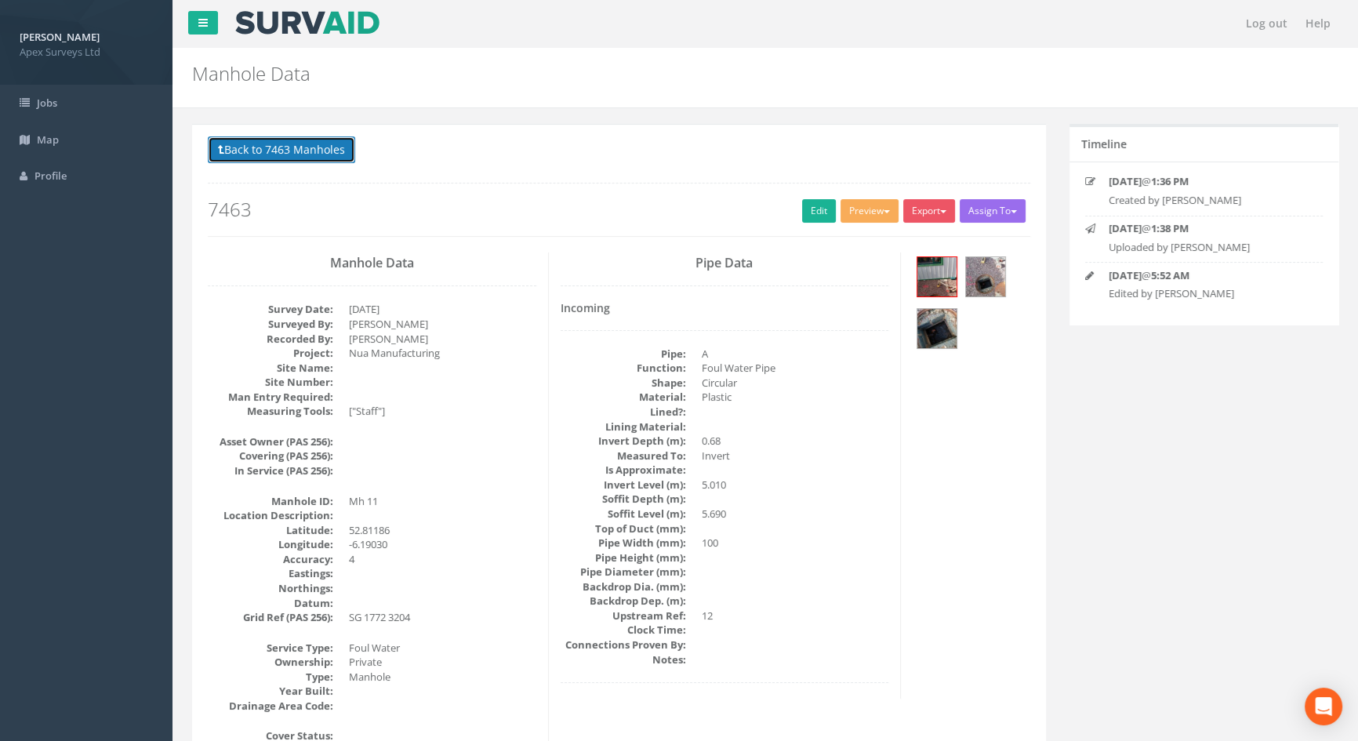
click at [270, 149] on button "Back to 7463 Manholes" at bounding box center [281, 149] width 147 height 27
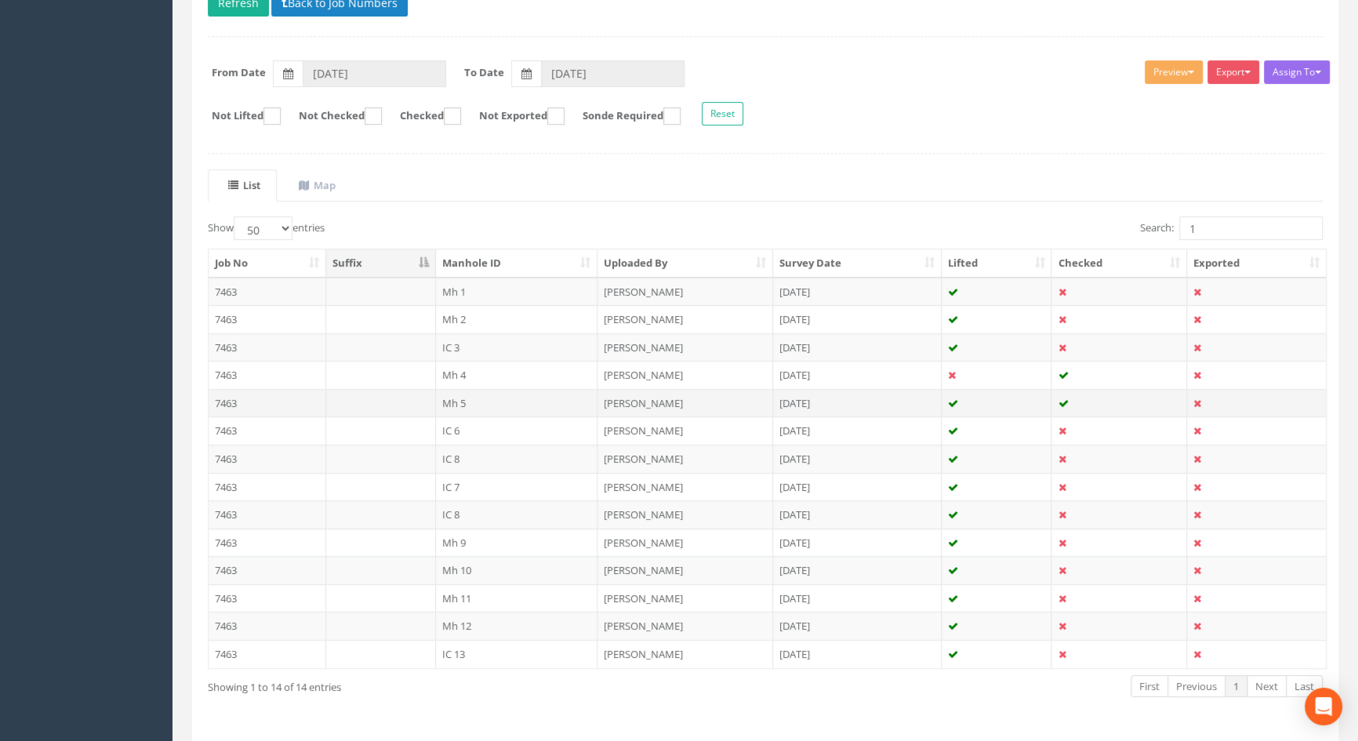
scroll to position [213, 0]
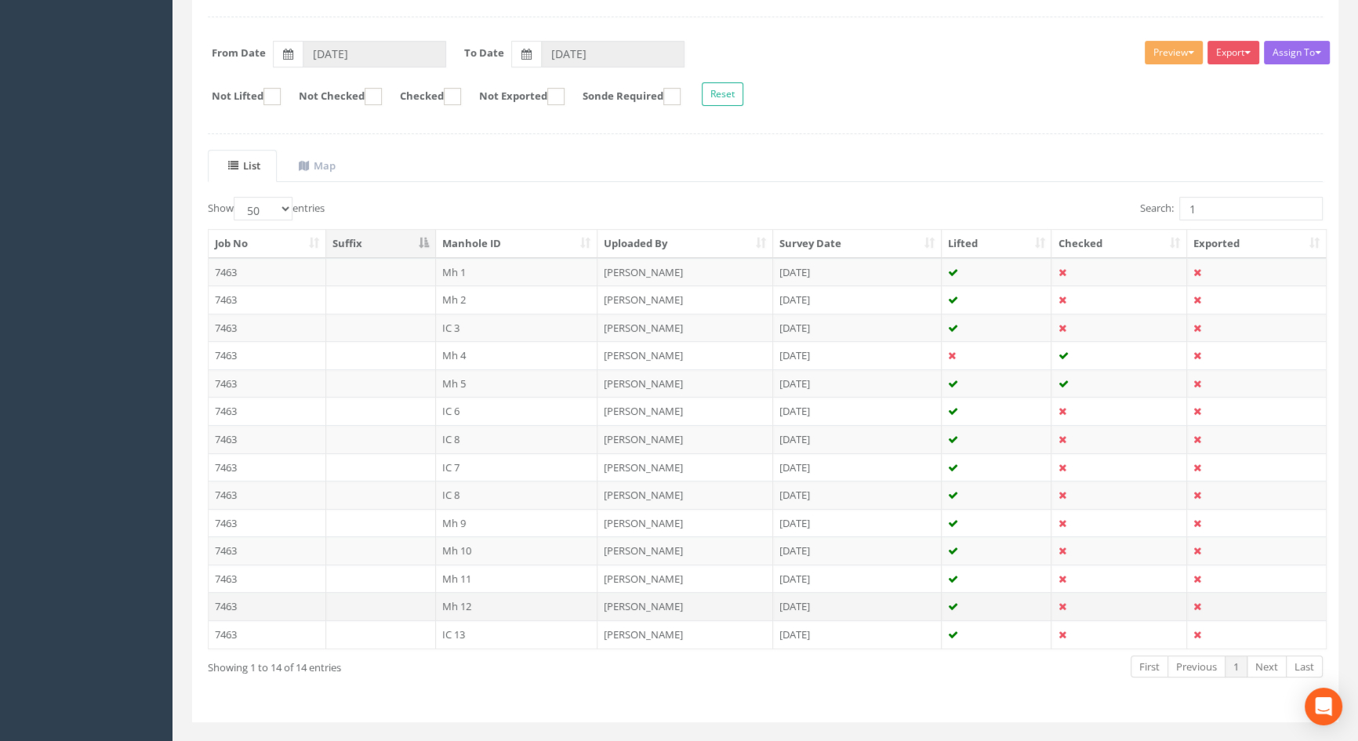
click at [460, 605] on td "Mh 12" at bounding box center [517, 606] width 162 height 28
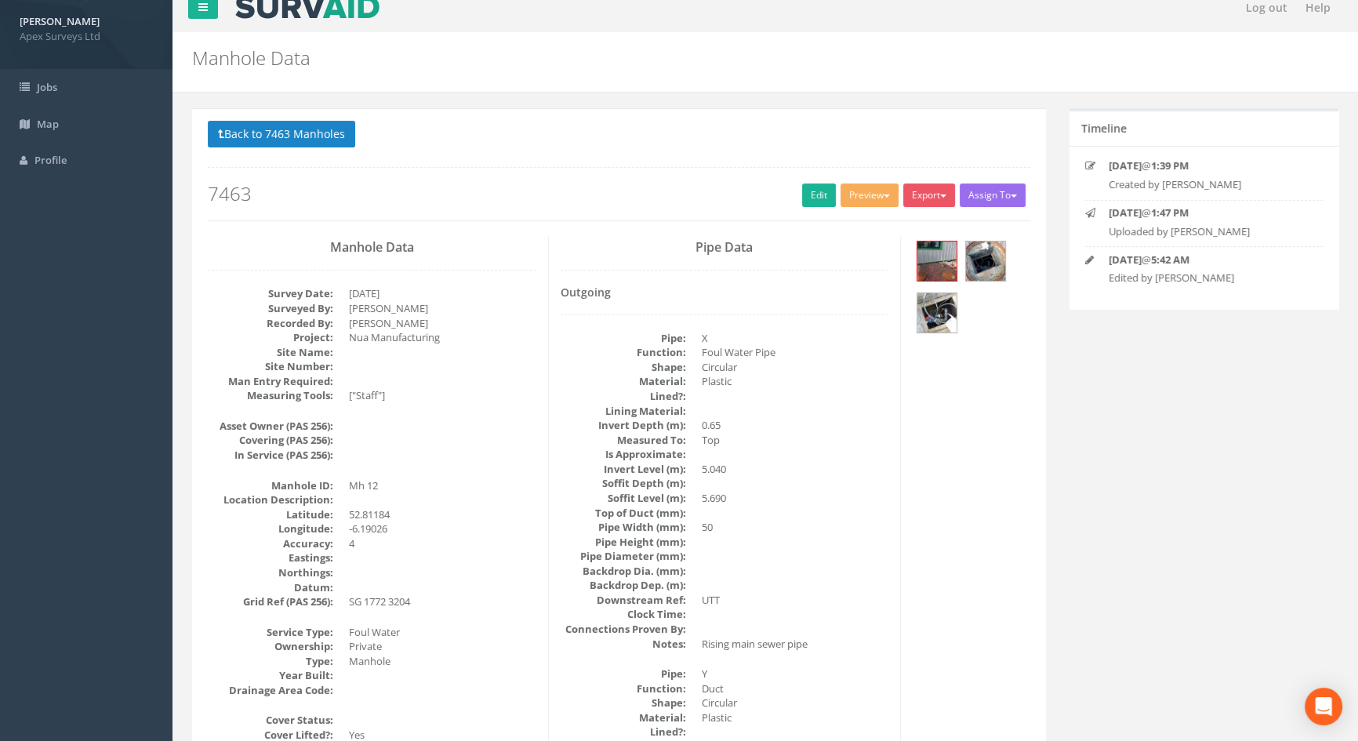
scroll to position [0, 0]
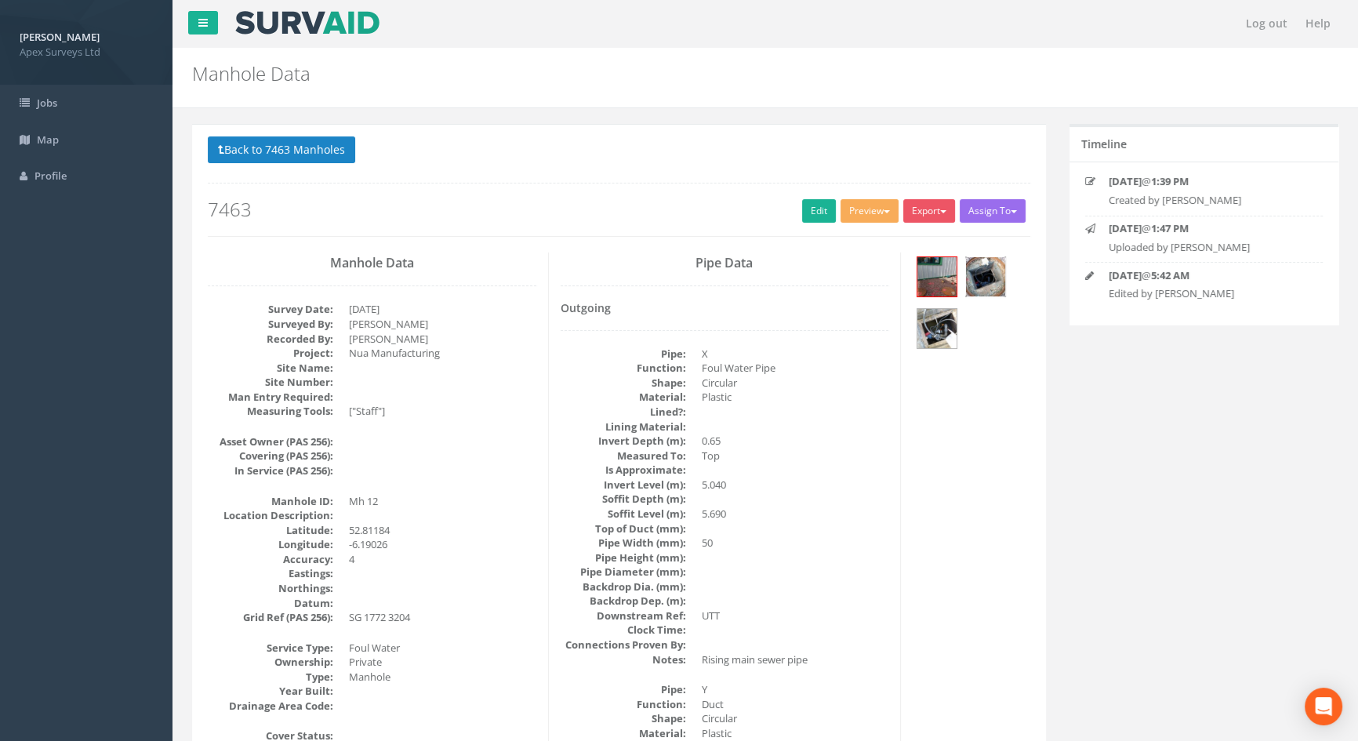
click at [993, 275] on img at bounding box center [985, 276] width 39 height 39
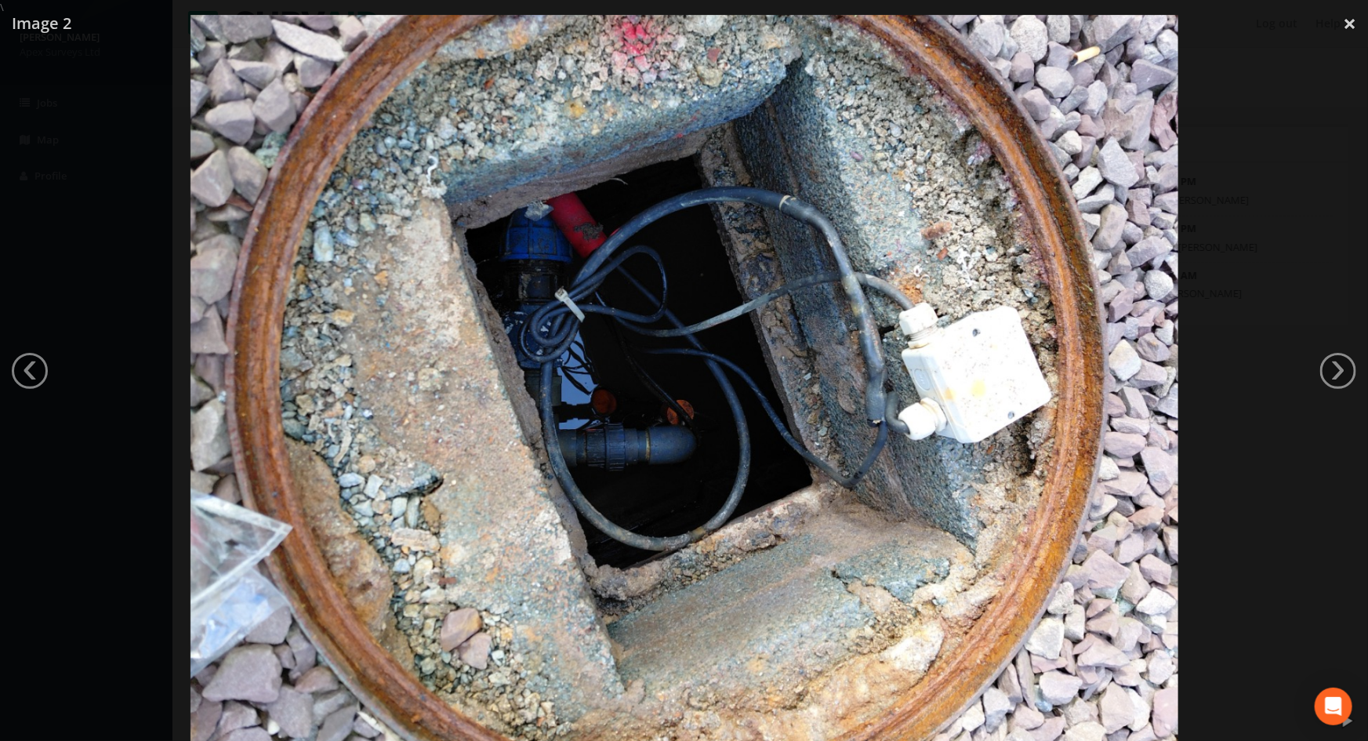
click at [82, 248] on div at bounding box center [684, 385] width 1368 height 741
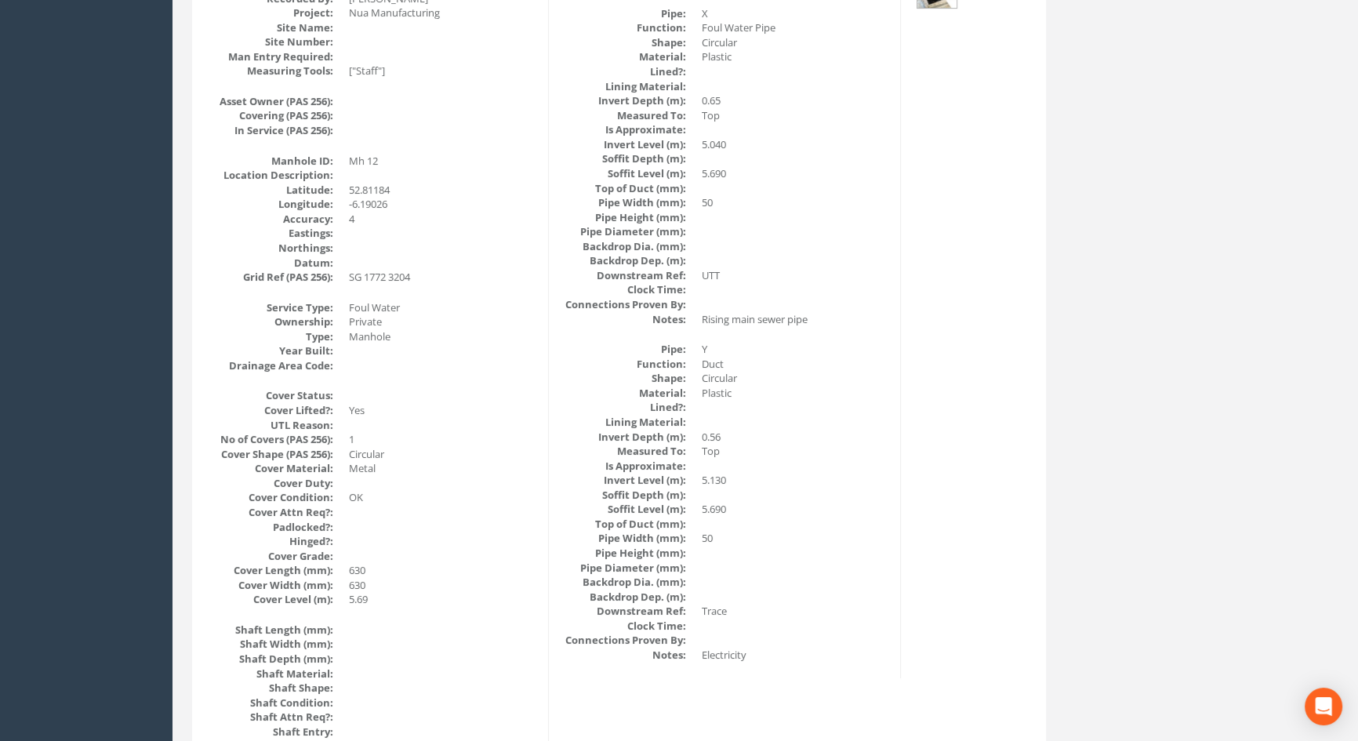
scroll to position [38, 0]
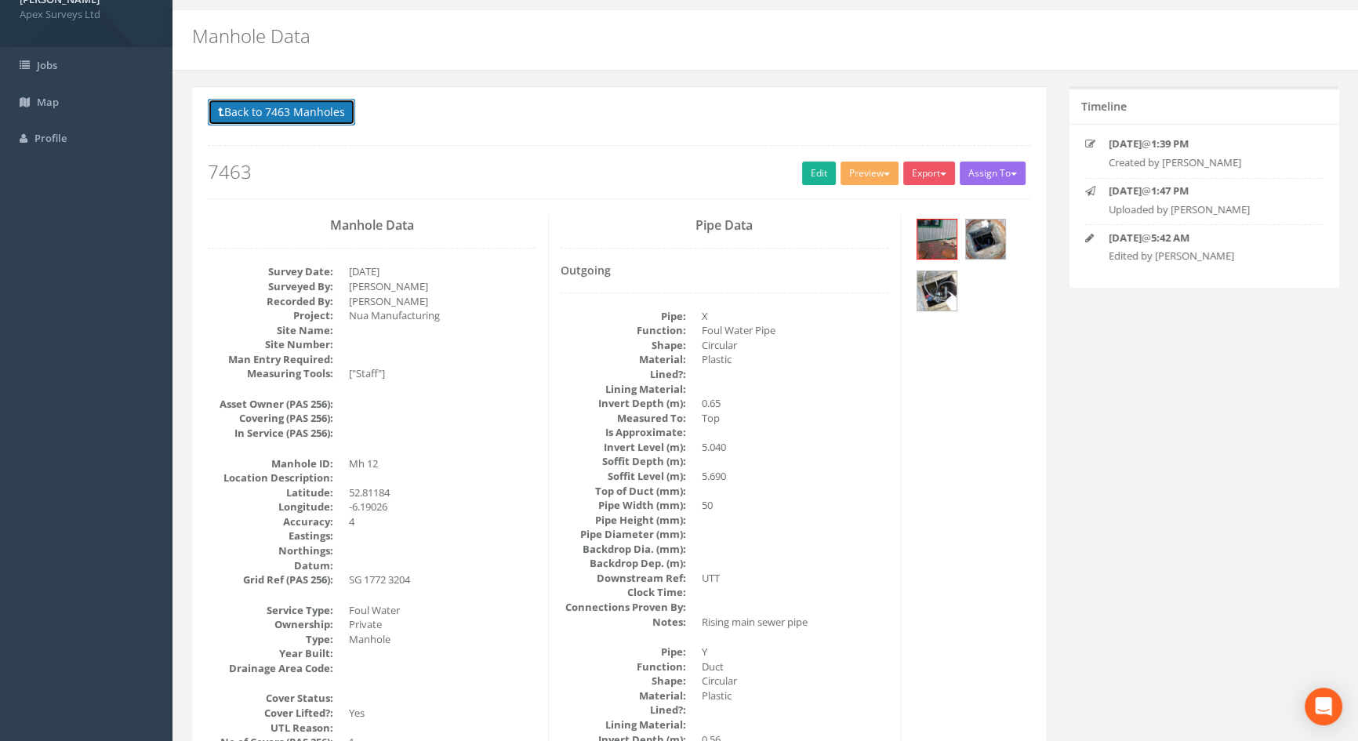
click at [251, 114] on button "Back to 7463 Manholes" at bounding box center [281, 112] width 147 height 27
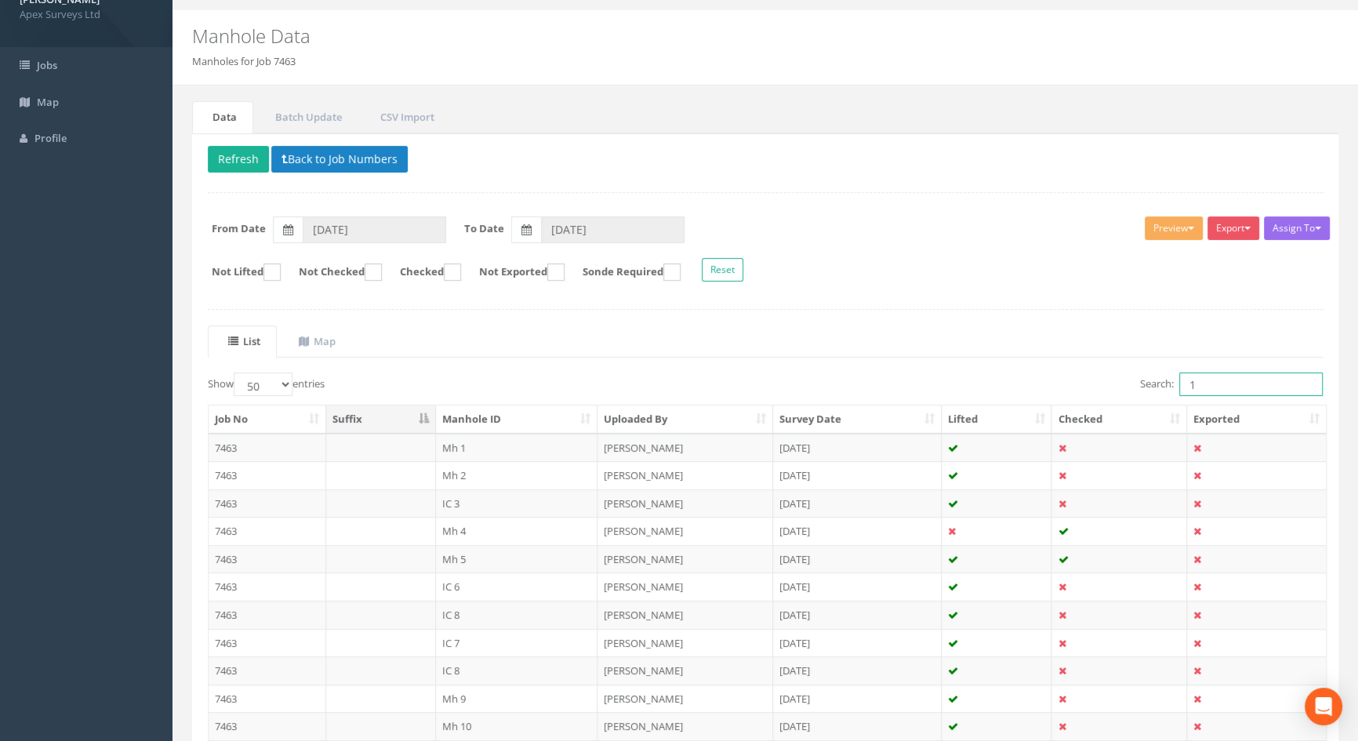
click at [1238, 382] on input "1" at bounding box center [1250, 384] width 143 height 24
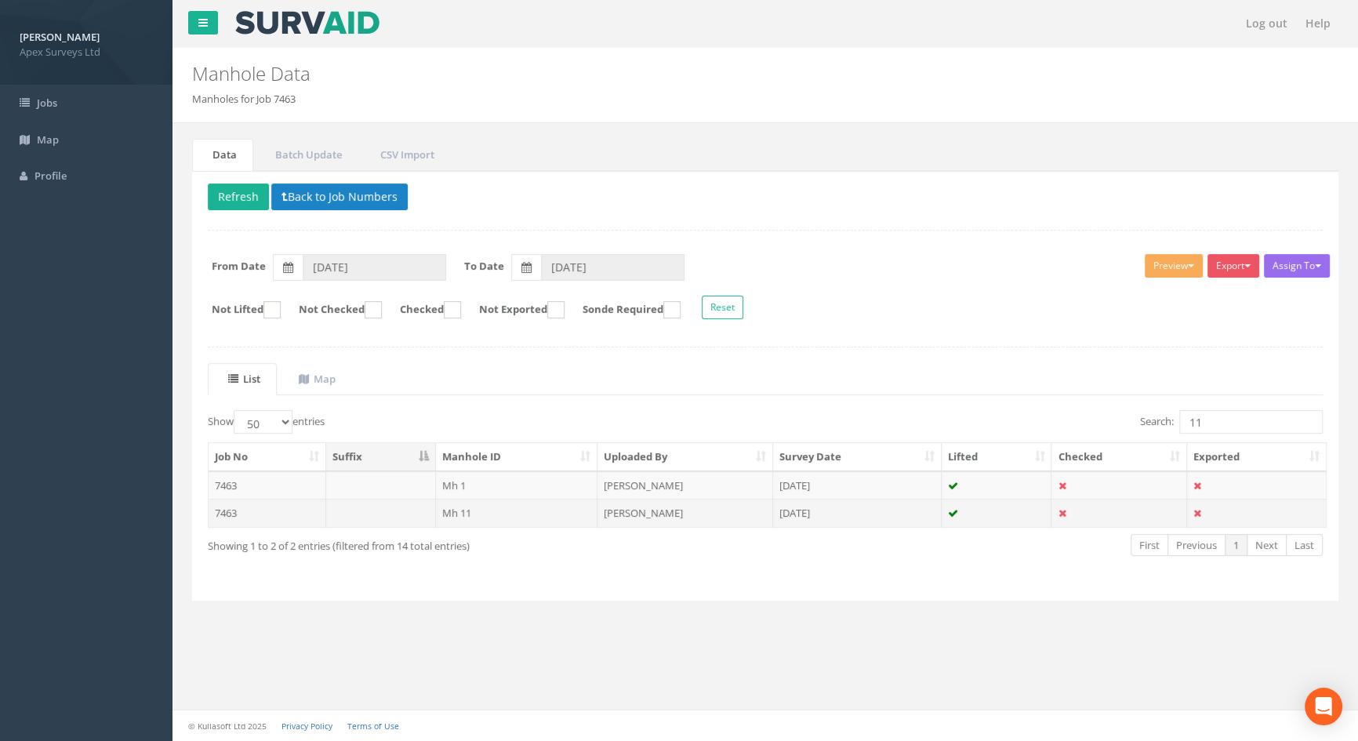
click at [459, 507] on td "Mh 11" at bounding box center [517, 512] width 162 height 28
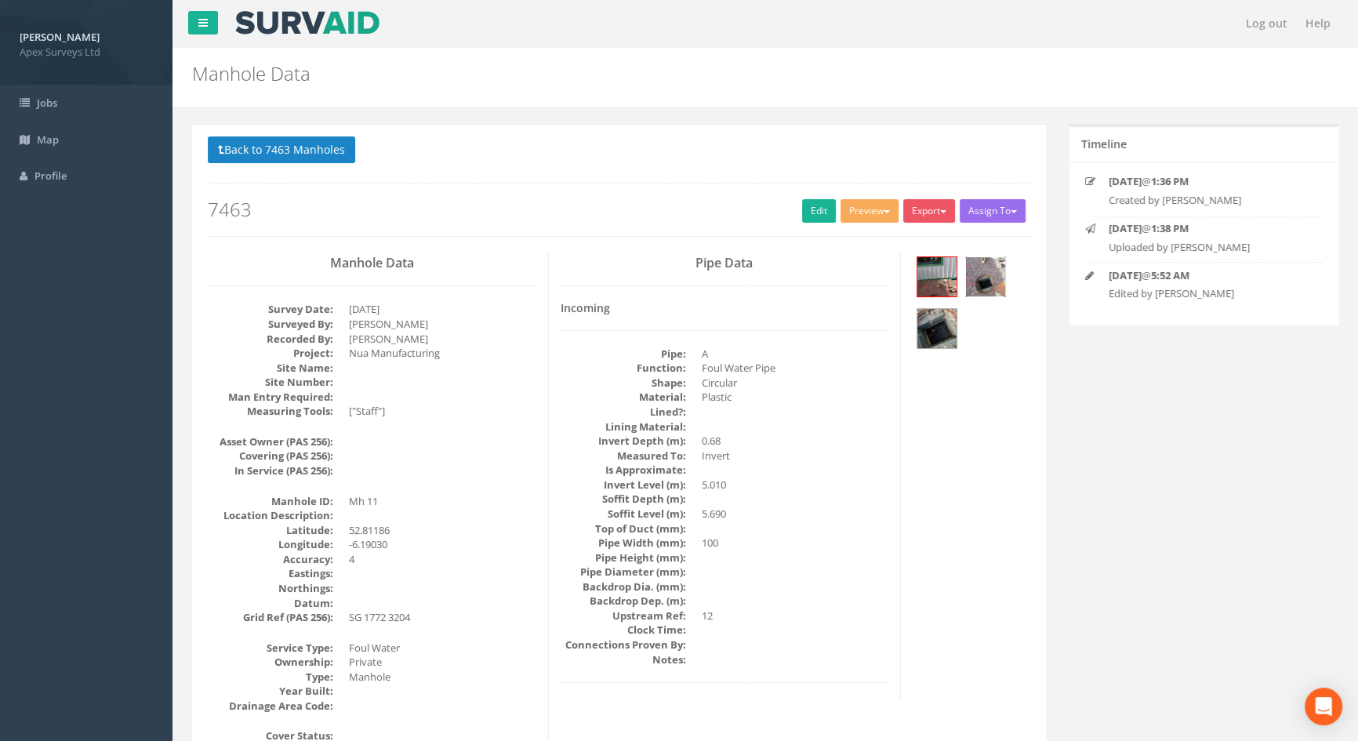
click at [980, 275] on img at bounding box center [985, 276] width 39 height 39
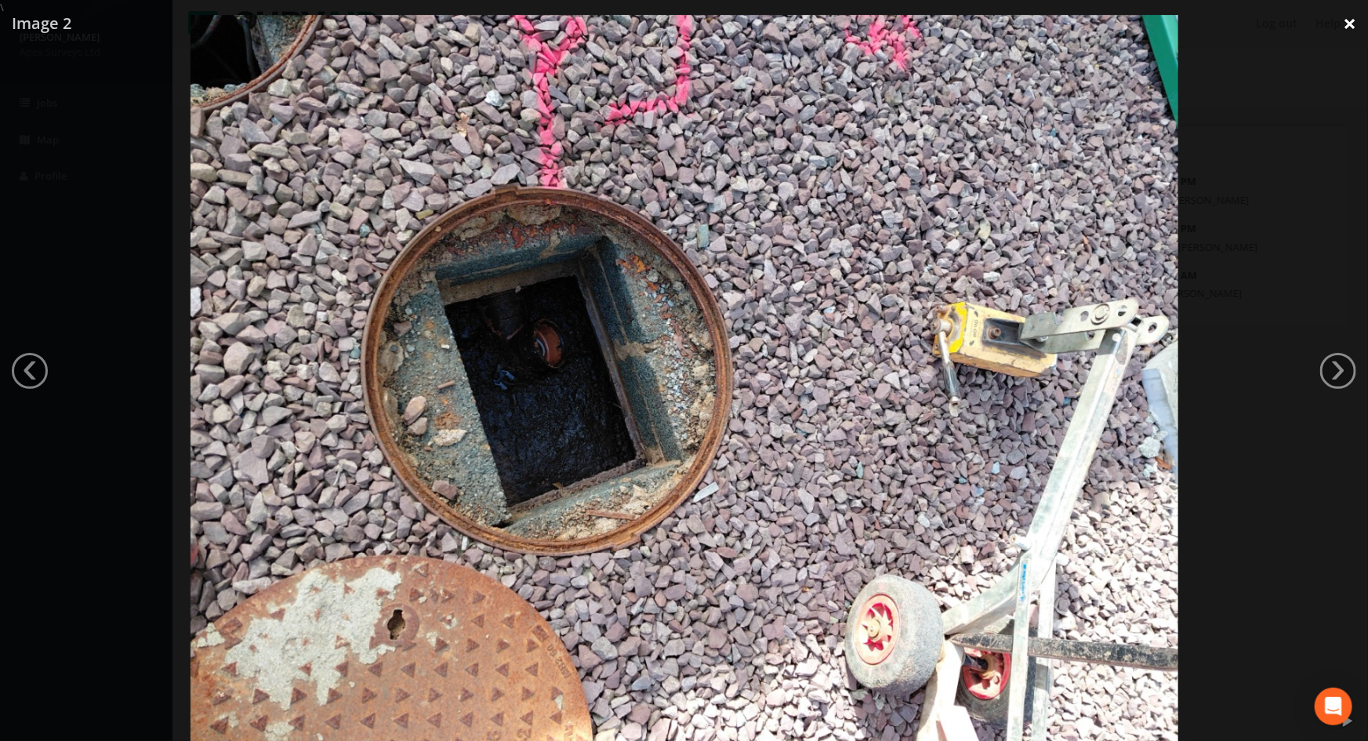
click at [1347, 20] on link "×" at bounding box center [1349, 23] width 37 height 47
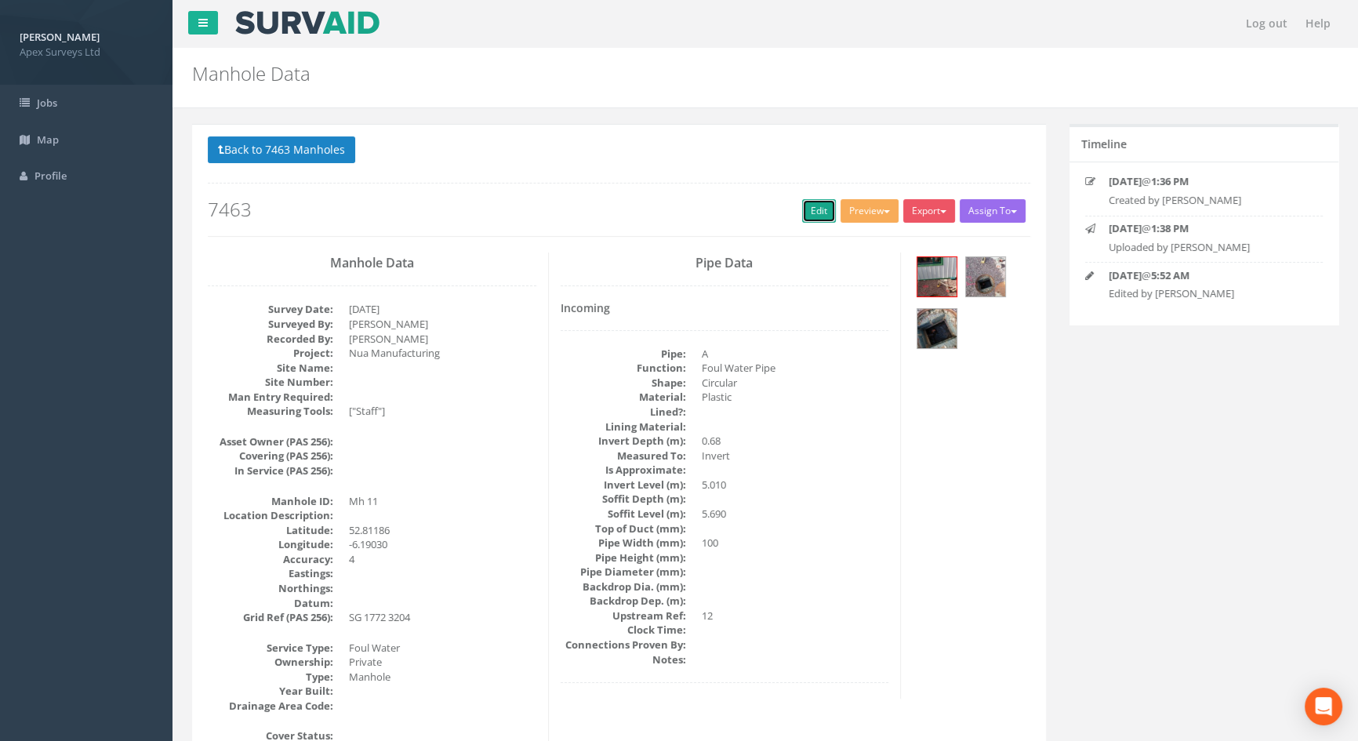
click at [816, 208] on link "Edit" at bounding box center [819, 211] width 34 height 24
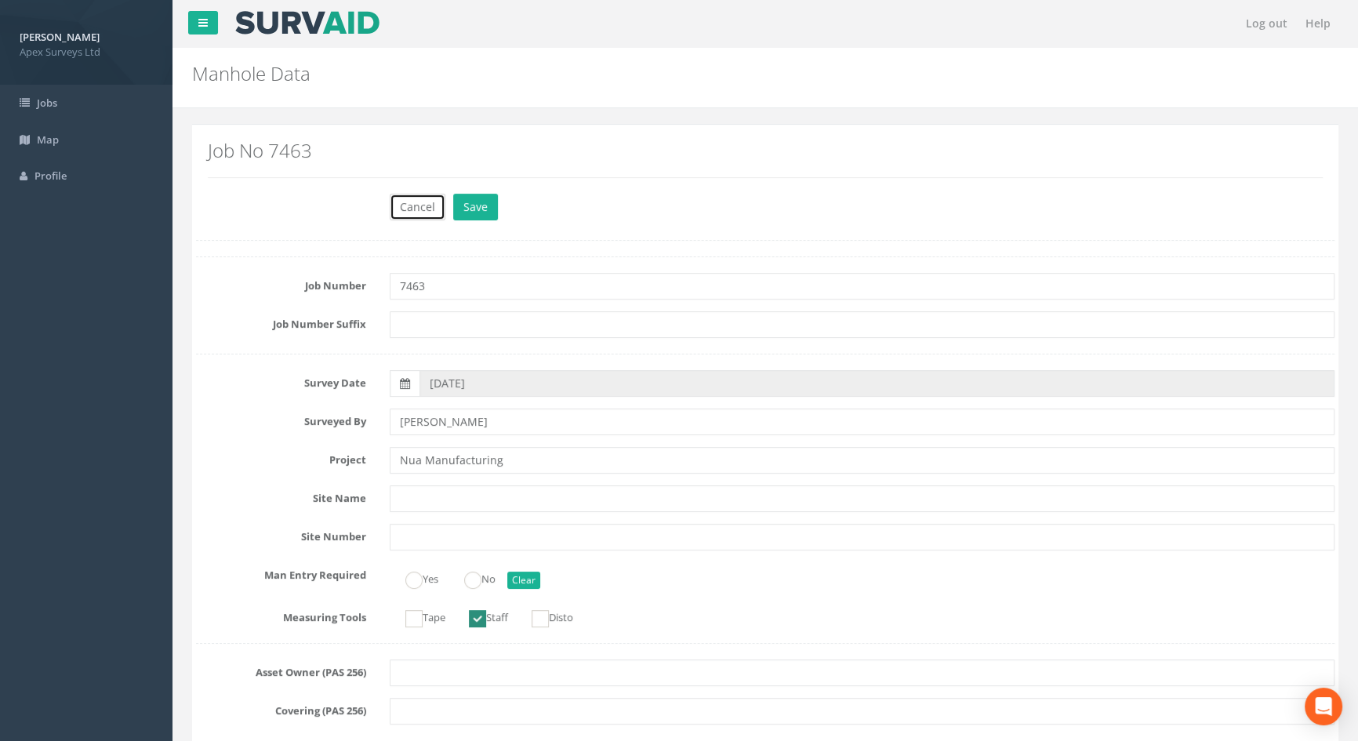
click at [427, 202] on button "Cancel" at bounding box center [418, 207] width 56 height 27
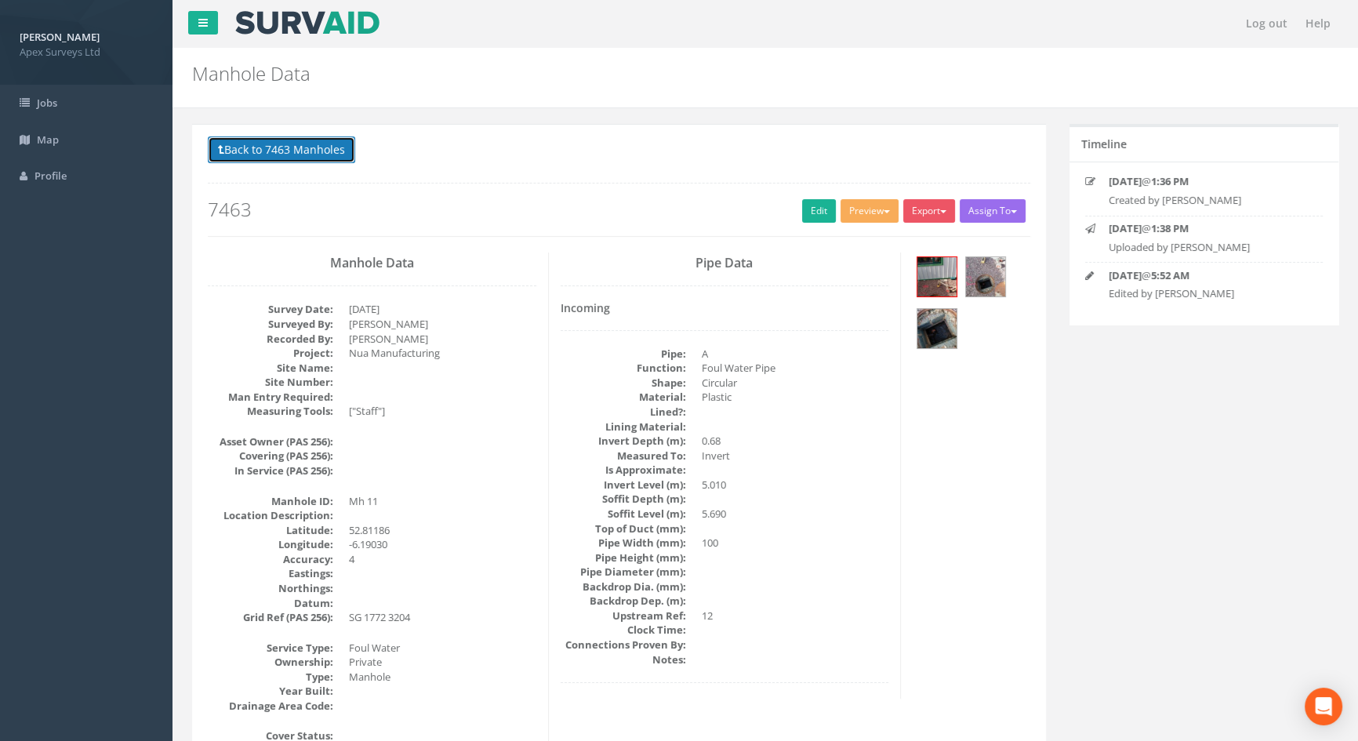
click at [288, 139] on button "Back to 7463 Manholes" at bounding box center [281, 149] width 147 height 27
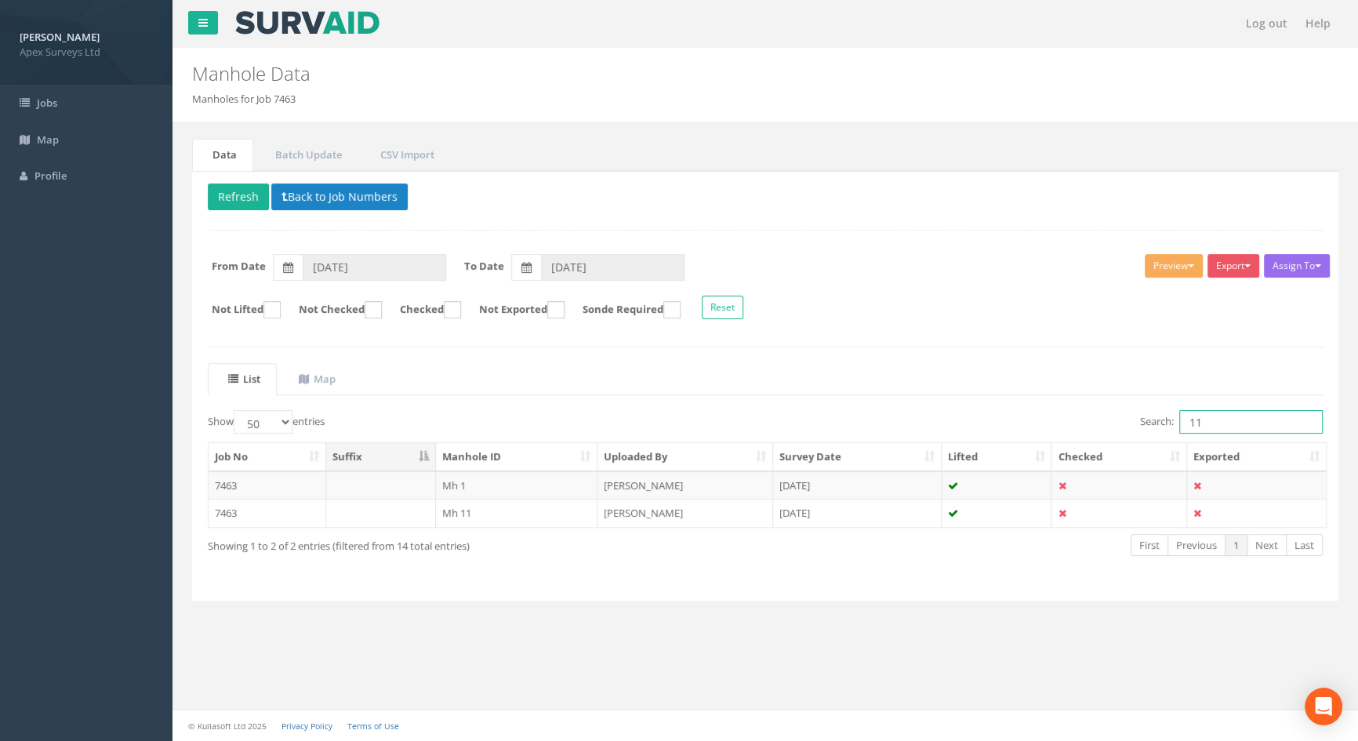
drag, startPoint x: 1209, startPoint y: 423, endPoint x: 1229, endPoint y: 416, distance: 20.8
click at [1210, 423] on input "11" at bounding box center [1250, 422] width 143 height 24
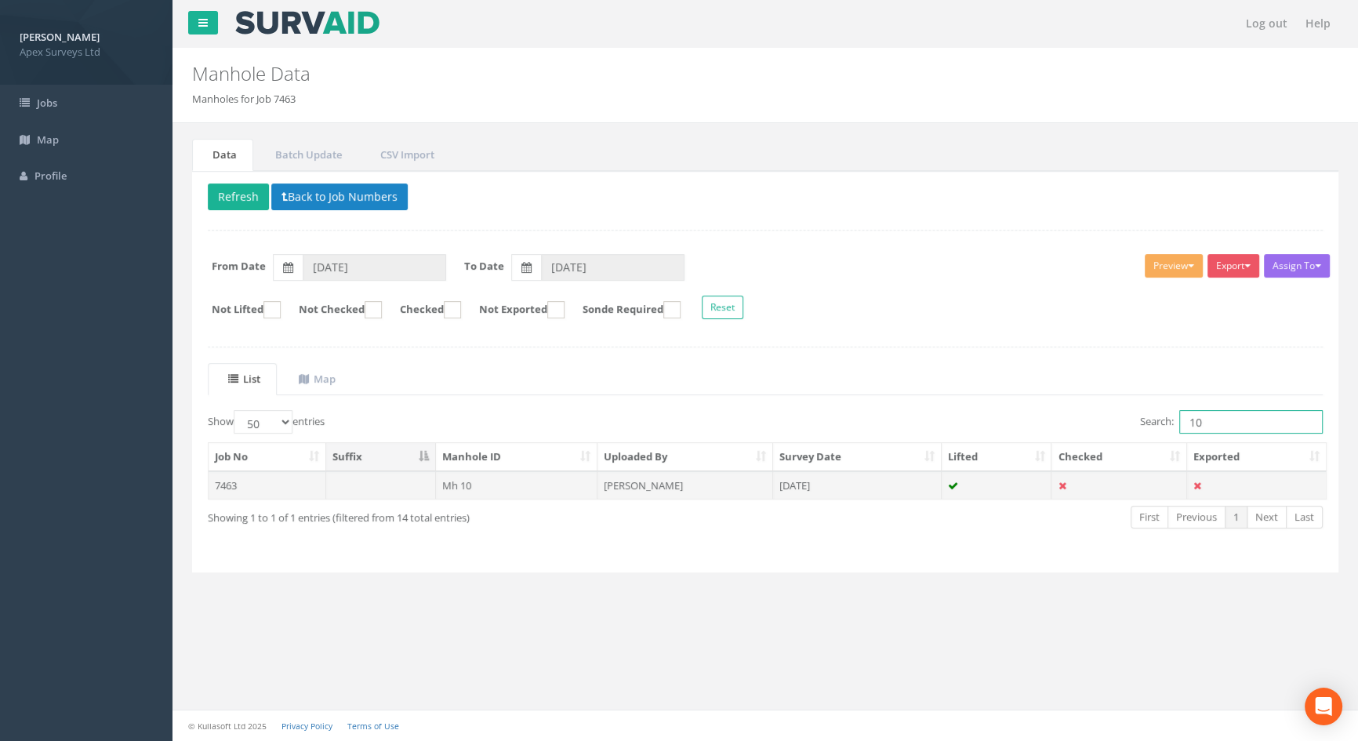
type input "10"
click at [457, 488] on td "Mh 10" at bounding box center [517, 485] width 162 height 28
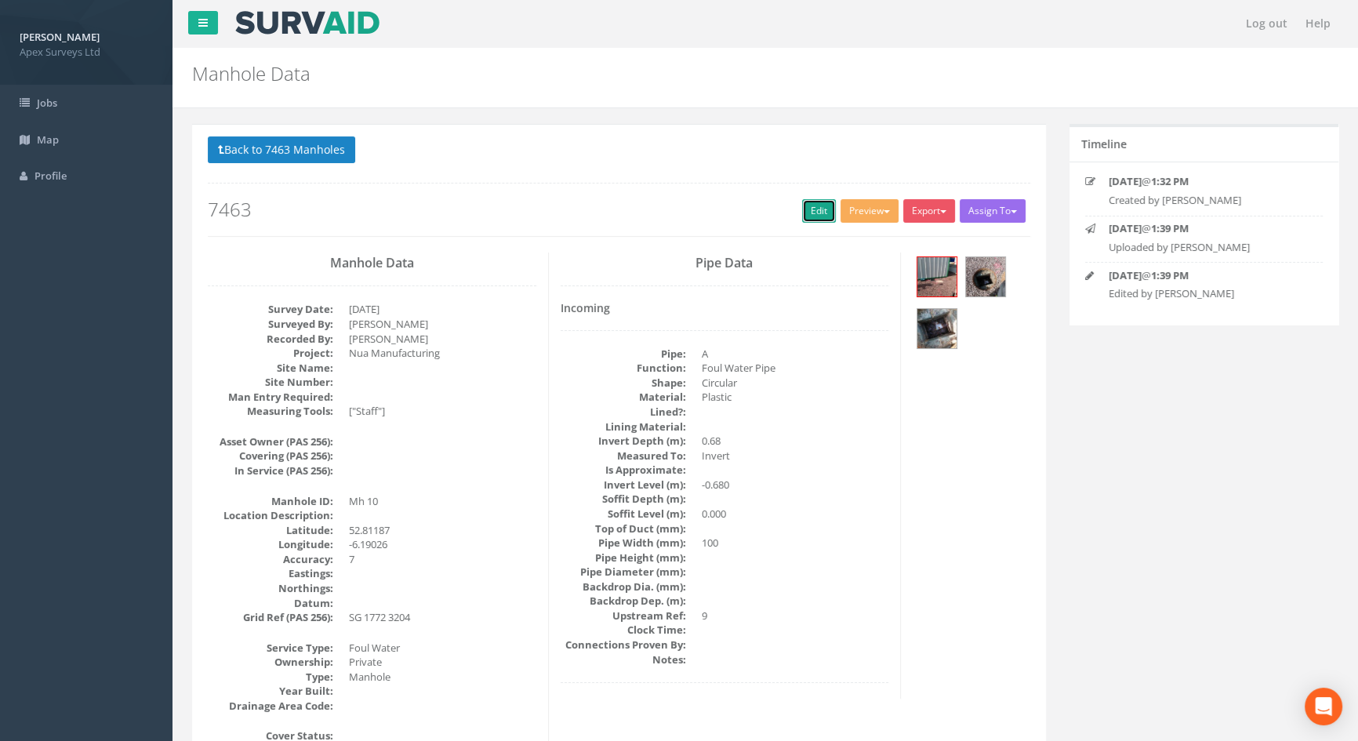
click at [807, 209] on link "Edit" at bounding box center [819, 211] width 34 height 24
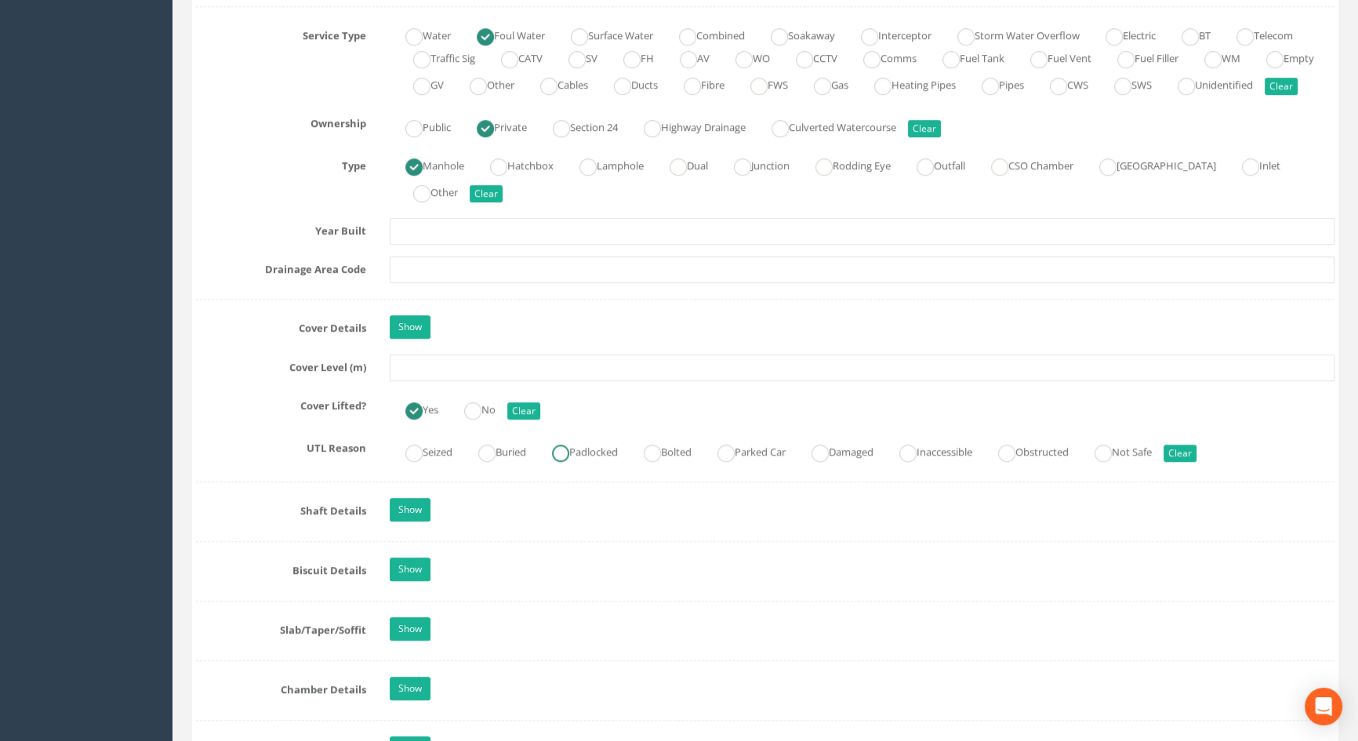
scroll to position [1282, 0]
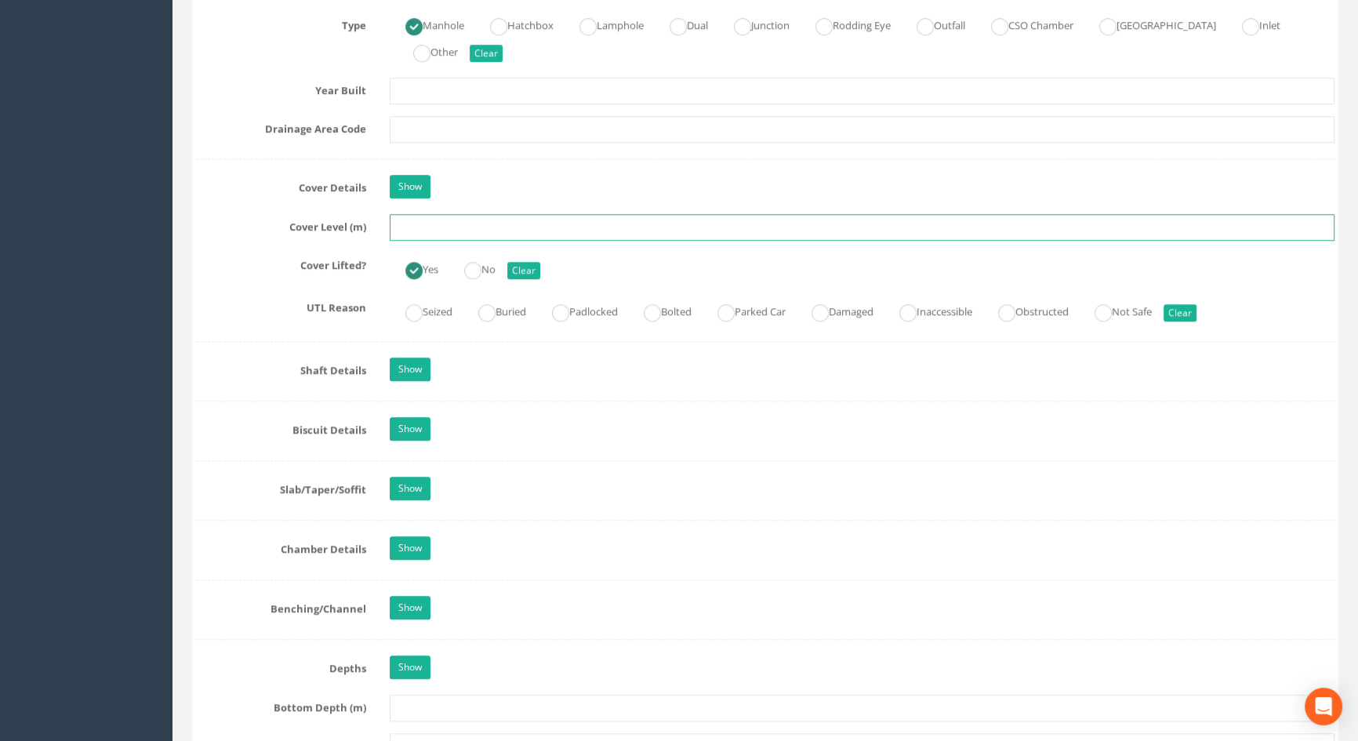
click at [454, 241] on input "text" at bounding box center [862, 227] width 944 height 27
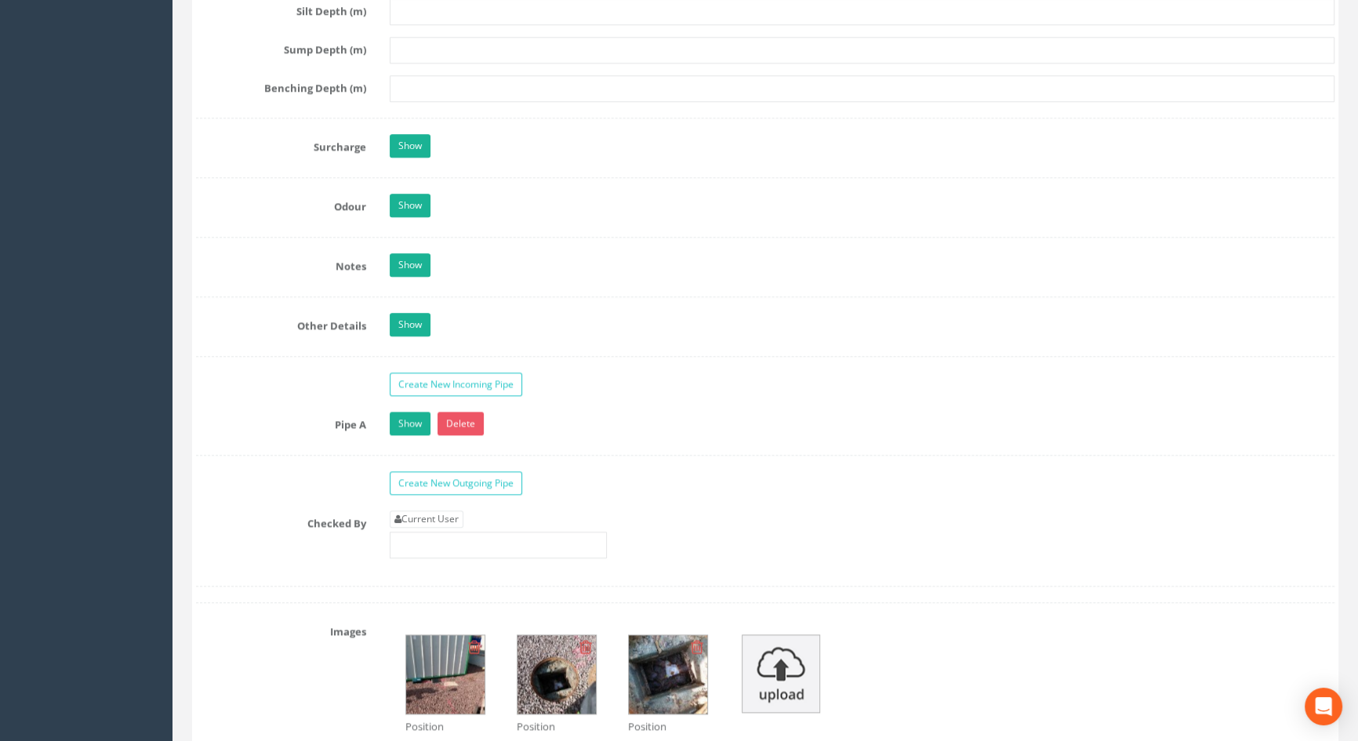
scroll to position [2565, 0]
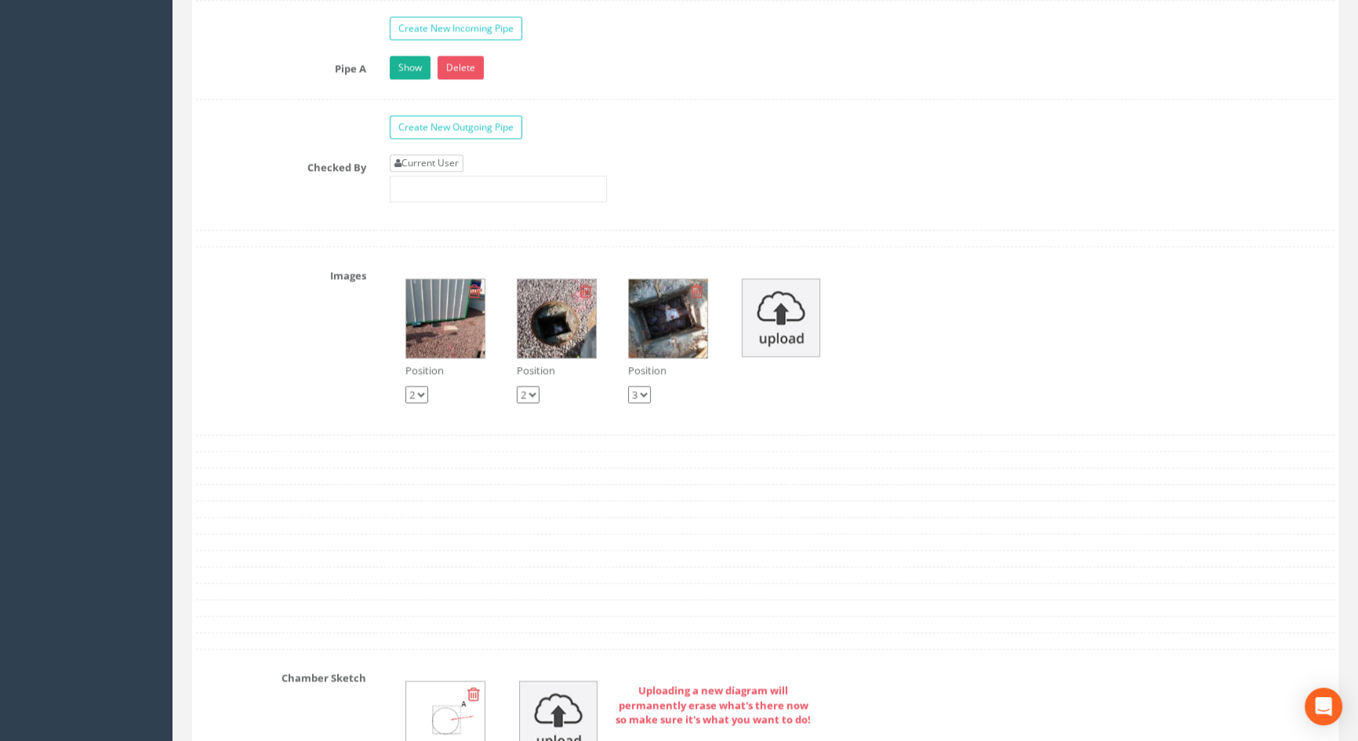
type input "5.70"
click at [437, 172] on link "Current User" at bounding box center [427, 162] width 74 height 17
type input "[PERSON_NAME]"
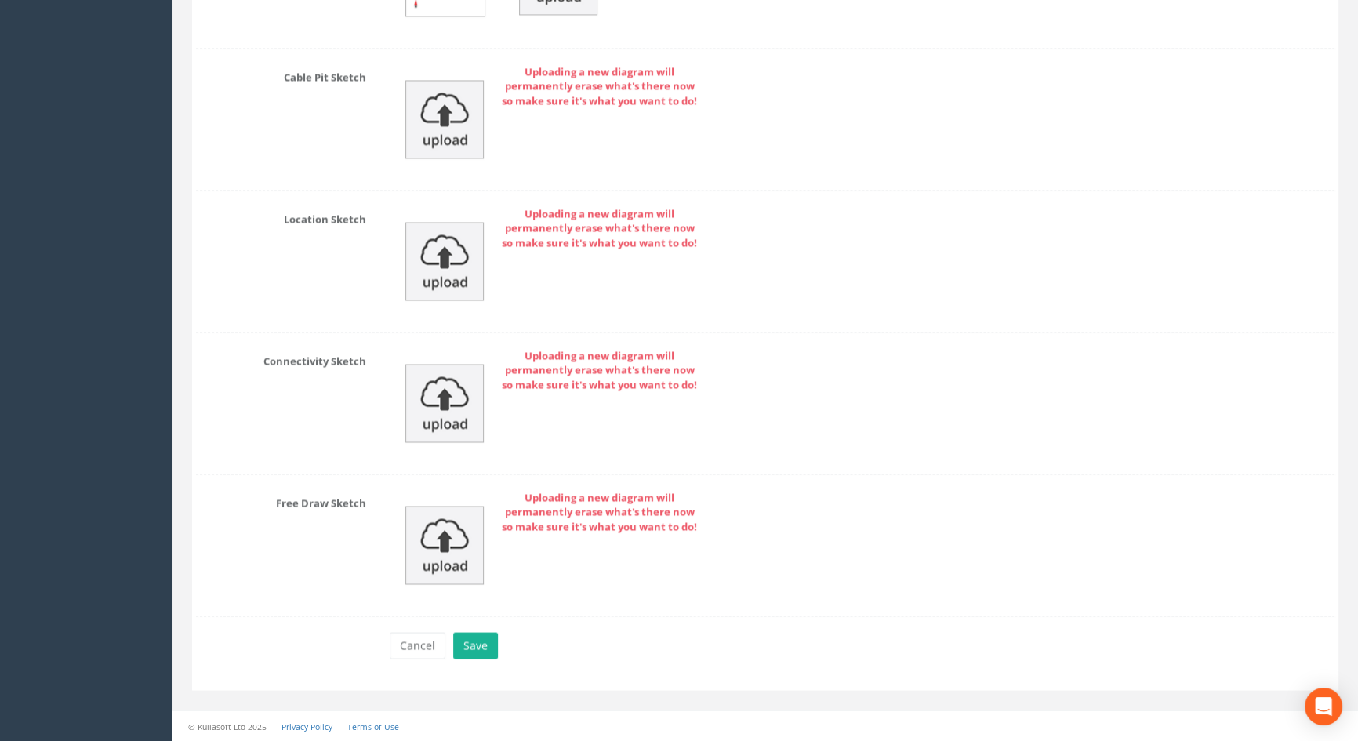
scroll to position [3326, 0]
click at [467, 642] on button "Save" at bounding box center [475, 645] width 45 height 27
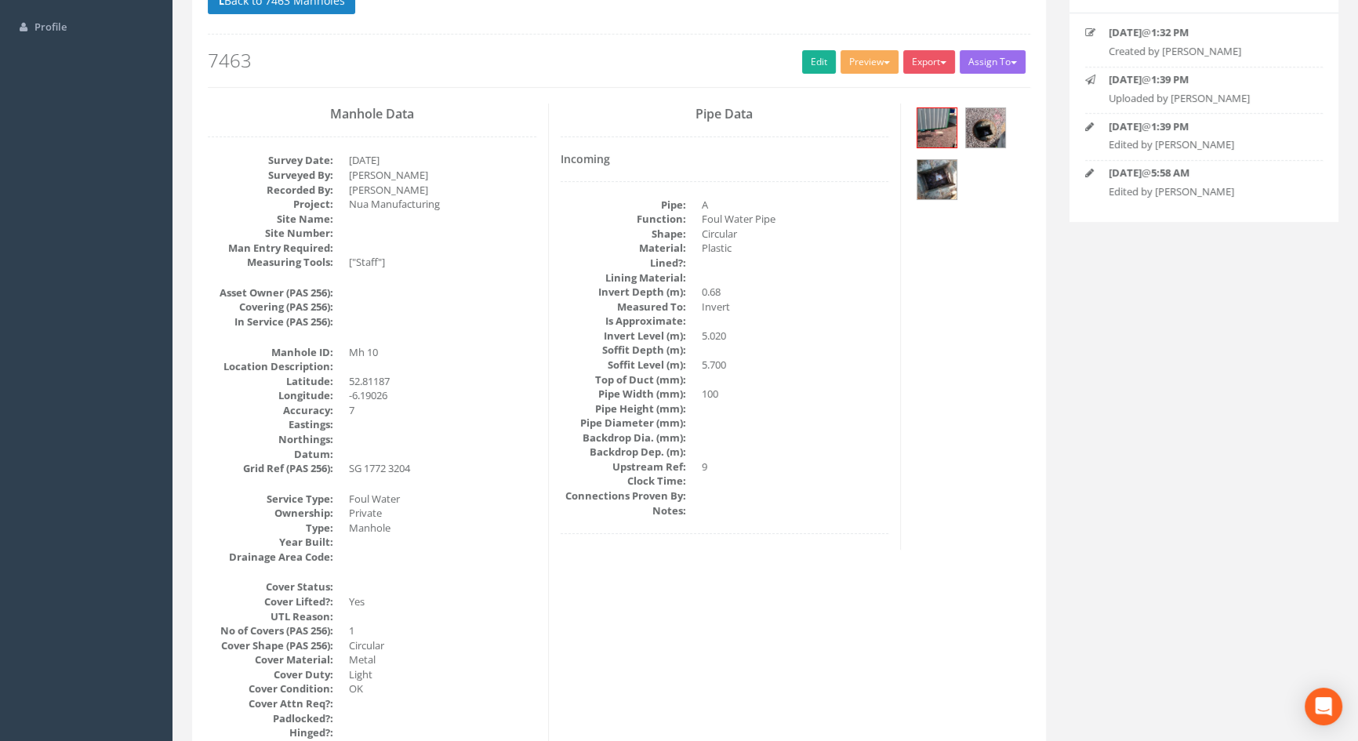
scroll to position [0, 0]
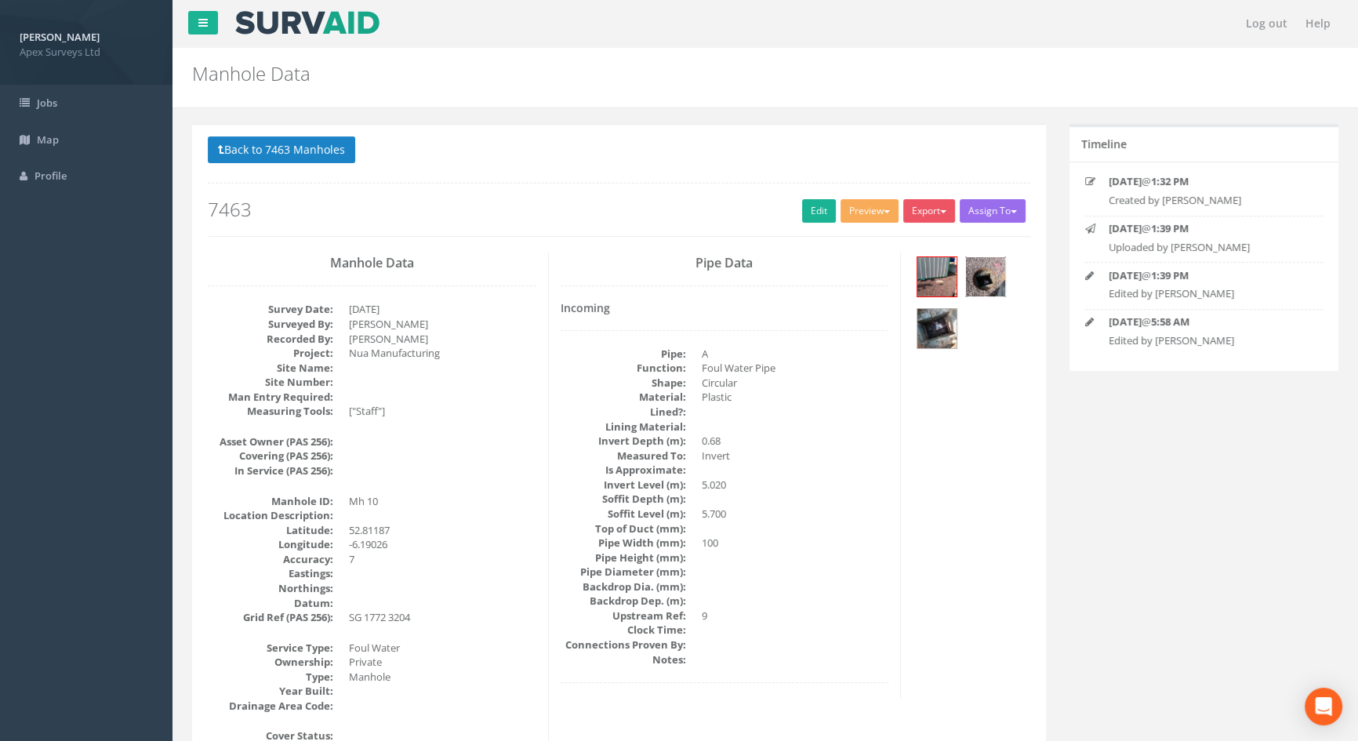
click at [991, 269] on img at bounding box center [985, 276] width 39 height 39
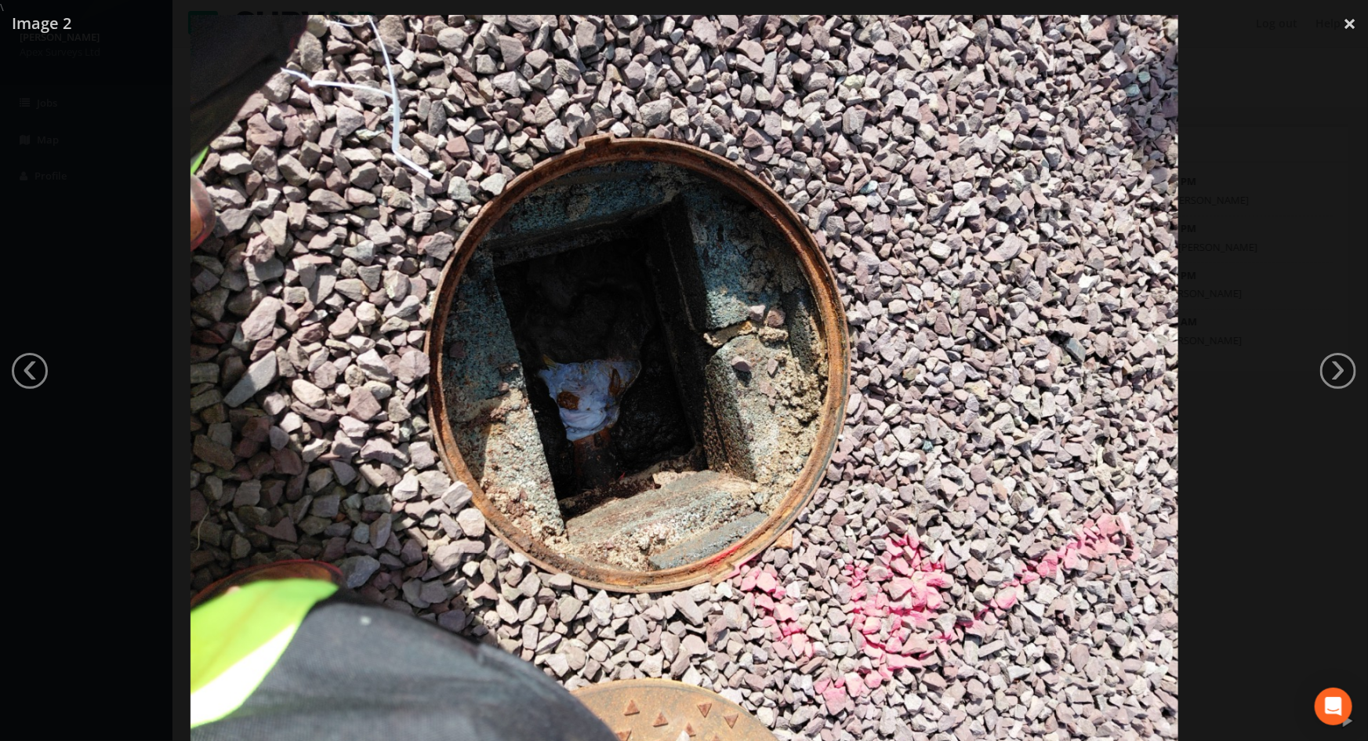
click at [952, 276] on img at bounding box center [684, 385] width 988 height 741
click at [1287, 169] on div at bounding box center [685, 385] width 1368 height 741
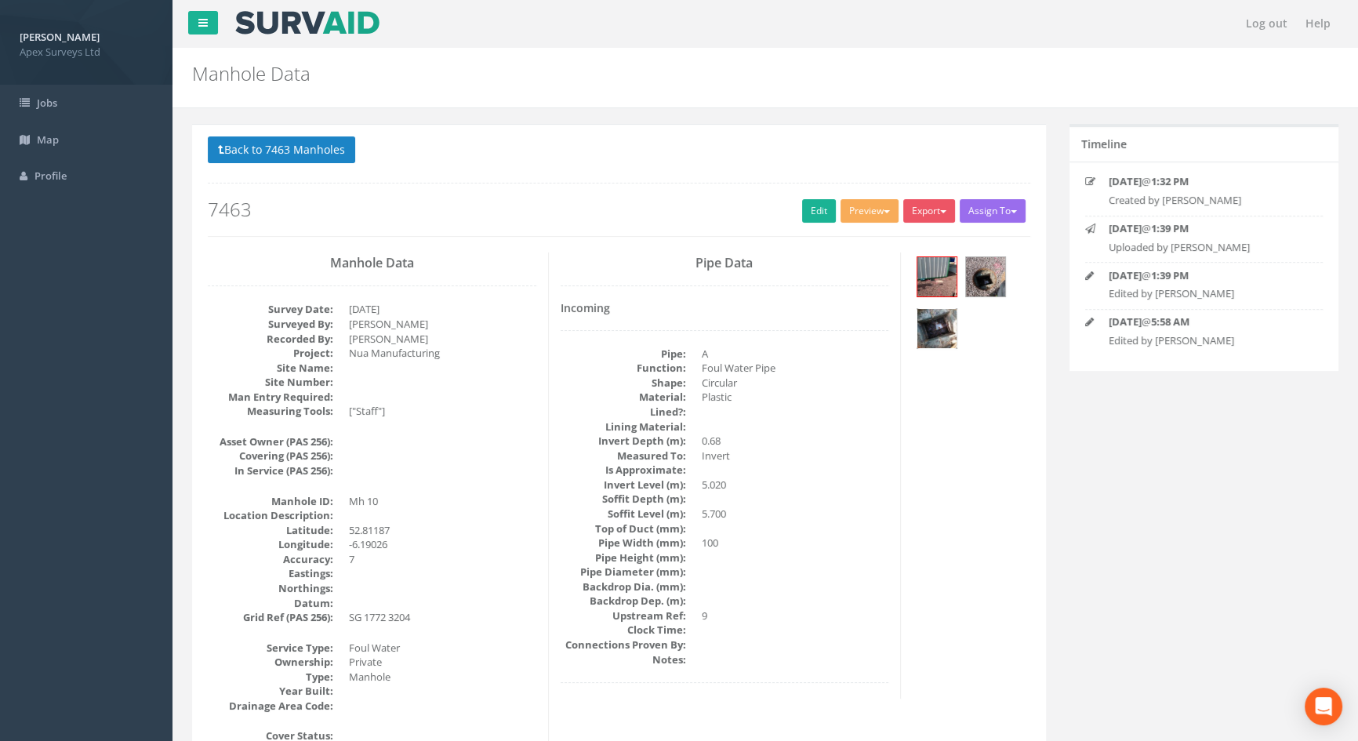
click at [941, 314] on img at bounding box center [936, 328] width 39 height 39
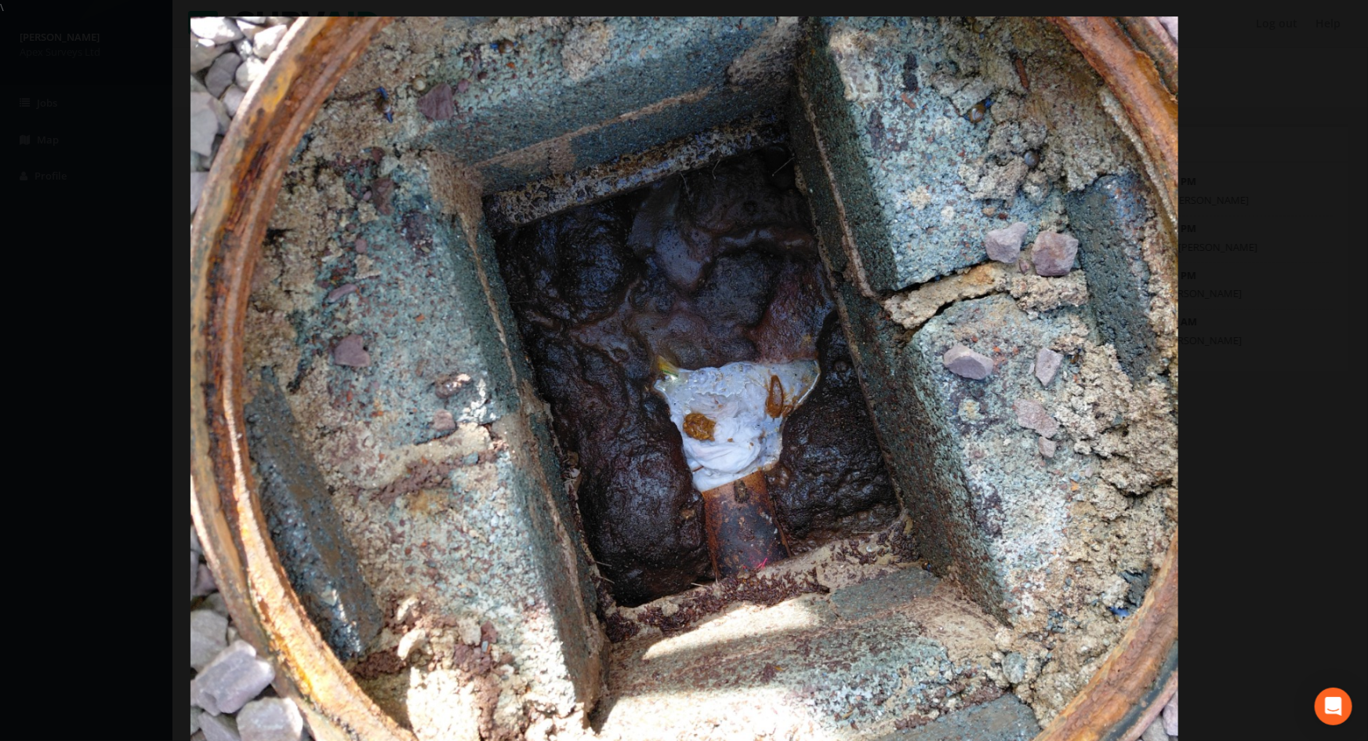
click at [1296, 147] on div at bounding box center [684, 386] width 1368 height 741
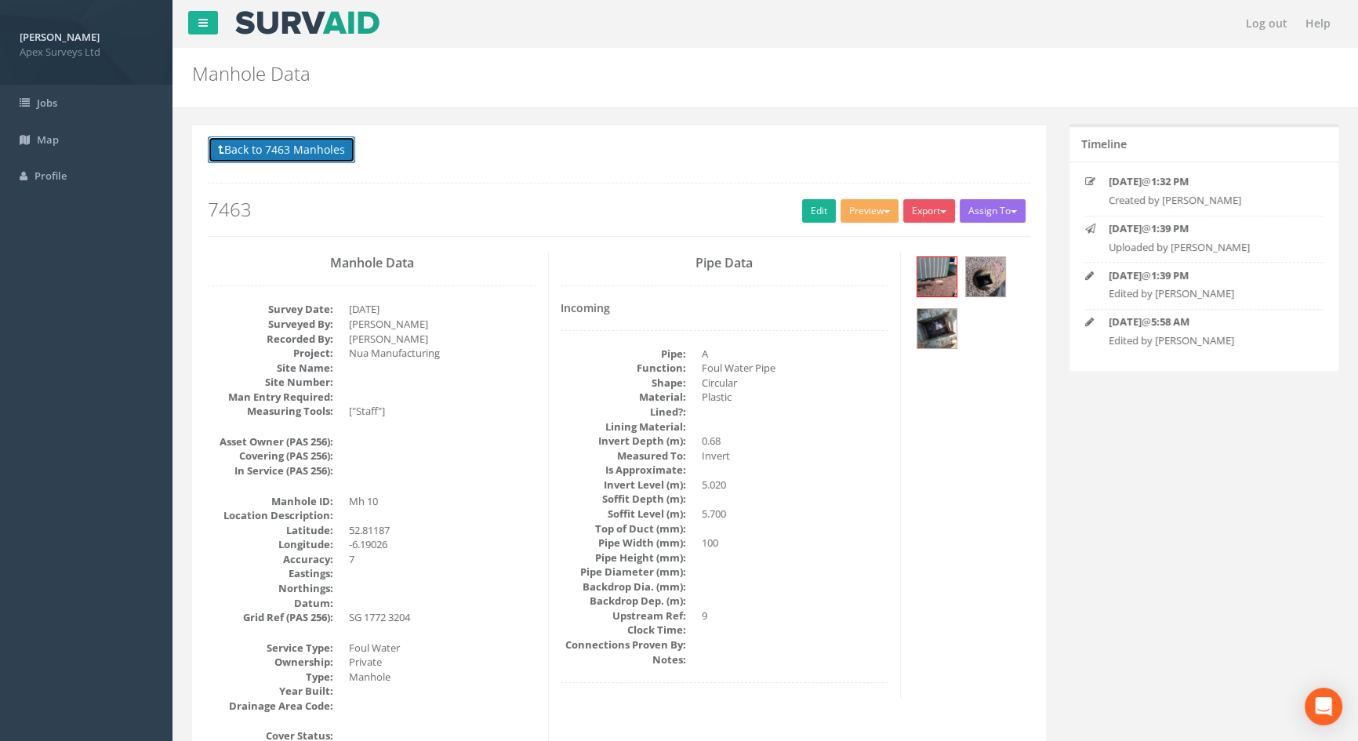
click at [314, 150] on button "Back to 7463 Manholes" at bounding box center [281, 149] width 147 height 27
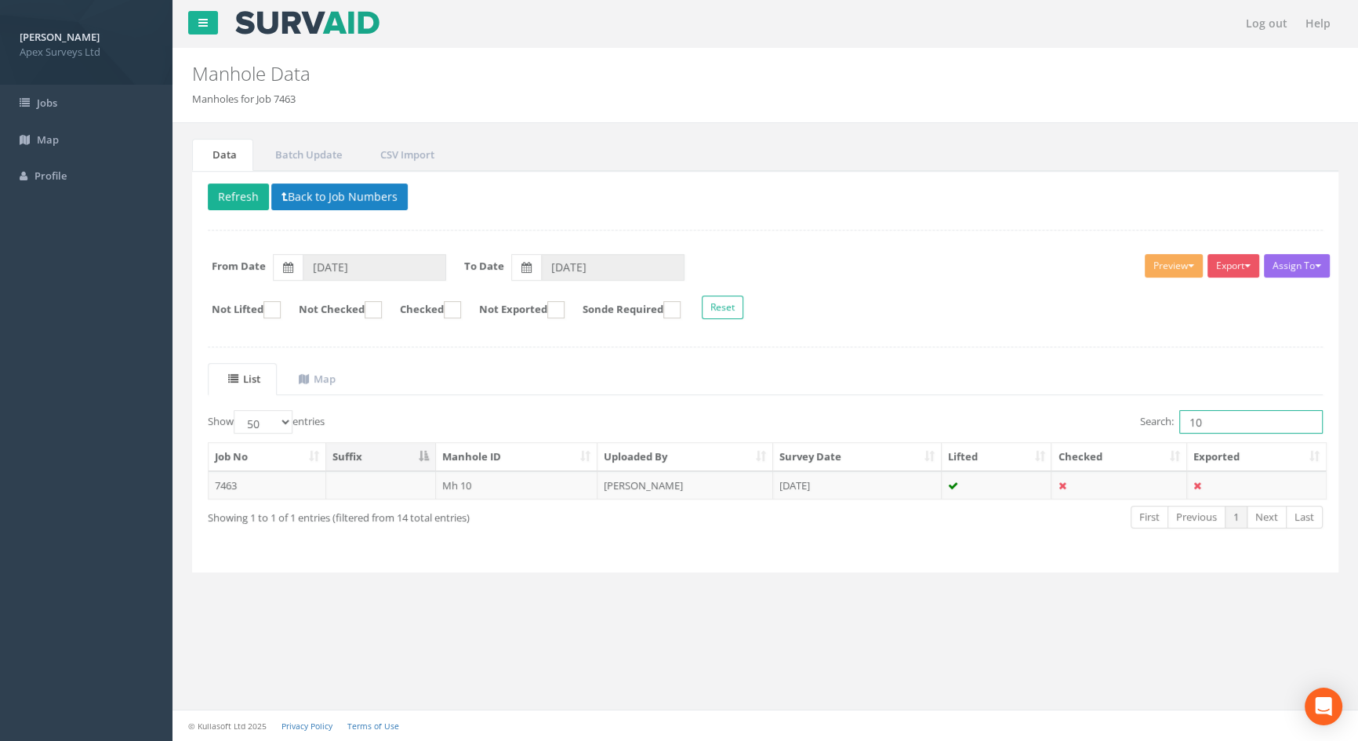
drag, startPoint x: 1205, startPoint y: 423, endPoint x: 1104, endPoint y: 418, distance: 100.5
click at [1104, 418] on div "Search: 10" at bounding box center [1050, 423] width 546 height 27
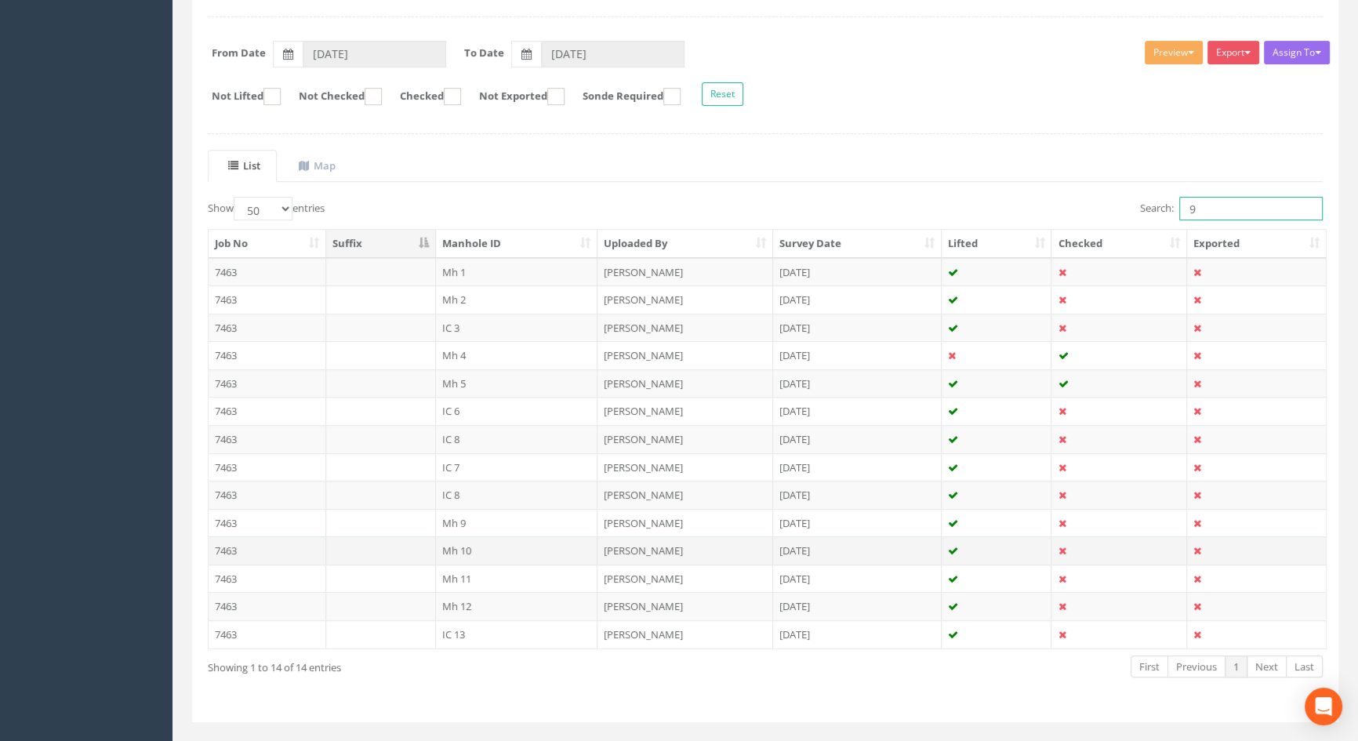
scroll to position [243, 0]
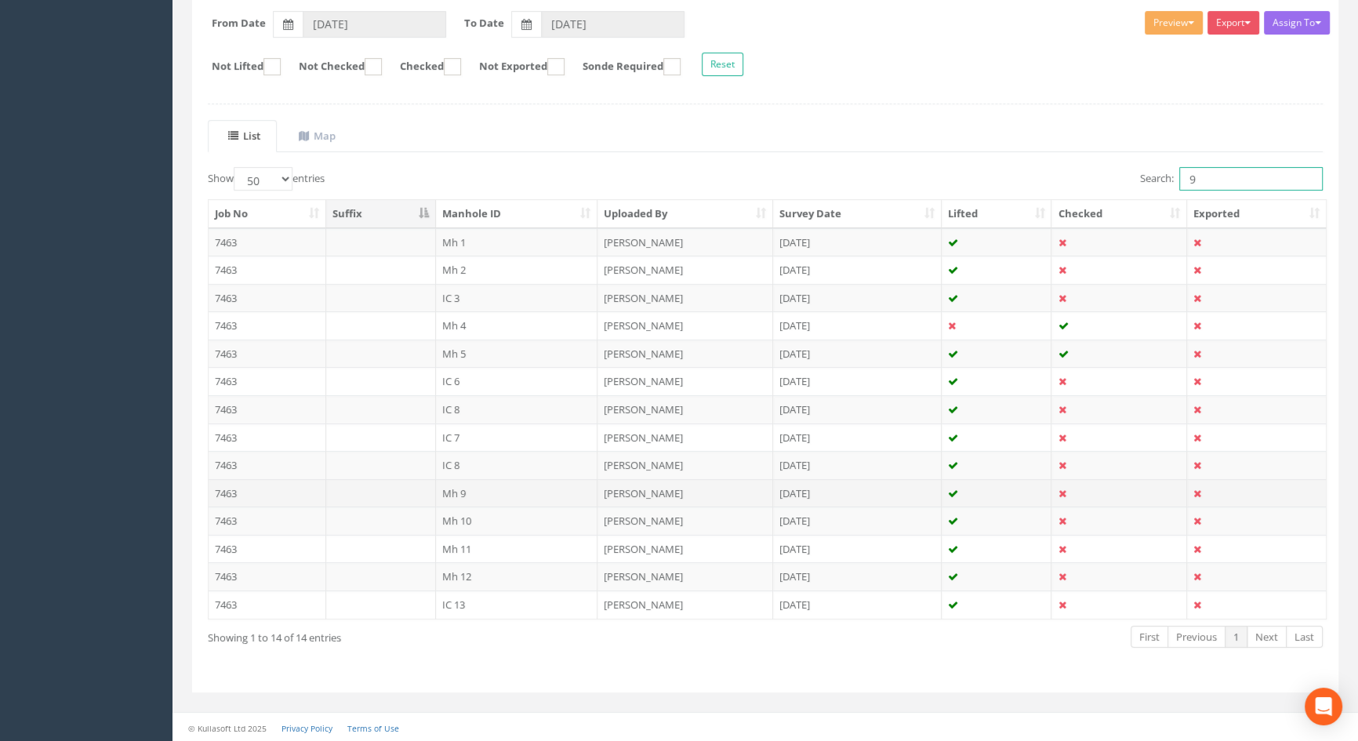
type input "9"
click at [448, 494] on td "Mh 9" at bounding box center [517, 493] width 162 height 28
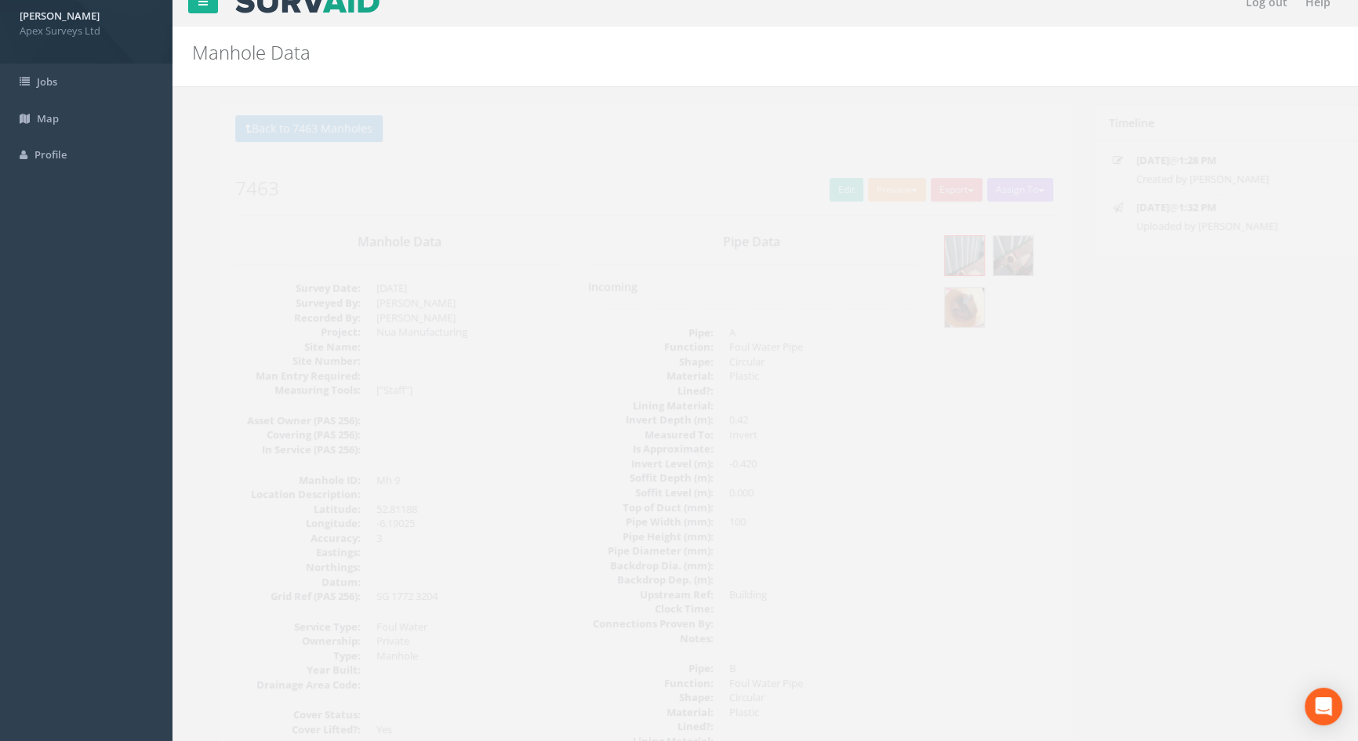
scroll to position [0, 0]
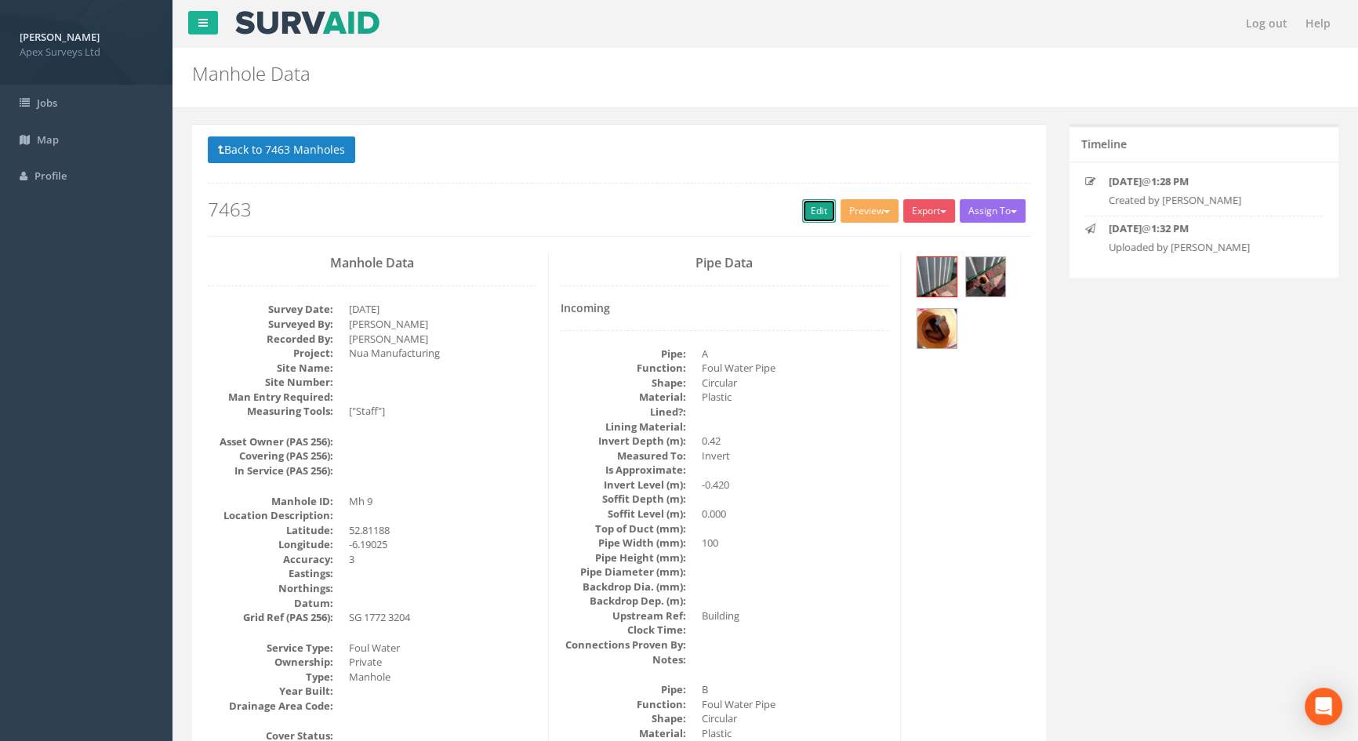
click at [822, 211] on link "Edit" at bounding box center [819, 211] width 34 height 24
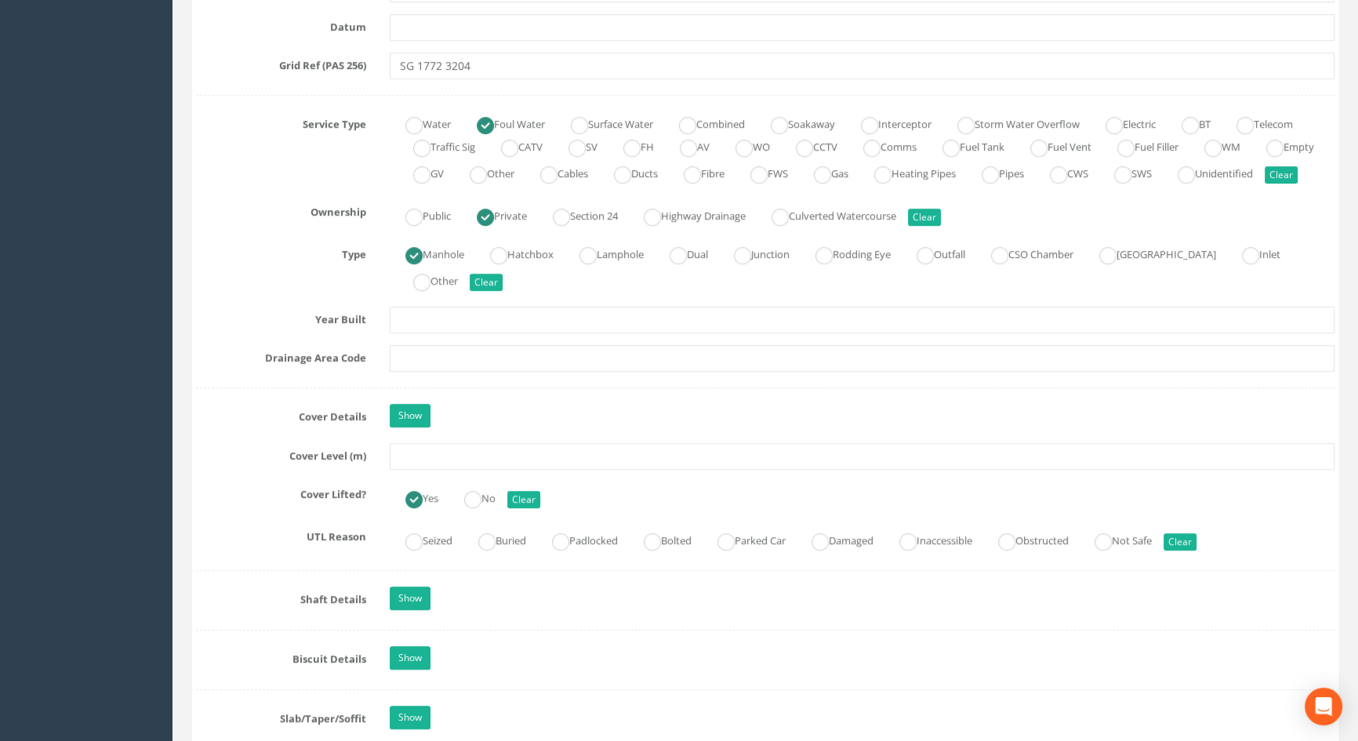
scroll to position [1211, 0]
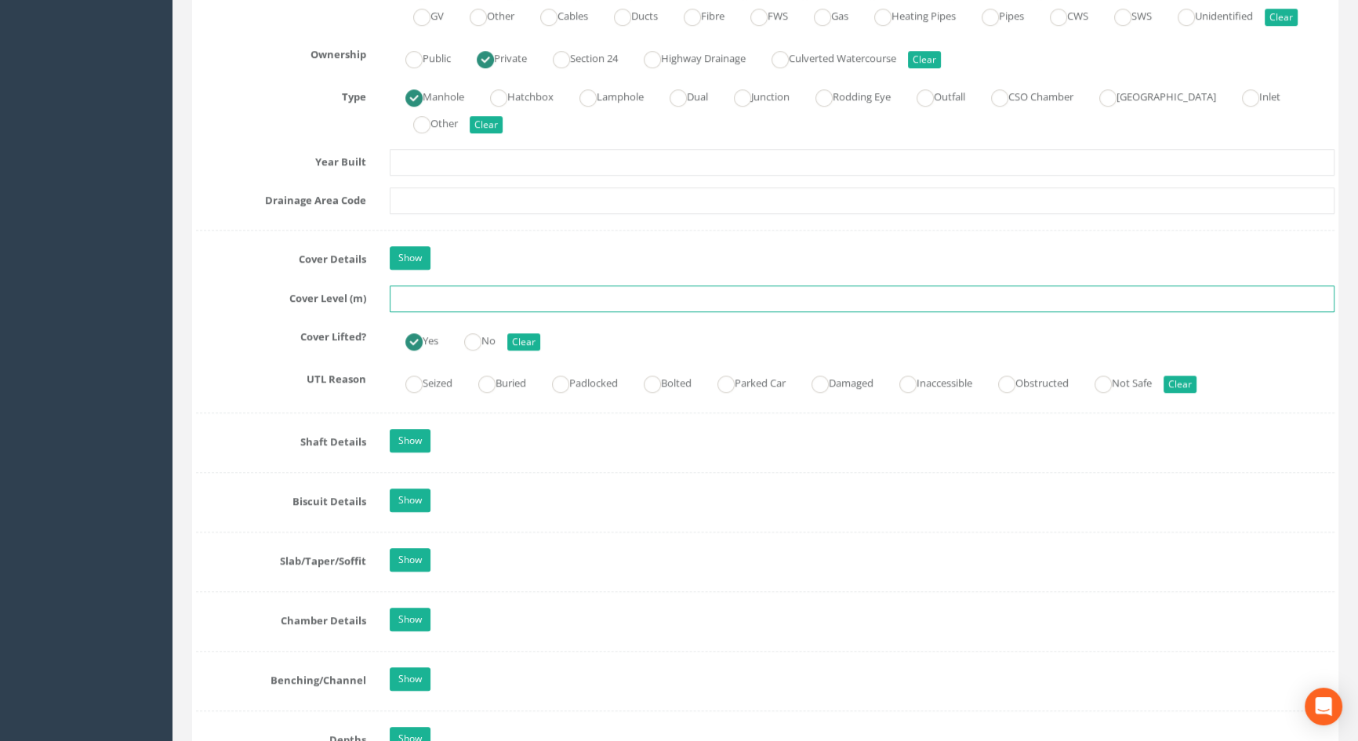
click at [444, 312] on input "text" at bounding box center [862, 298] width 944 height 27
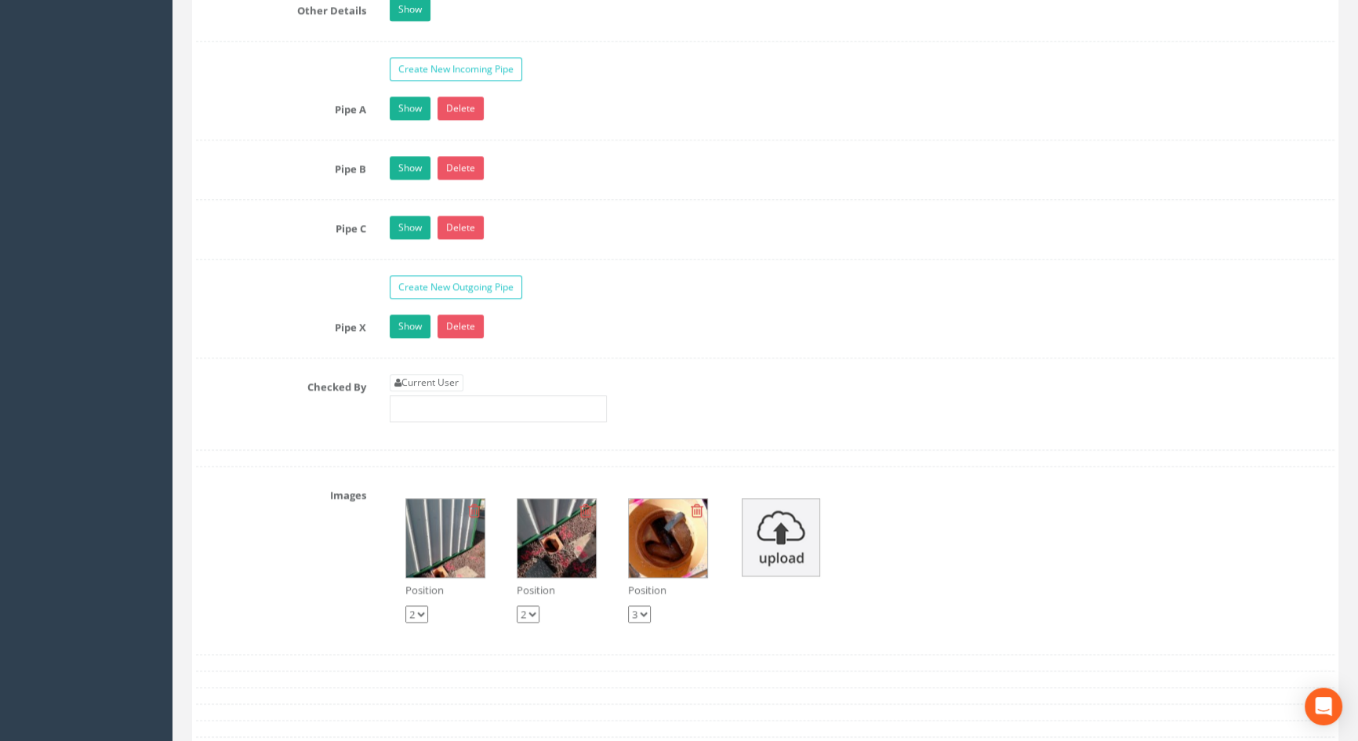
scroll to position [2565, 0]
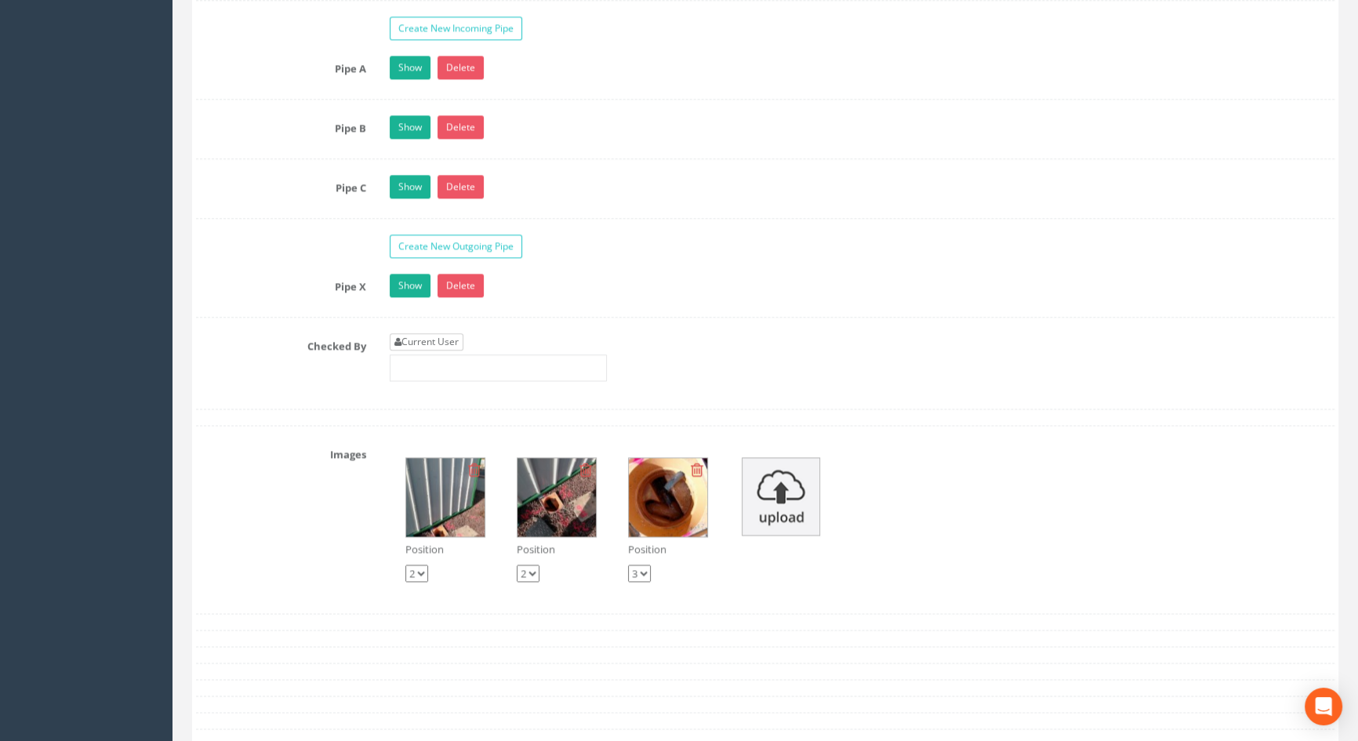
type input "5.66"
click at [432, 350] on link "Current User" at bounding box center [427, 341] width 74 height 17
type input "[PERSON_NAME]"
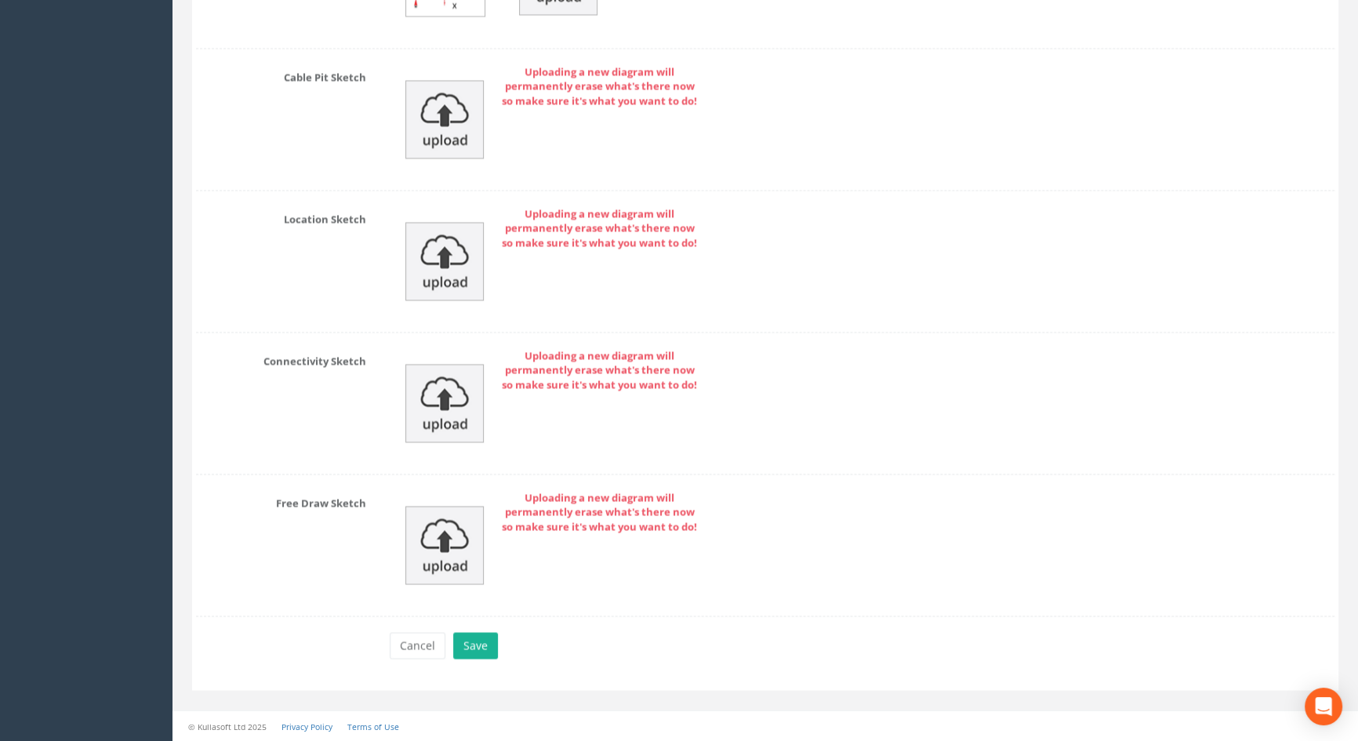
scroll to position [3503, 0]
click at [464, 638] on button "Save" at bounding box center [475, 645] width 45 height 27
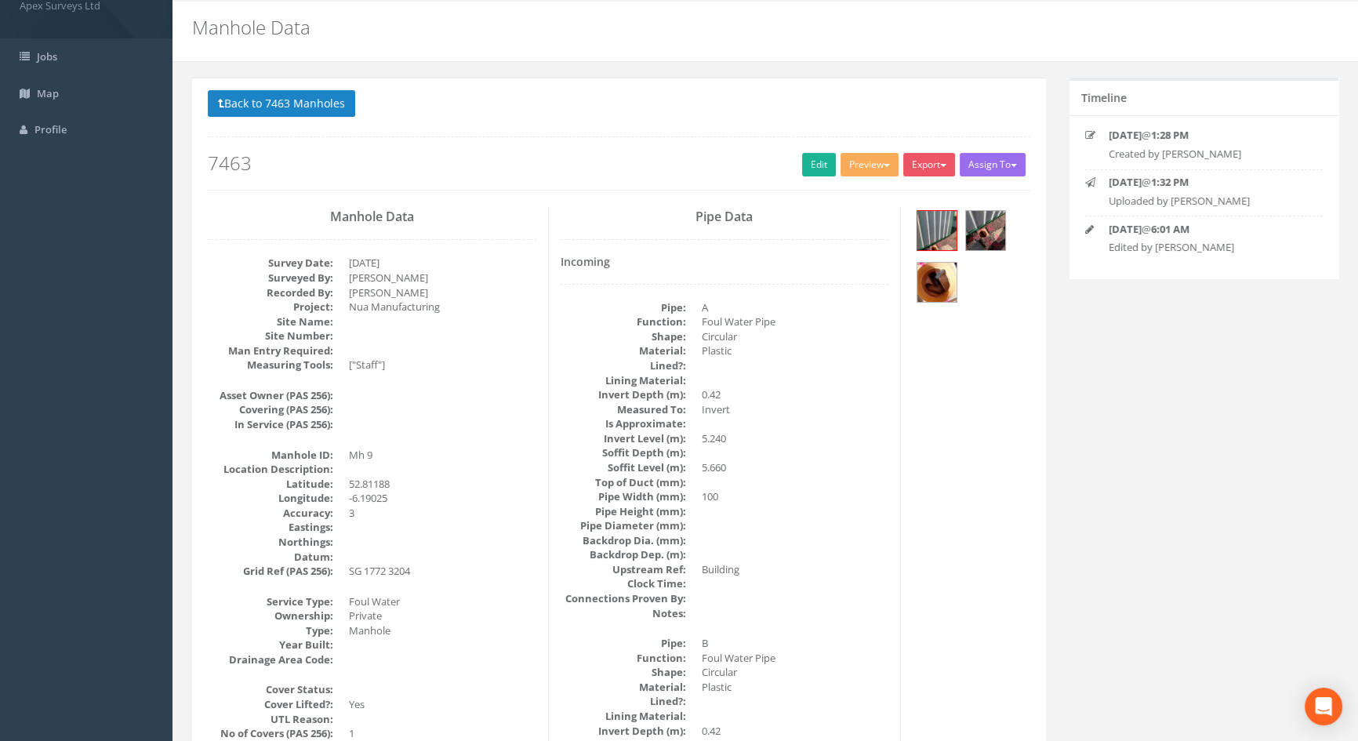
scroll to position [0, 0]
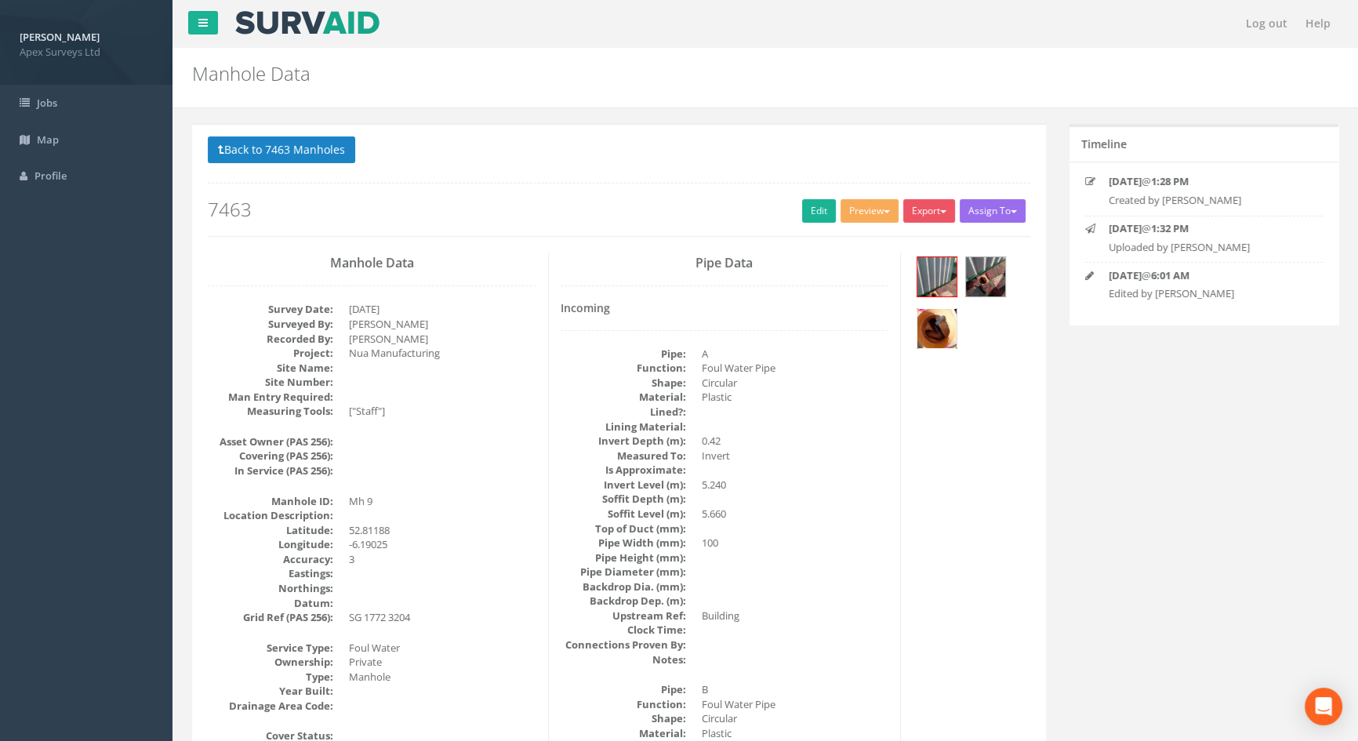
click at [943, 325] on img at bounding box center [936, 328] width 39 height 39
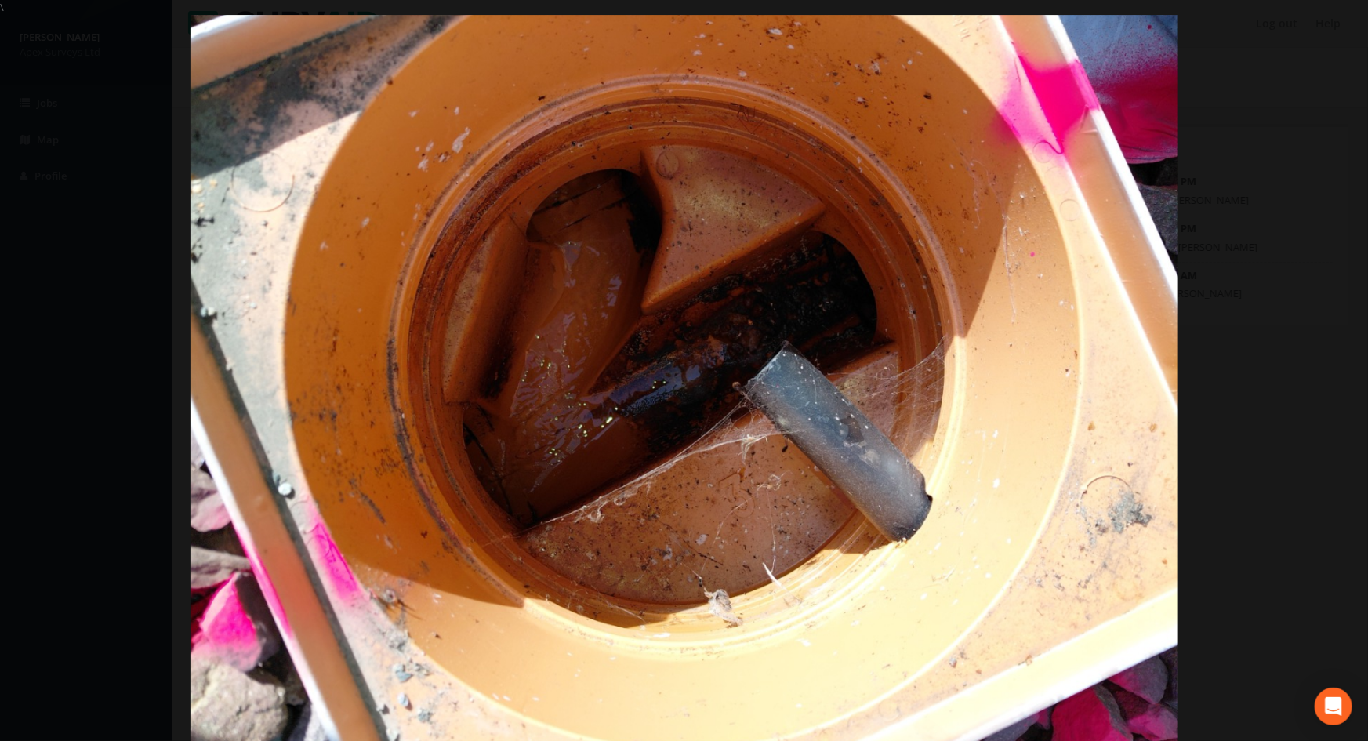
click at [1153, 149] on img at bounding box center [684, 385] width 988 height 741
click at [1344, 23] on link "×" at bounding box center [1349, 23] width 37 height 47
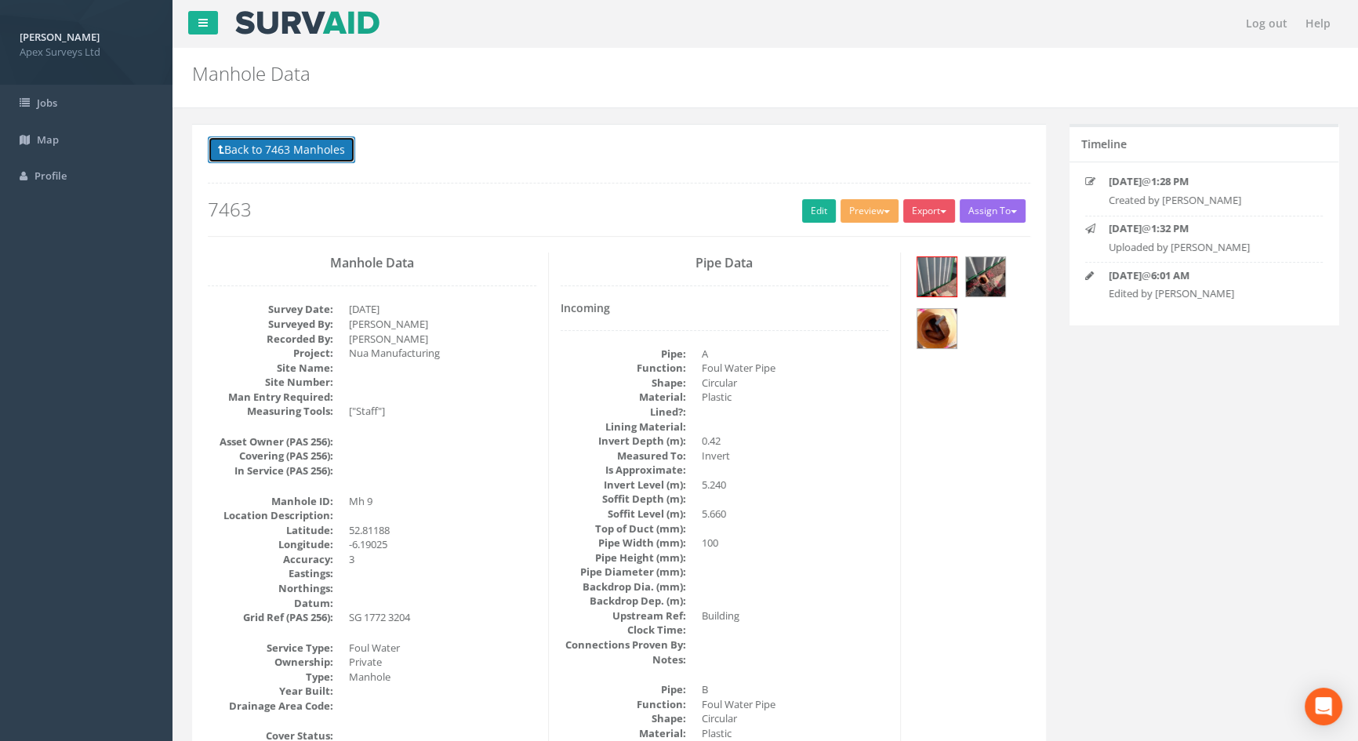
click at [299, 145] on button "Back to 7463 Manholes" at bounding box center [281, 149] width 147 height 27
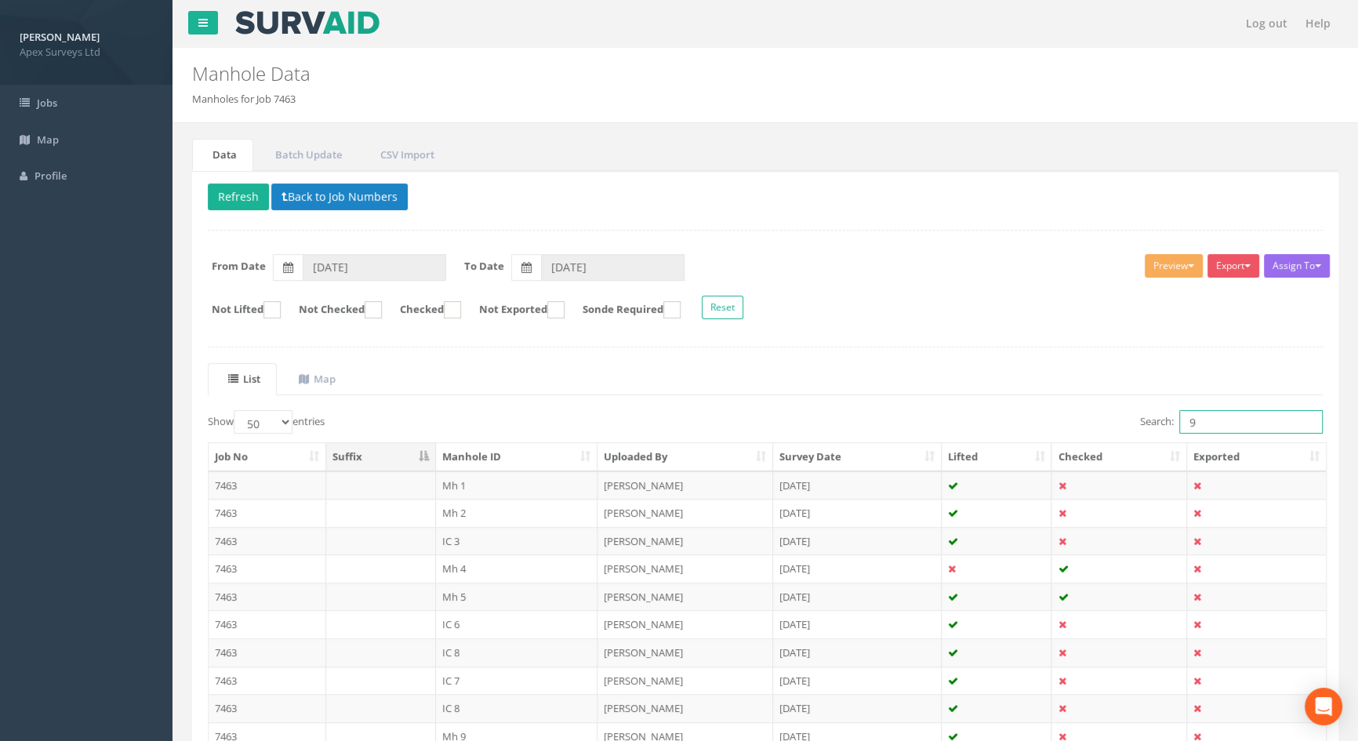
drag, startPoint x: 1205, startPoint y: 415, endPoint x: 1165, endPoint y: 419, distance: 40.1
click at [1165, 419] on label "Search: 9" at bounding box center [1231, 422] width 183 height 24
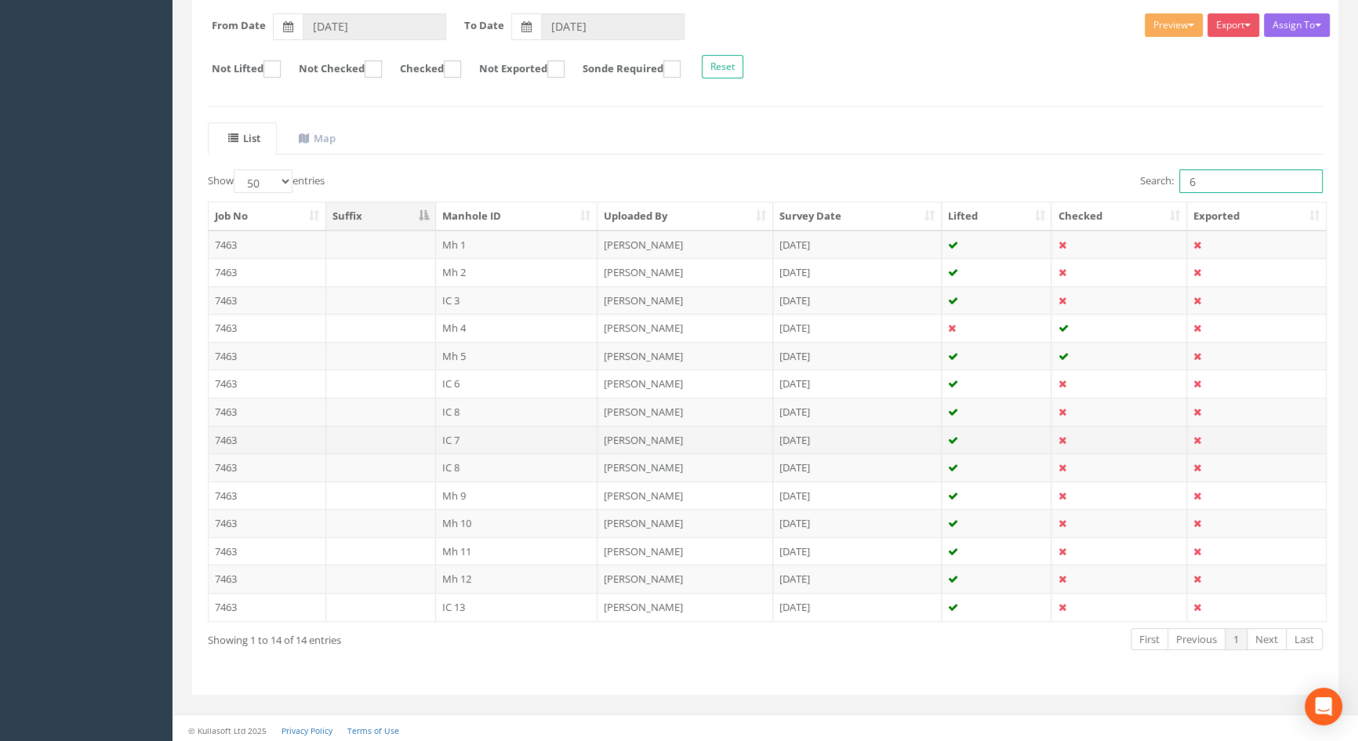
scroll to position [243, 0]
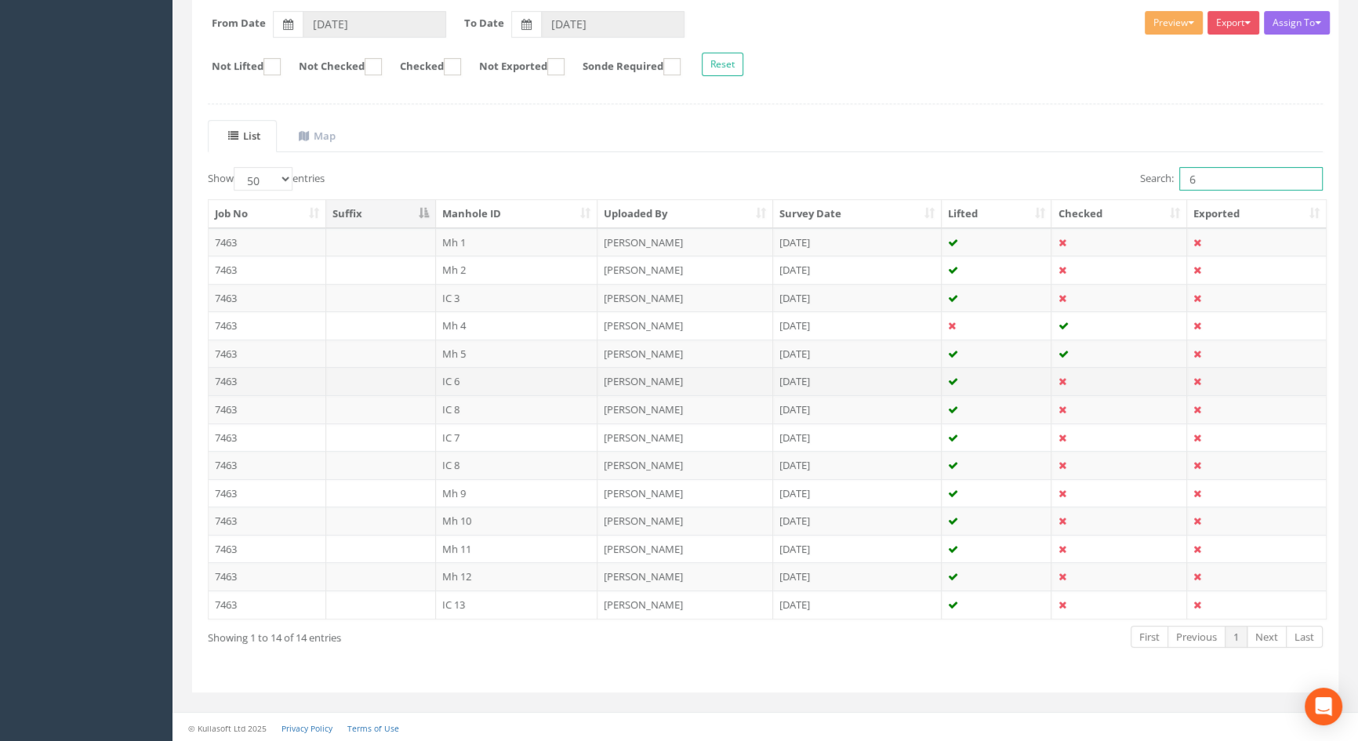
type input "6"
click at [462, 377] on td "IC 6" at bounding box center [517, 381] width 162 height 28
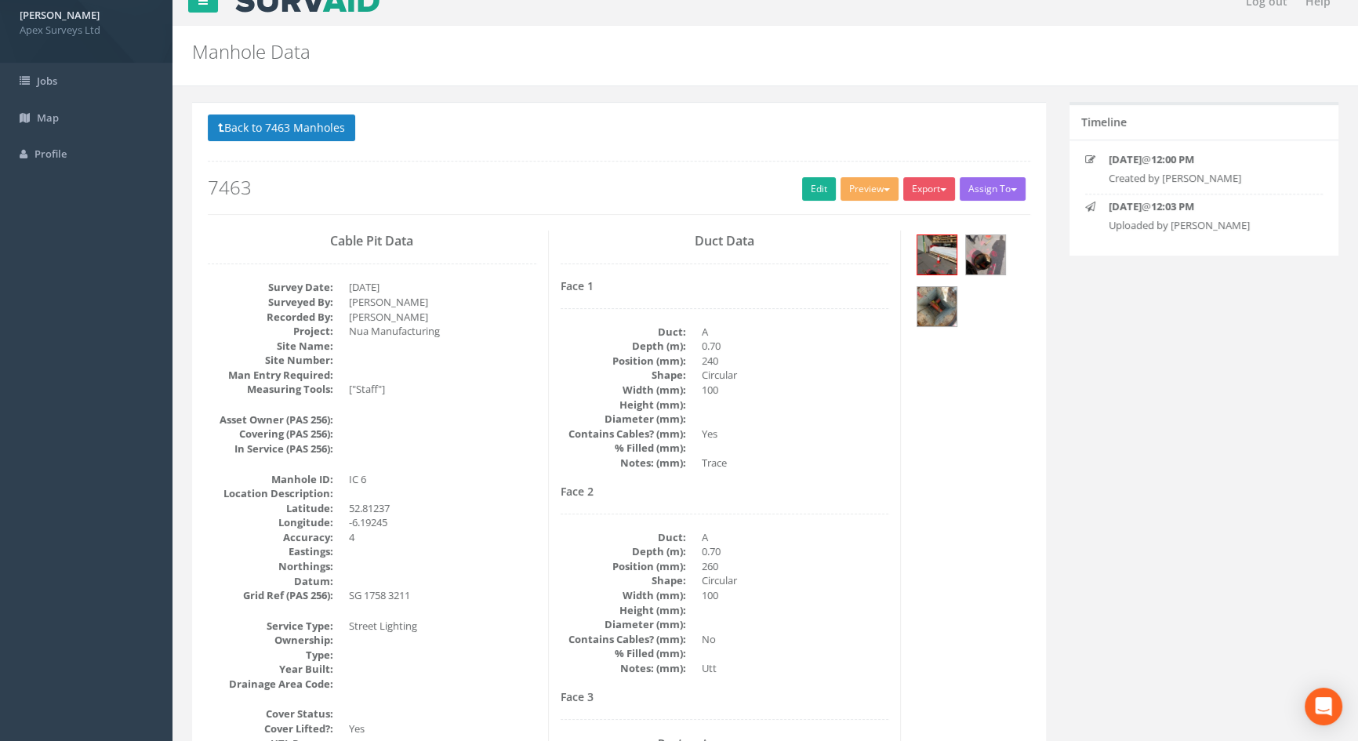
scroll to position [0, 0]
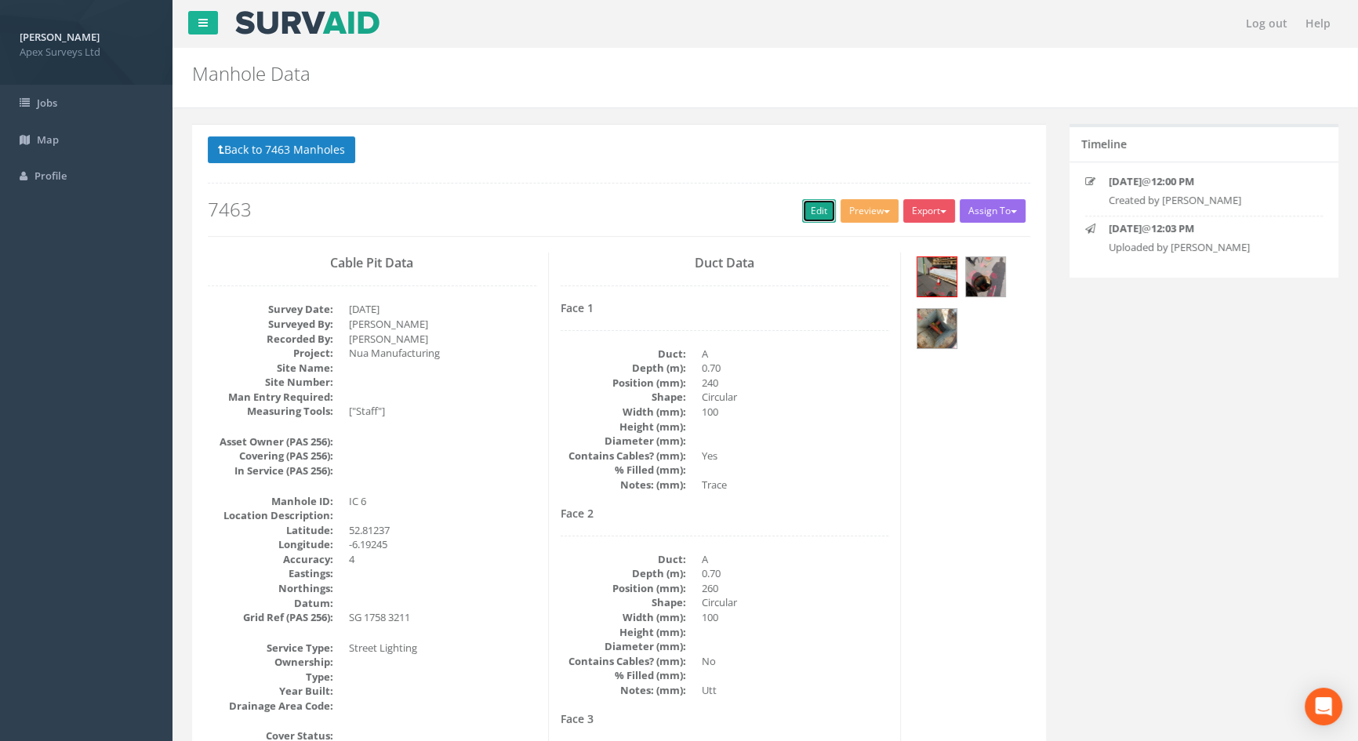
click at [810, 211] on link "Edit" at bounding box center [819, 211] width 34 height 24
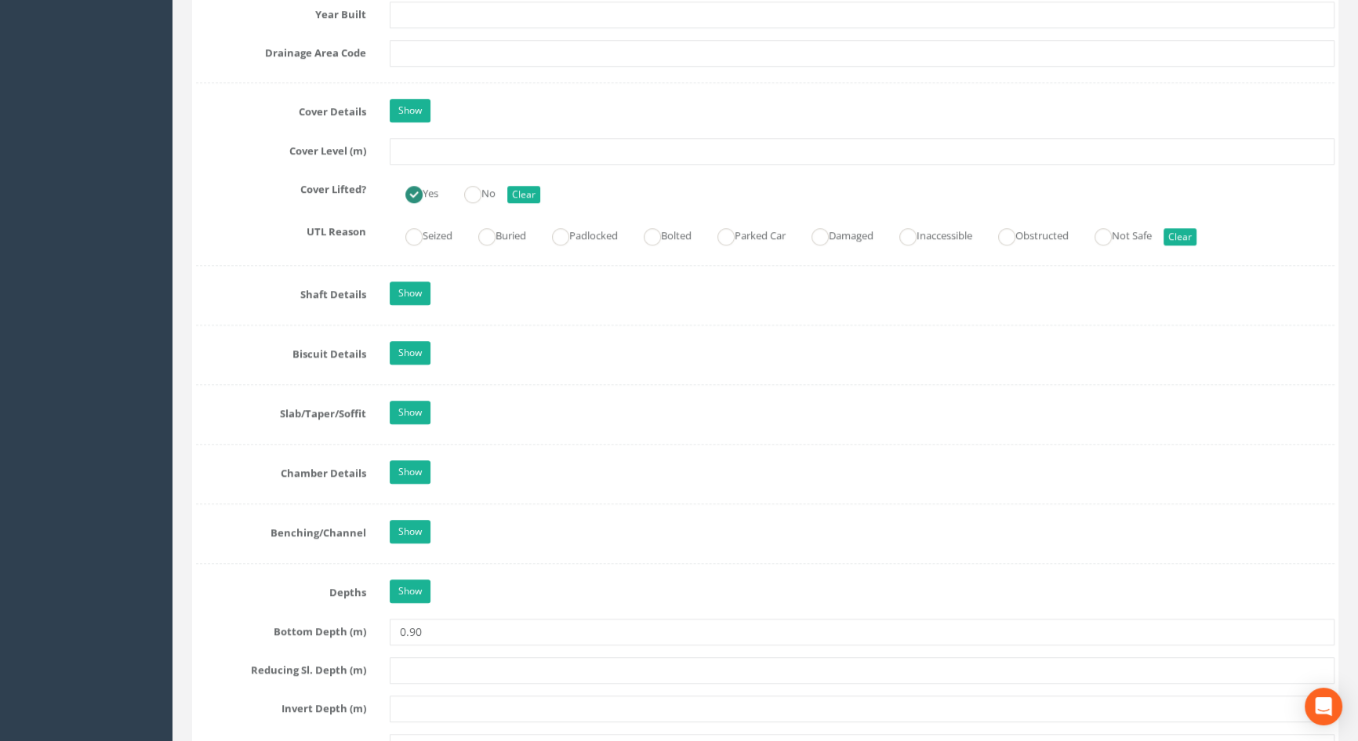
scroll to position [1425, 0]
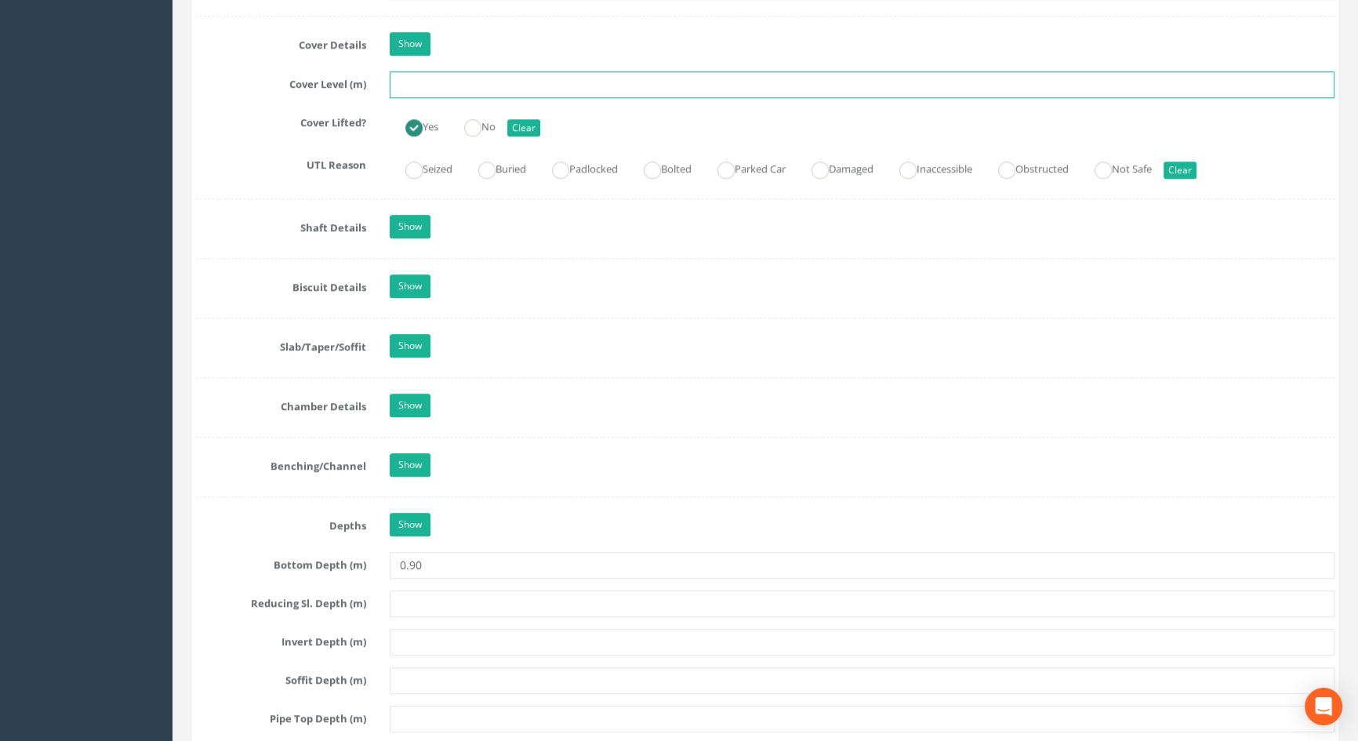
click at [459, 98] on input "text" at bounding box center [862, 84] width 944 height 27
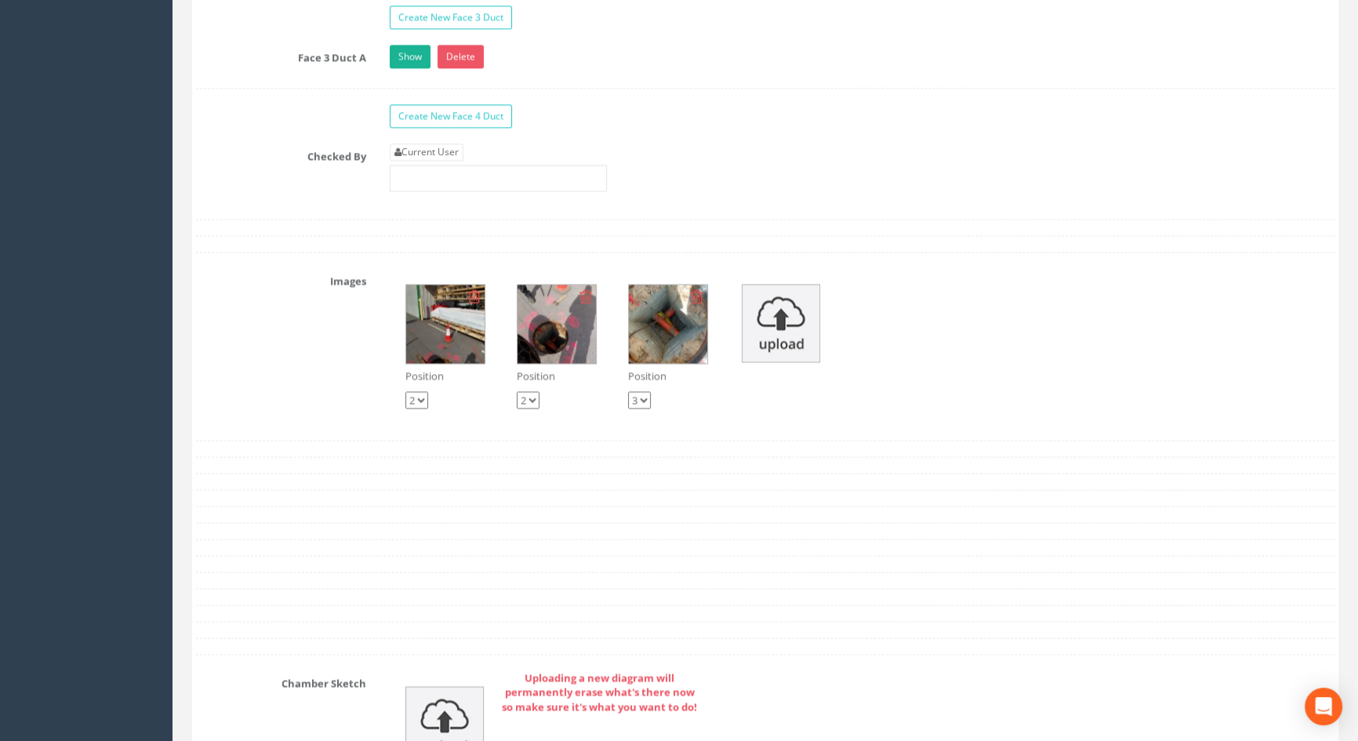
scroll to position [2778, 0]
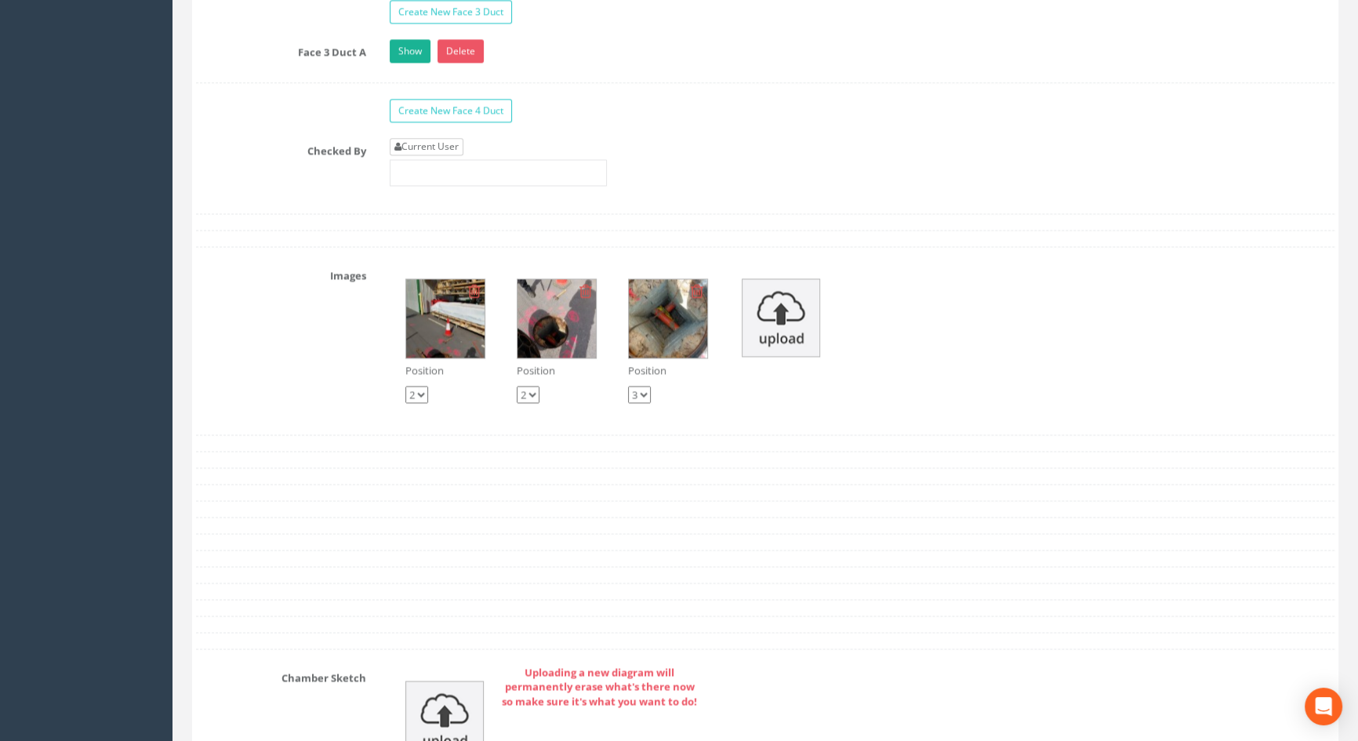
type input "5.64"
click at [447, 155] on link "Current User" at bounding box center [427, 146] width 74 height 17
type input "[PERSON_NAME]"
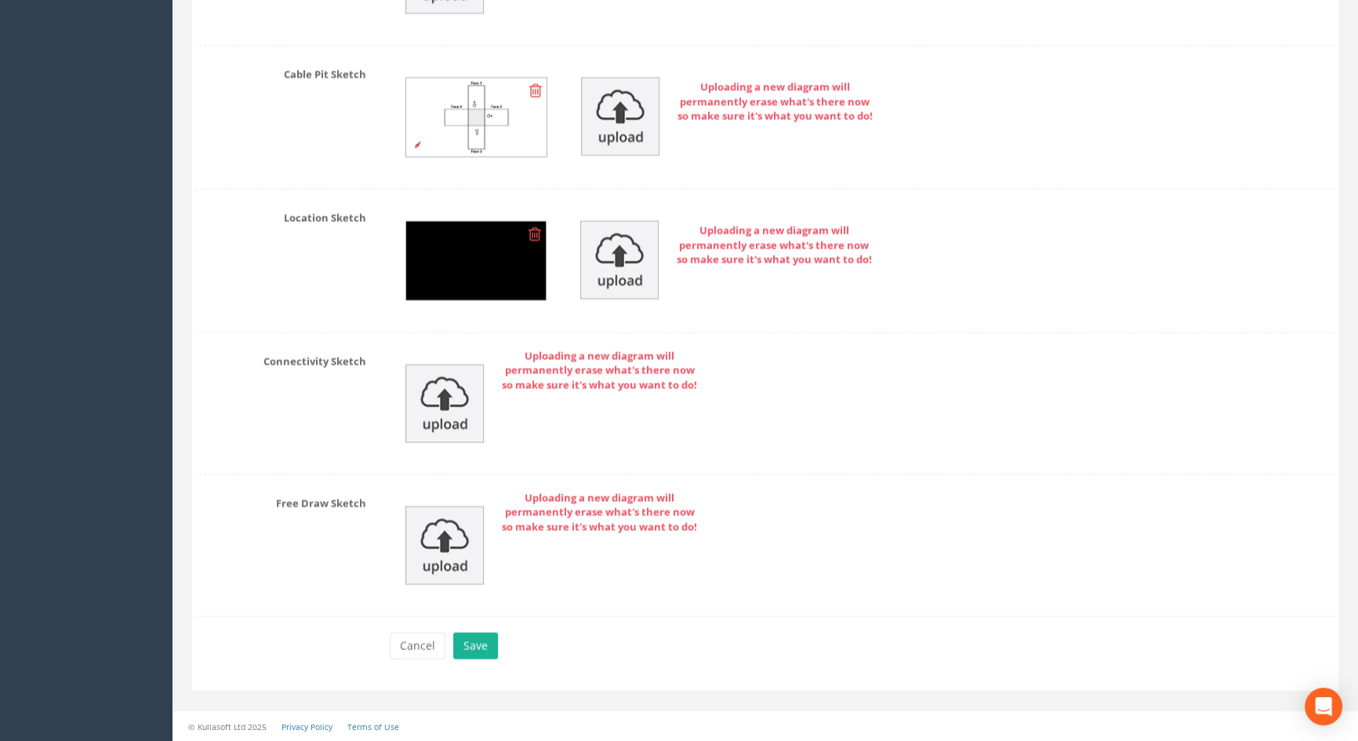
scroll to position [3540, 0]
click at [473, 643] on button "Save" at bounding box center [475, 645] width 45 height 27
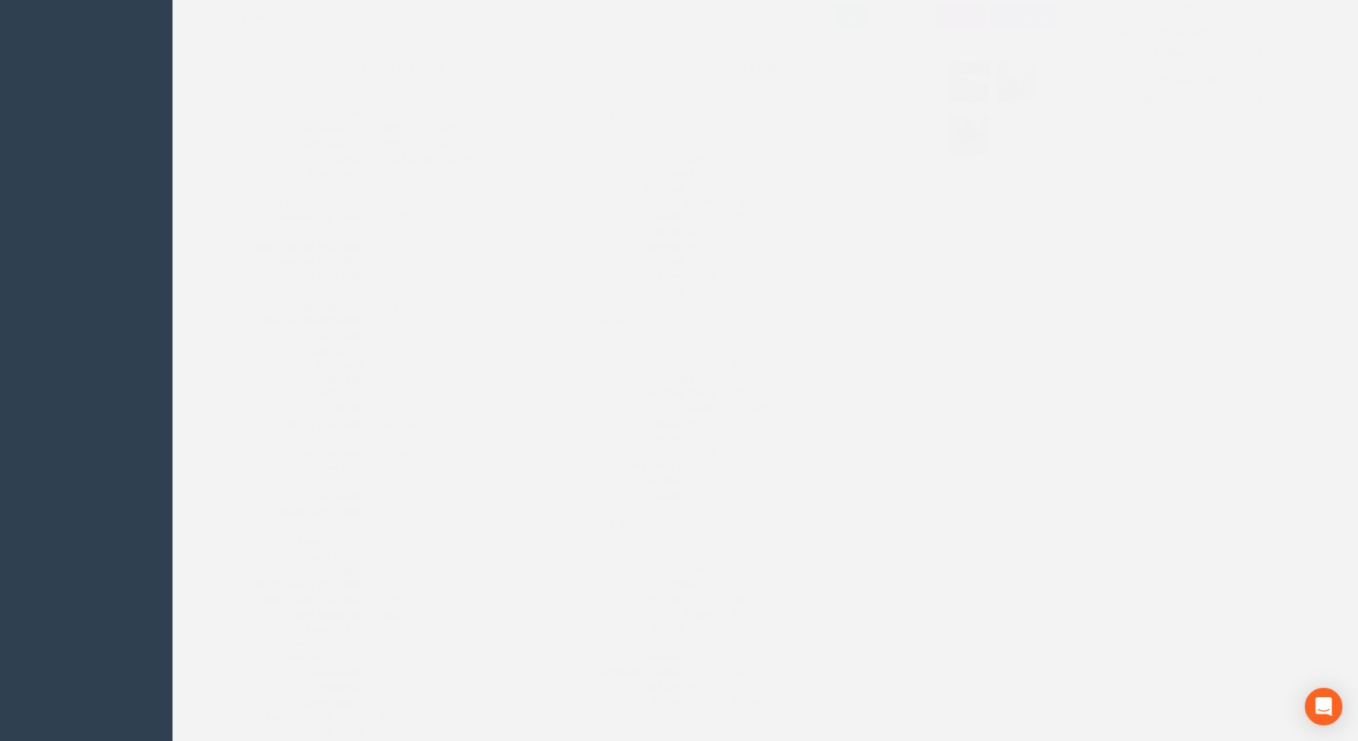
scroll to position [45, 0]
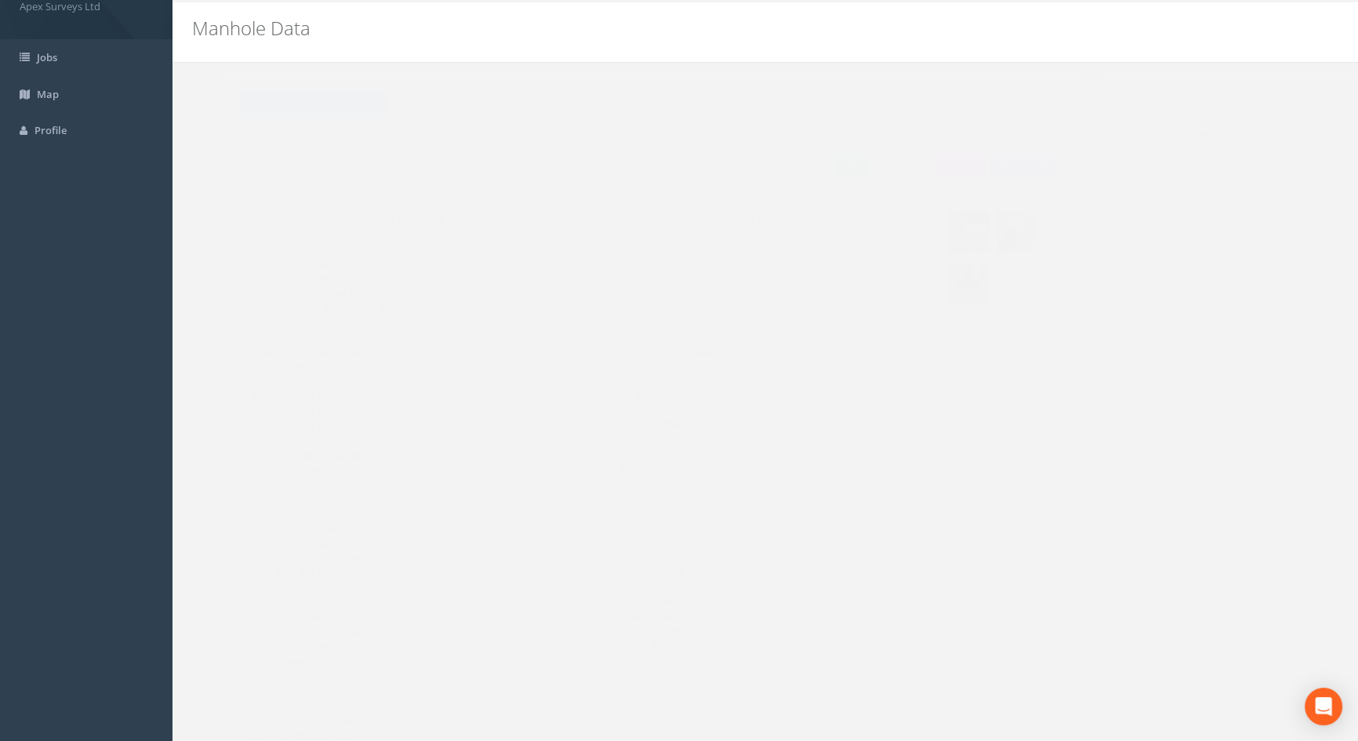
click at [984, 234] on img at bounding box center [985, 231] width 39 height 39
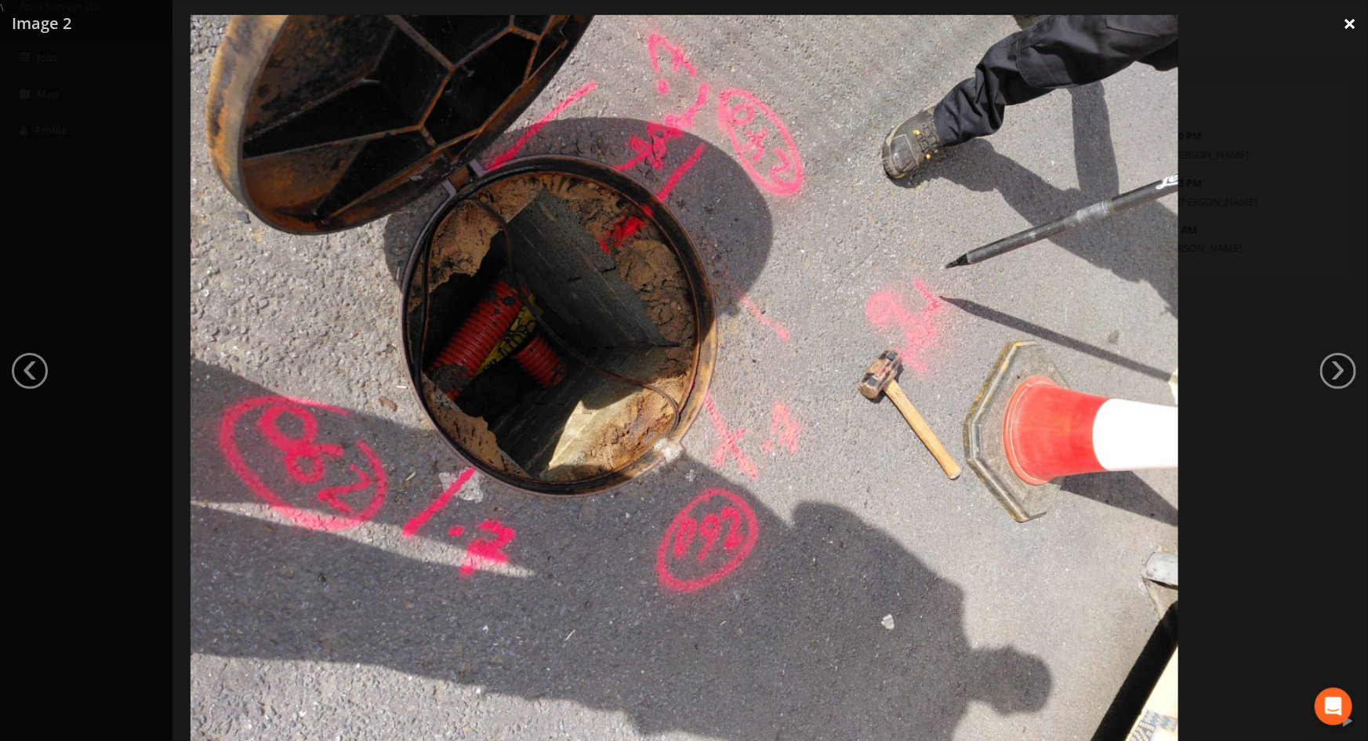
click at [1353, 20] on link "×" at bounding box center [1349, 23] width 37 height 47
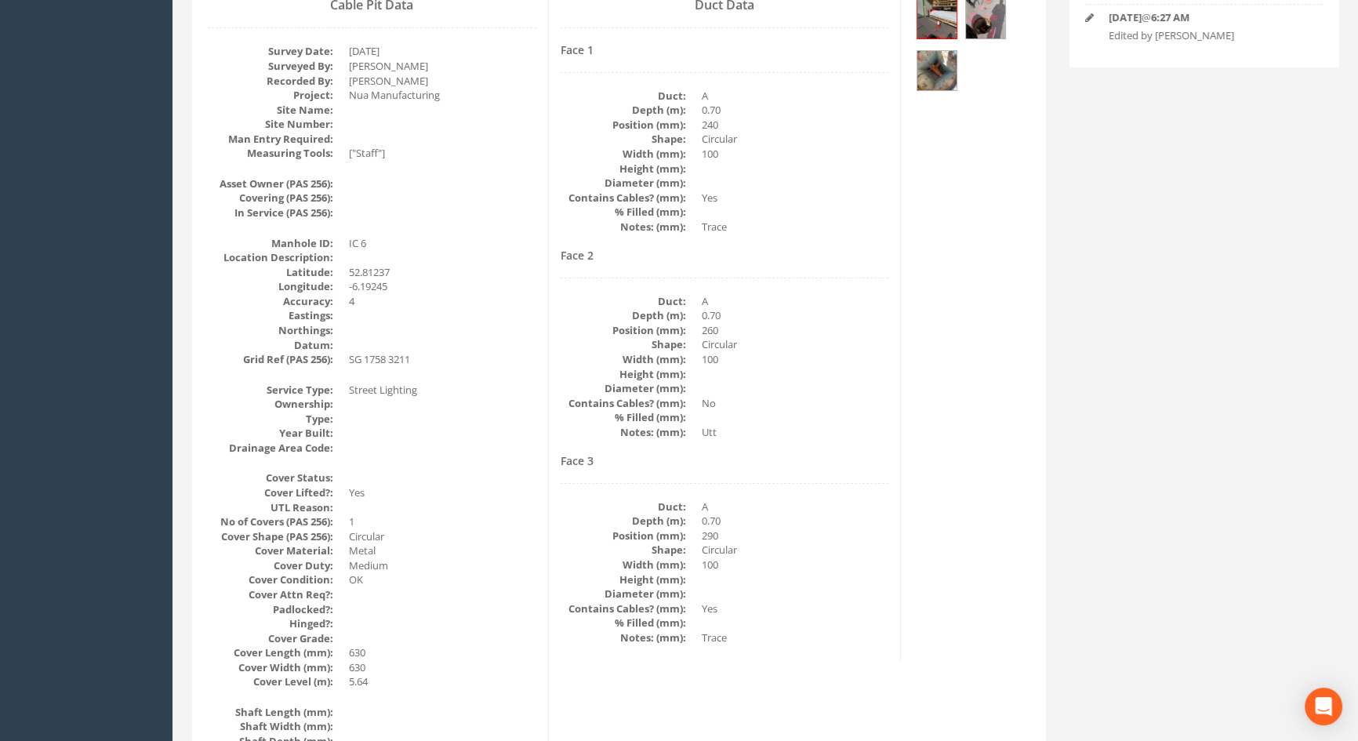
scroll to position [259, 0]
